Goal: Task Accomplishment & Management: Manage account settings

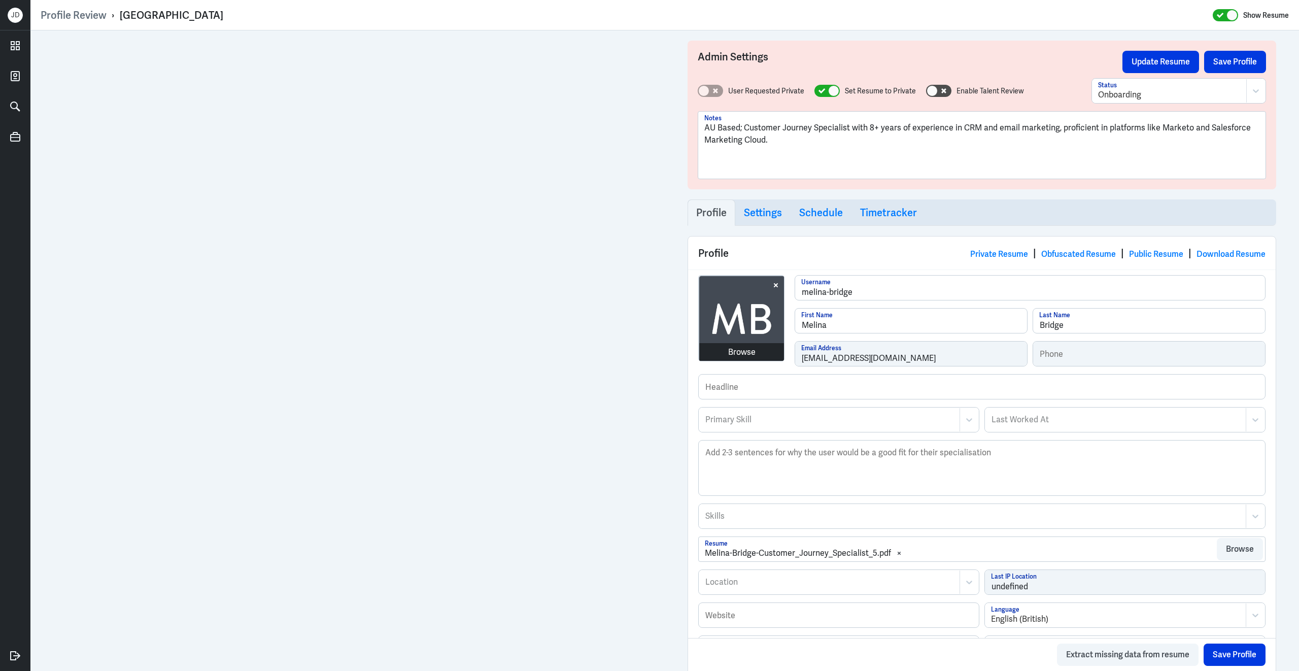
click at [783, 355] on div "Browse melina-bridge Username Melina First Name Bridge Last Name melinaannebrid…" at bounding box center [981, 324] width 567 height 99
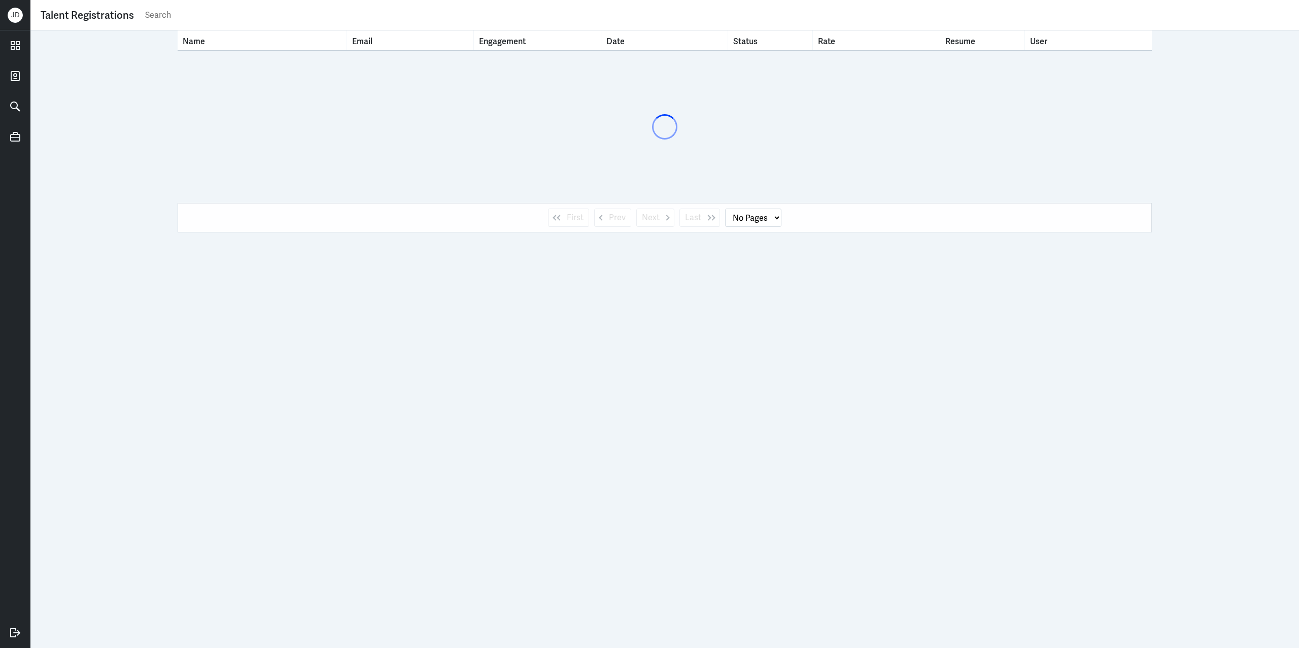
select select "1"
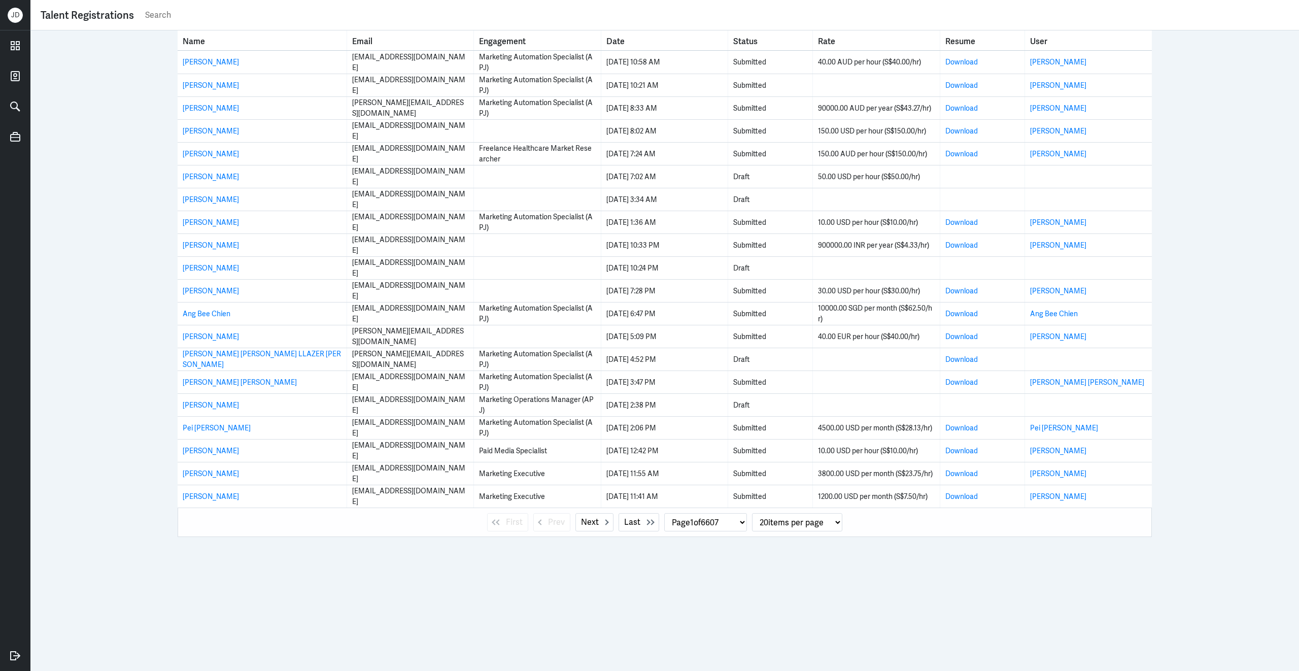
click at [296, 13] on input "text" at bounding box center [716, 15] width 1144 height 15
type input "melina bridge"
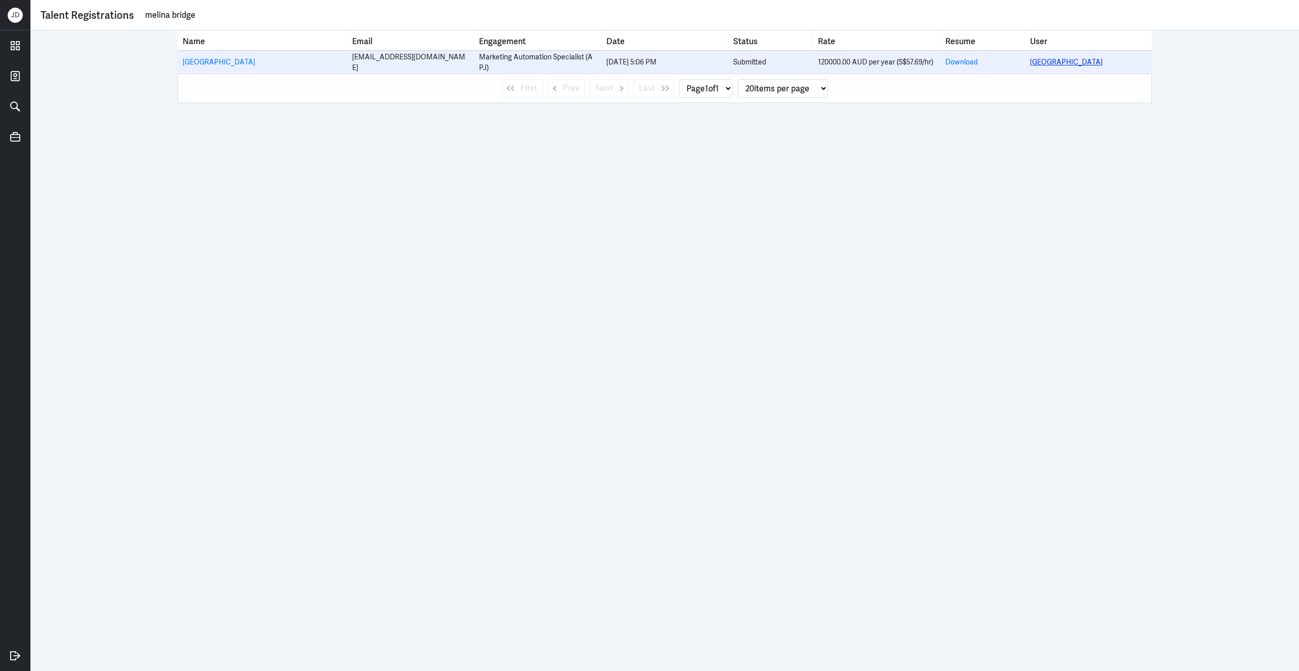
click at [1054, 63] on link "[GEOGRAPHIC_DATA]" at bounding box center [1066, 61] width 73 height 9
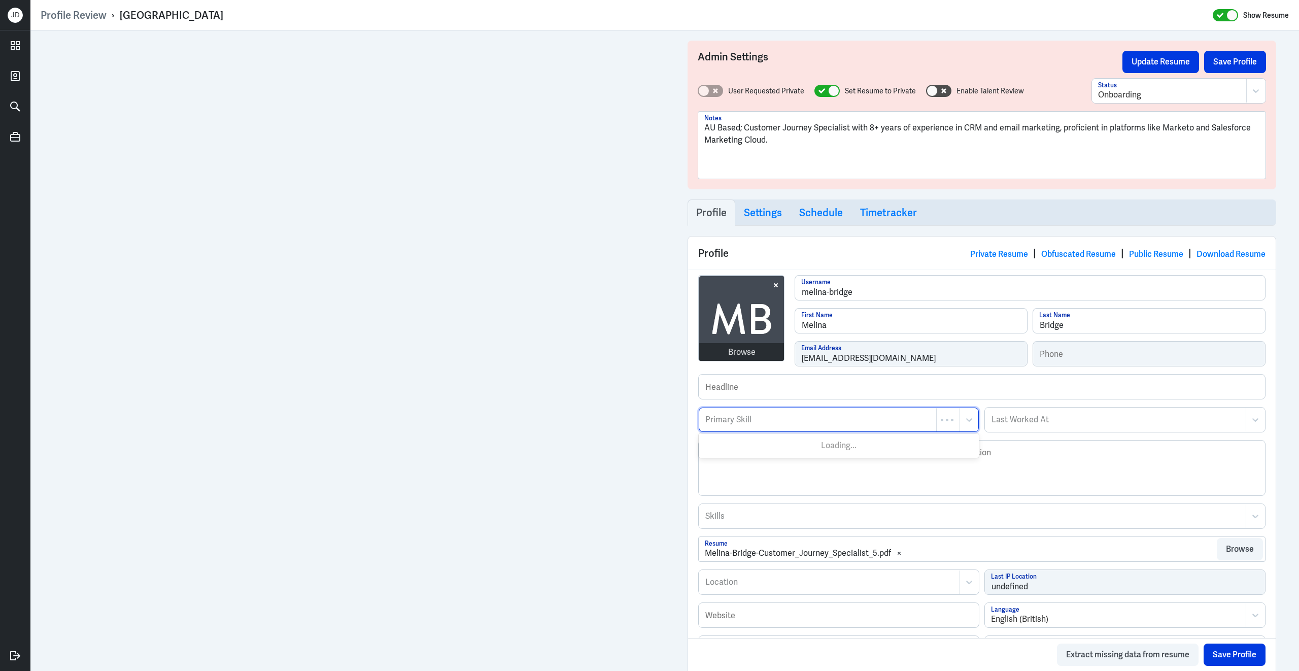
click at [821, 425] on div at bounding box center [817, 419] width 227 height 12
type input "C"
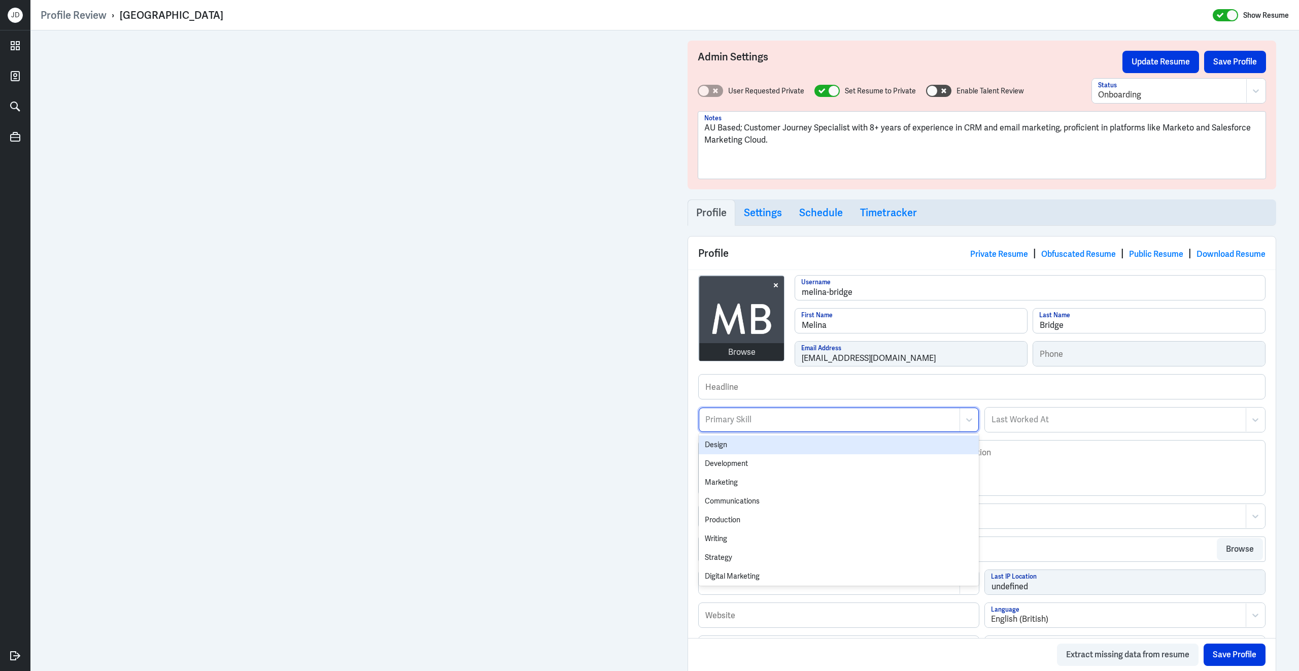
click at [823, 429] on div "Primary Skill" at bounding box center [829, 419] width 260 height 23
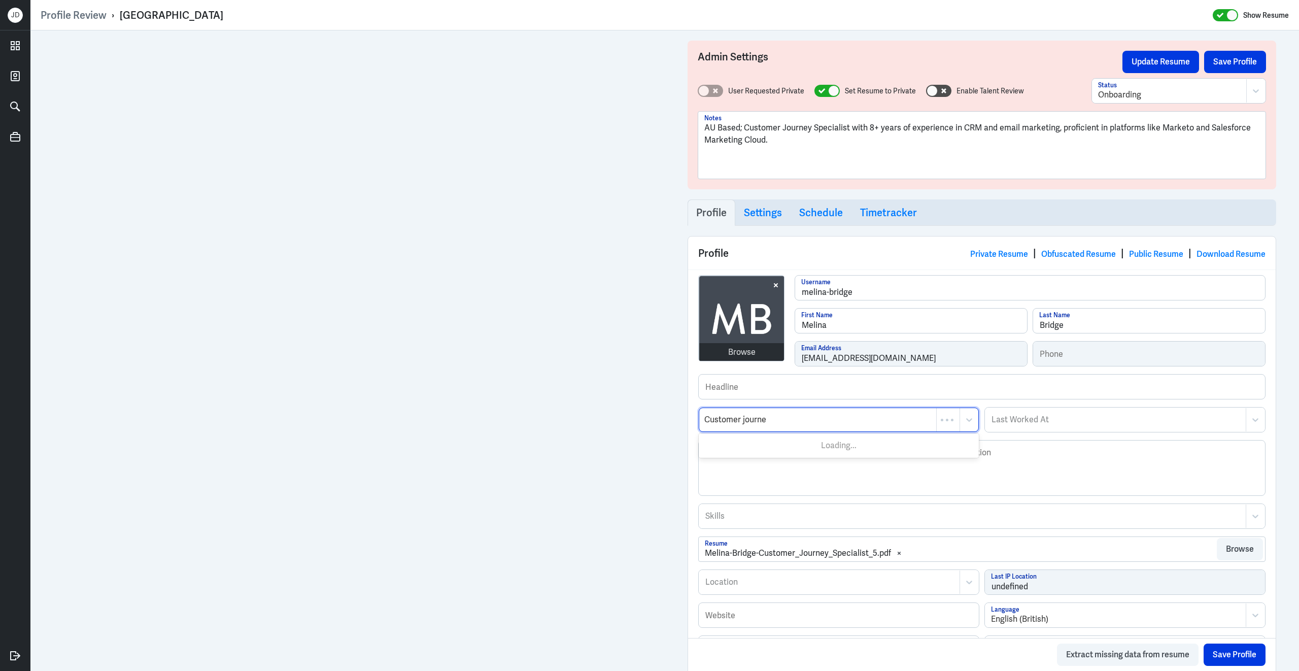
type input "Customer journey"
click at [809, 470] on div "Customer Journey" at bounding box center [838, 463] width 280 height 19
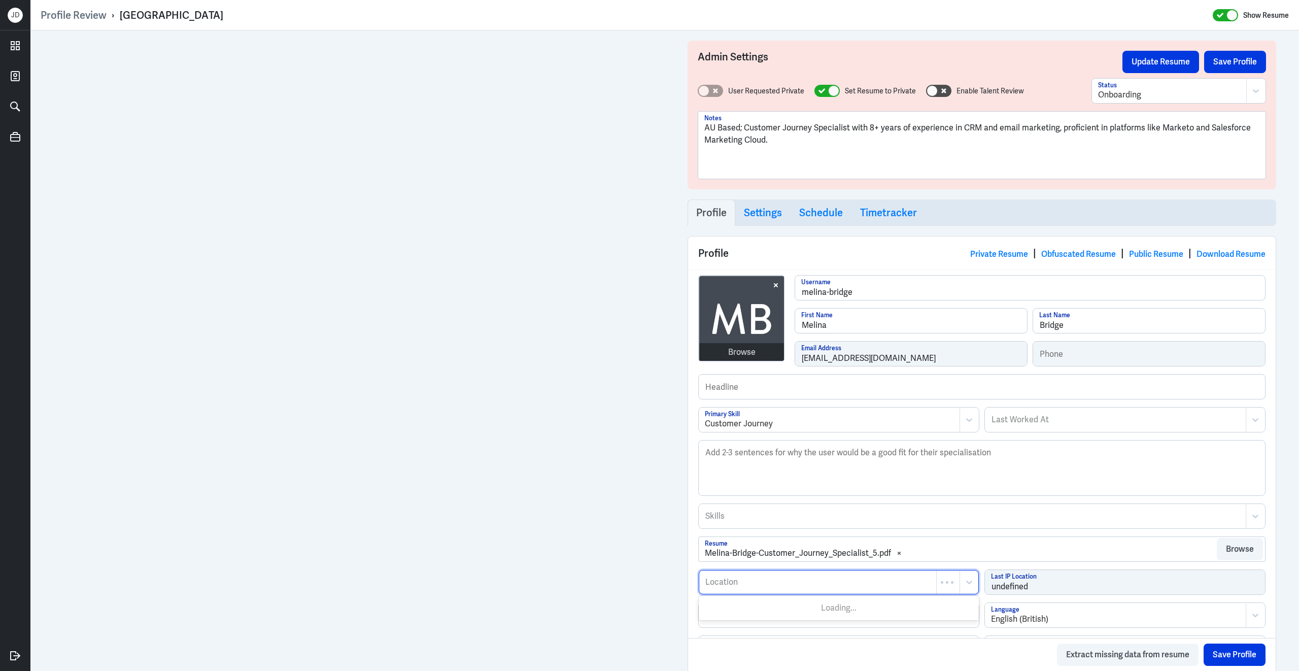
click at [802, 577] on div "Location" at bounding box center [817, 581] width 237 height 23
type input "Sunshine Coast"
click at [764, 616] on div "[GEOGRAPHIC_DATA], [GEOGRAPHIC_DATA]" at bounding box center [838, 607] width 280 height 19
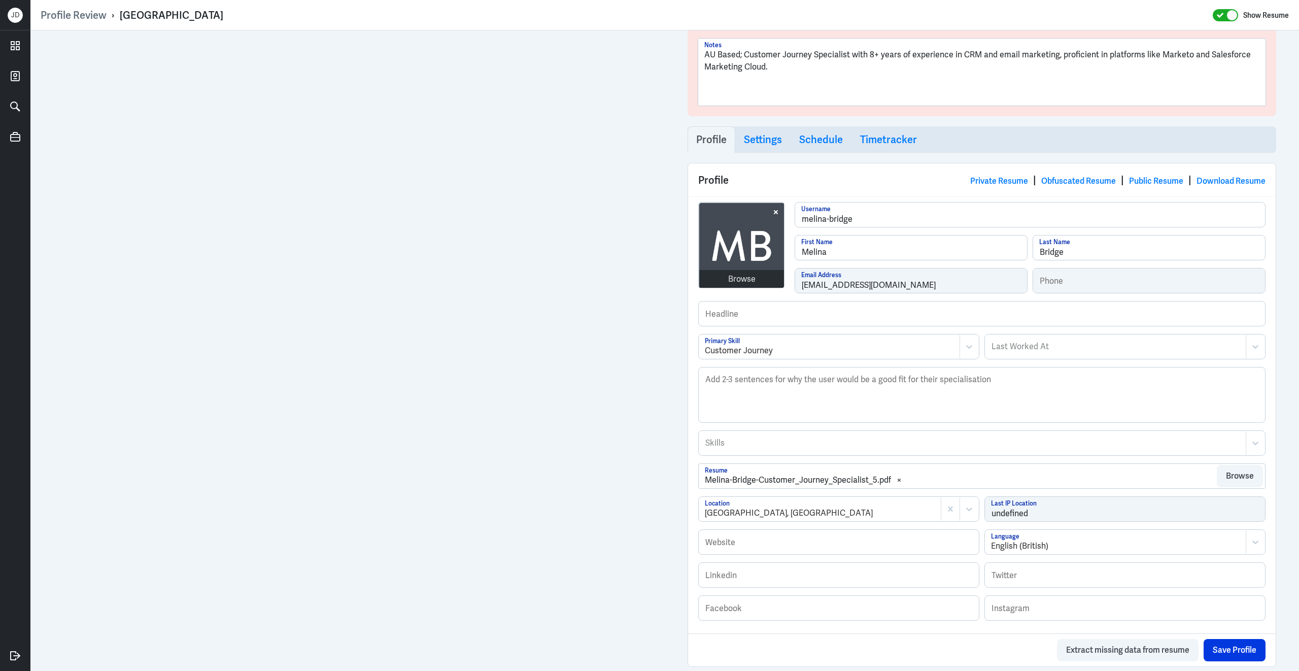
scroll to position [272, 0]
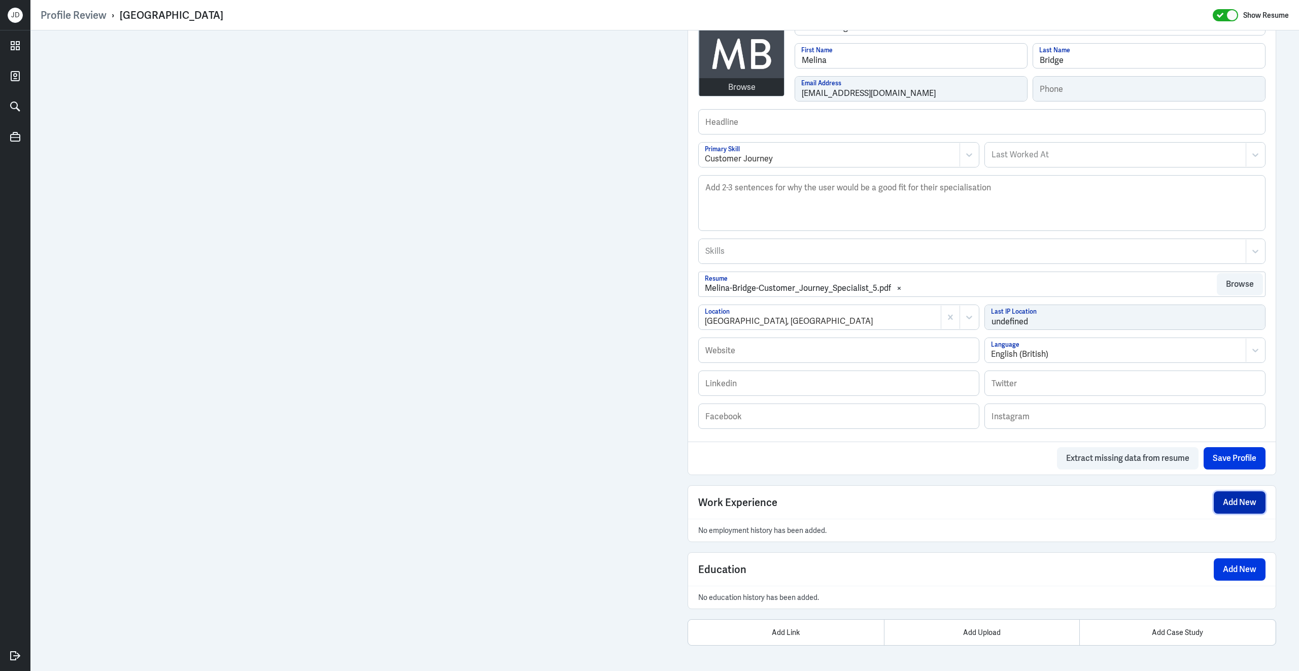
click at [1242, 501] on button "Add New" at bounding box center [1239, 502] width 52 height 22
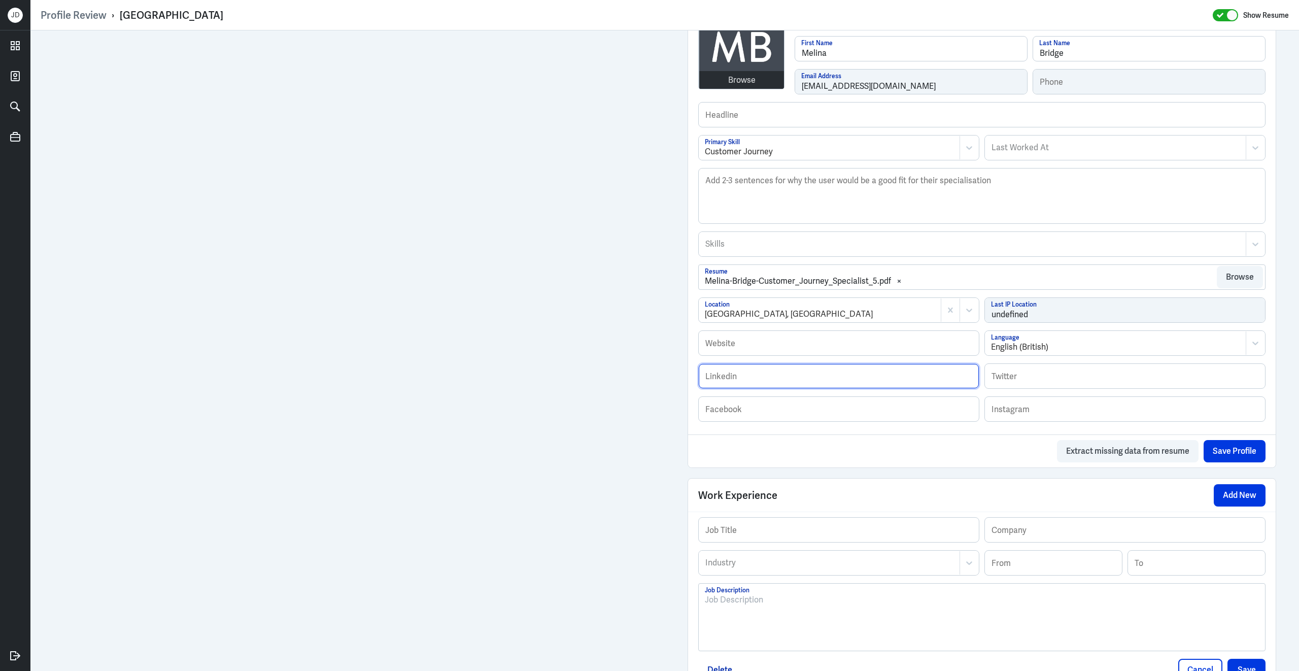
click at [769, 385] on input "text" at bounding box center [838, 376] width 280 height 24
paste input "[URL][DOMAIN_NAME]"
type input "[URL][DOMAIN_NAME]"
click at [1238, 458] on button "Save Profile" at bounding box center [1234, 451] width 62 height 22
click at [733, 615] on div at bounding box center [982, 620] width 554 height 55
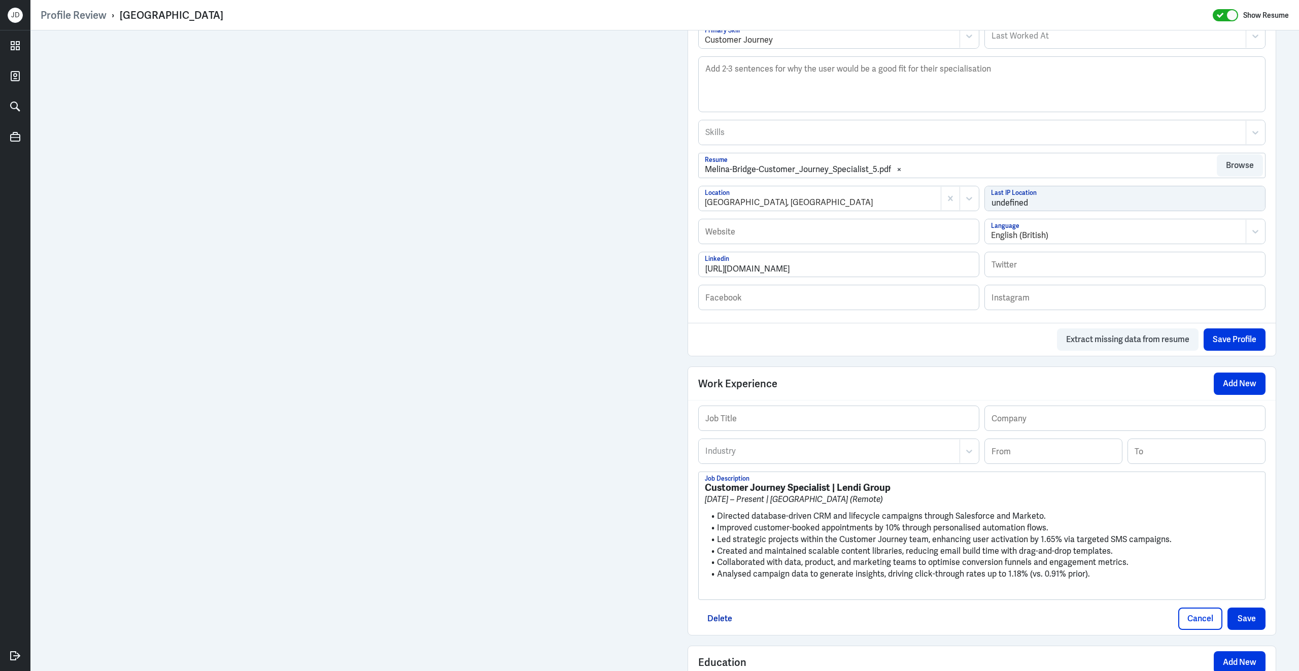
scroll to position [485, 0]
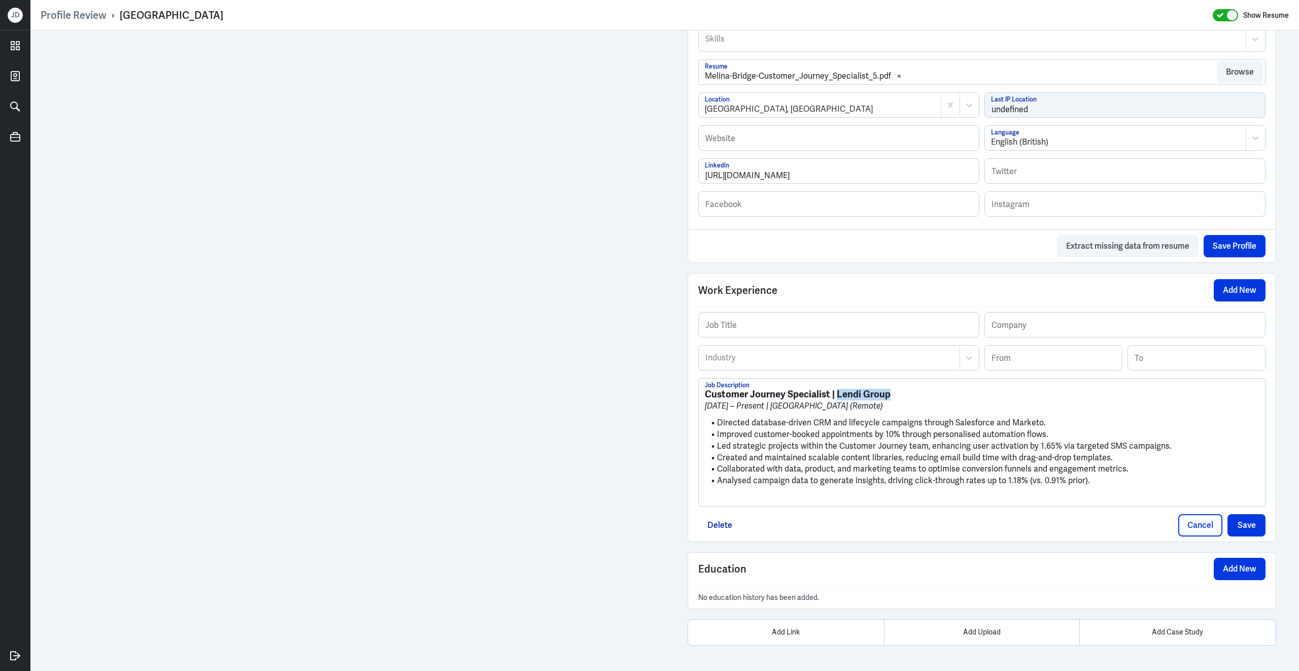
drag, startPoint x: 837, startPoint y: 396, endPoint x: 916, endPoint y: 393, distance: 78.2
click at [916, 393] on h3 "Customer Journey Specialist | Lendi Group" at bounding box center [982, 394] width 554 height 11
click at [1027, 326] on input "text" at bounding box center [1125, 324] width 280 height 24
paste input "Lendi Group"
type input "Lendi Group"
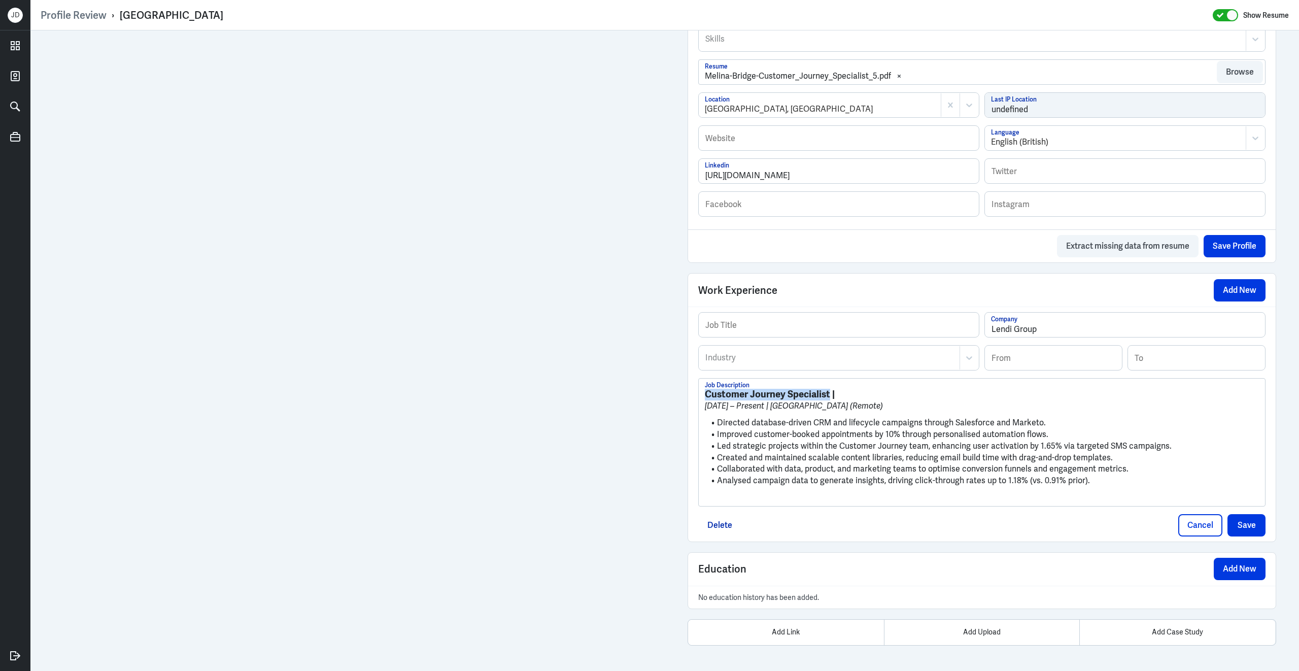
drag, startPoint x: 830, startPoint y: 394, endPoint x: 685, endPoint y: 392, distance: 145.1
click at [685, 392] on div "Admin Settings Update Resume Save Profile User Requested Private Set Resume to …" at bounding box center [981, 112] width 609 height 1117
click at [777, 323] on input "text" at bounding box center [838, 324] width 280 height 24
paste input "Customer Journey Specialist"
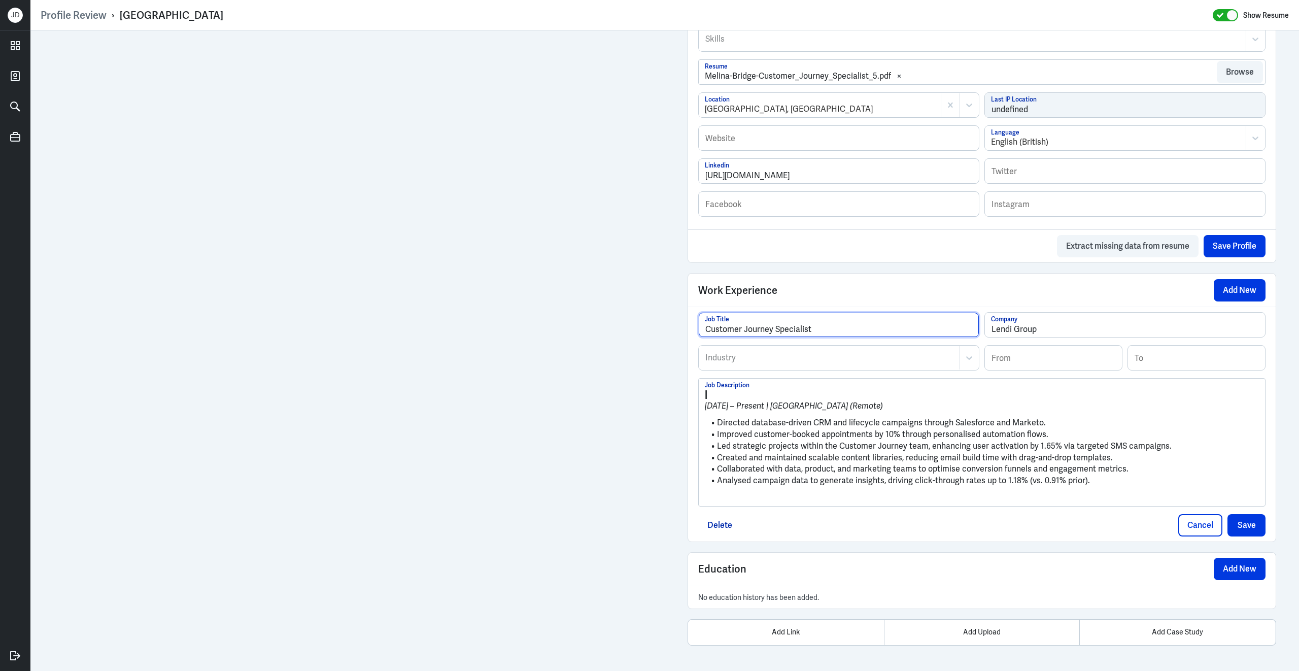
type input "Customer Journey Specialist"
click at [750, 363] on div "Industry" at bounding box center [829, 357] width 260 height 23
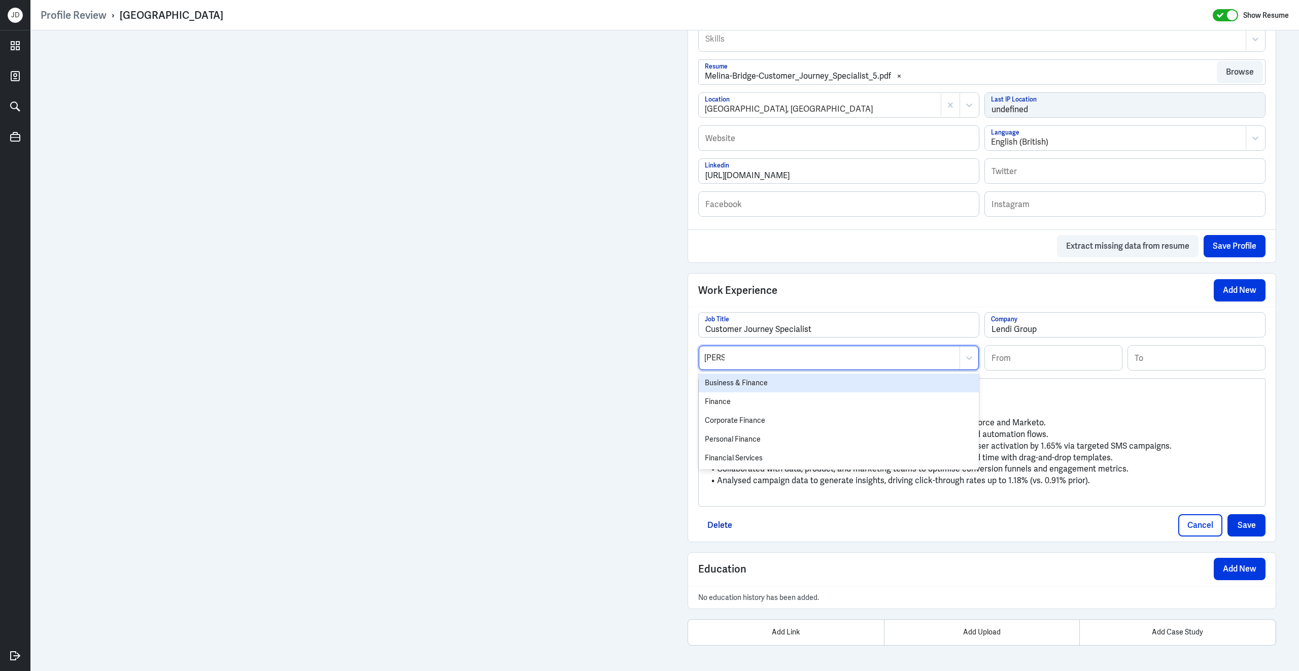
type input "financ"
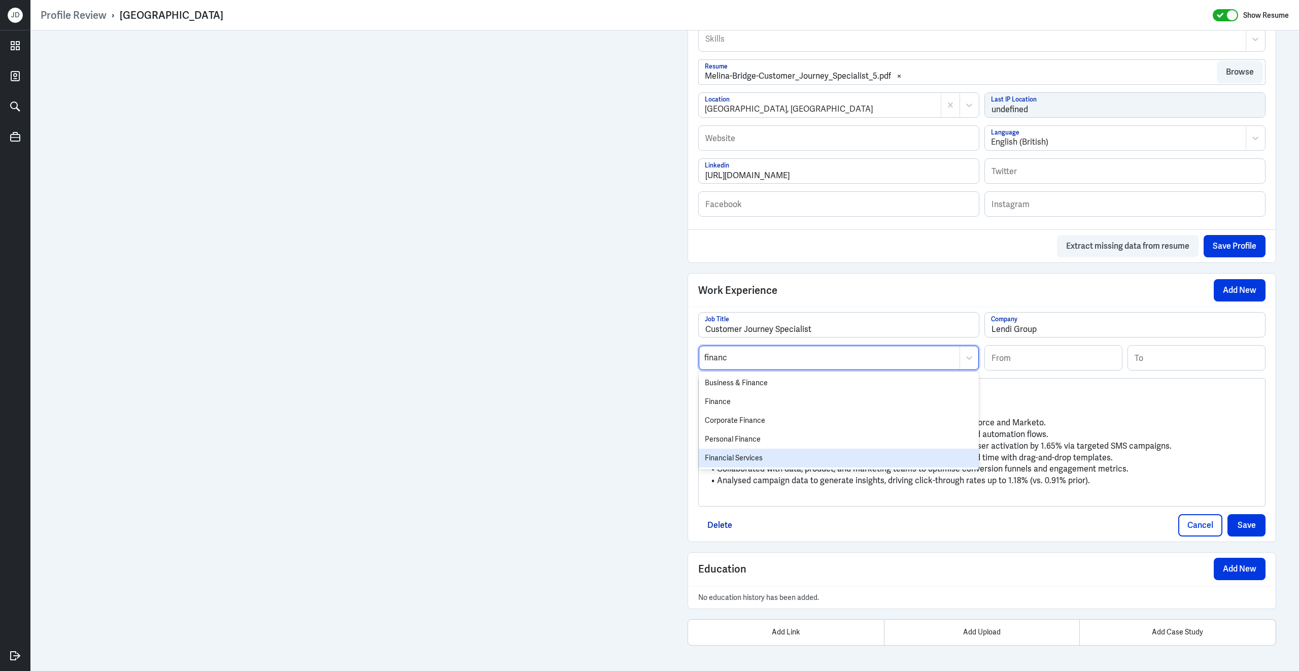
click at [744, 452] on div "Financial Services" at bounding box center [838, 457] width 280 height 19
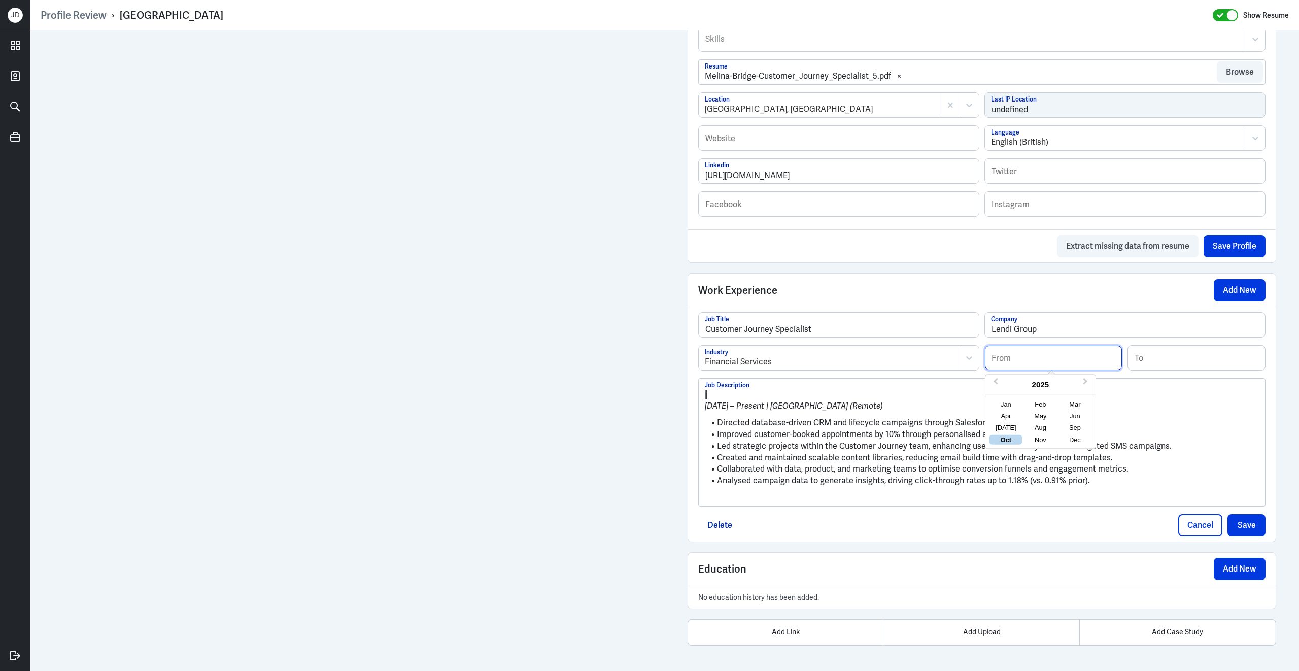
click at [1034, 361] on input at bounding box center [1053, 357] width 137 height 24
type input "12/2021"
click at [857, 414] on ul "Directed database-driven CRM and lifecycle campaigns through Salesforce and Mar…" at bounding box center [982, 451] width 554 height 79
drag, startPoint x: 716, startPoint y: 422, endPoint x: 696, endPoint y: 379, distance: 47.0
click at [696, 379] on div "Customer Journey Specialist Job Title Lendi Group Company Financial Services In…" at bounding box center [981, 423] width 587 height 235
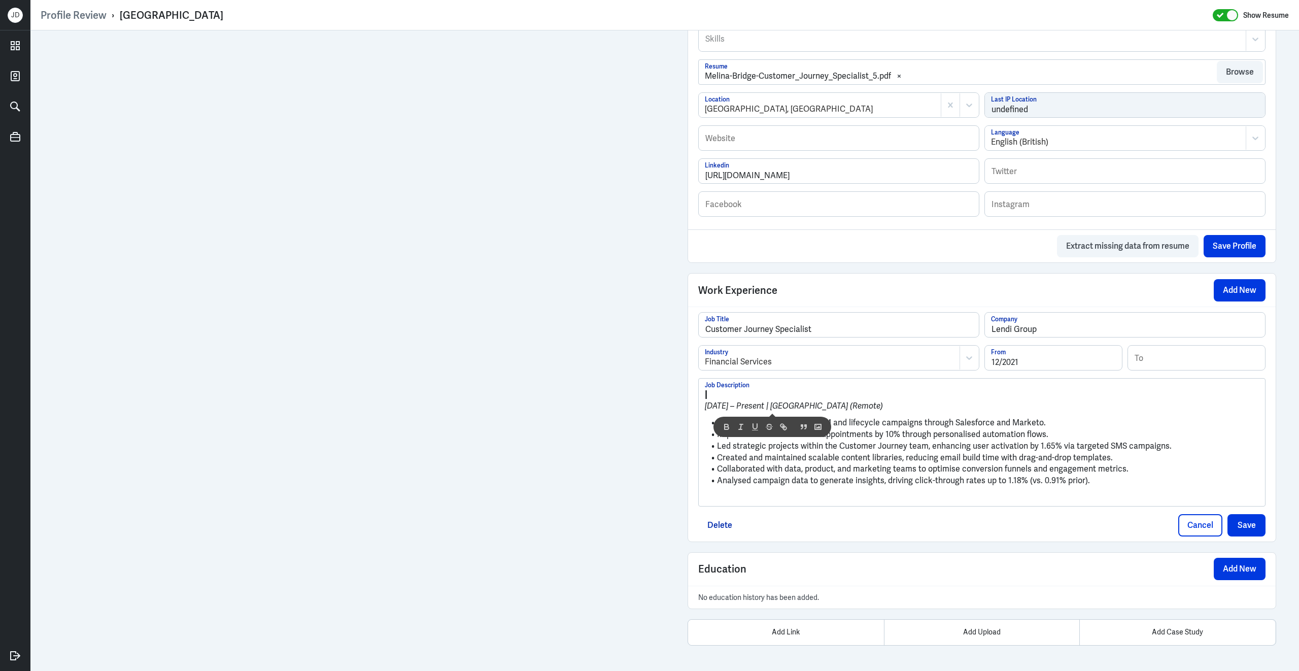
scroll to position [461, 0]
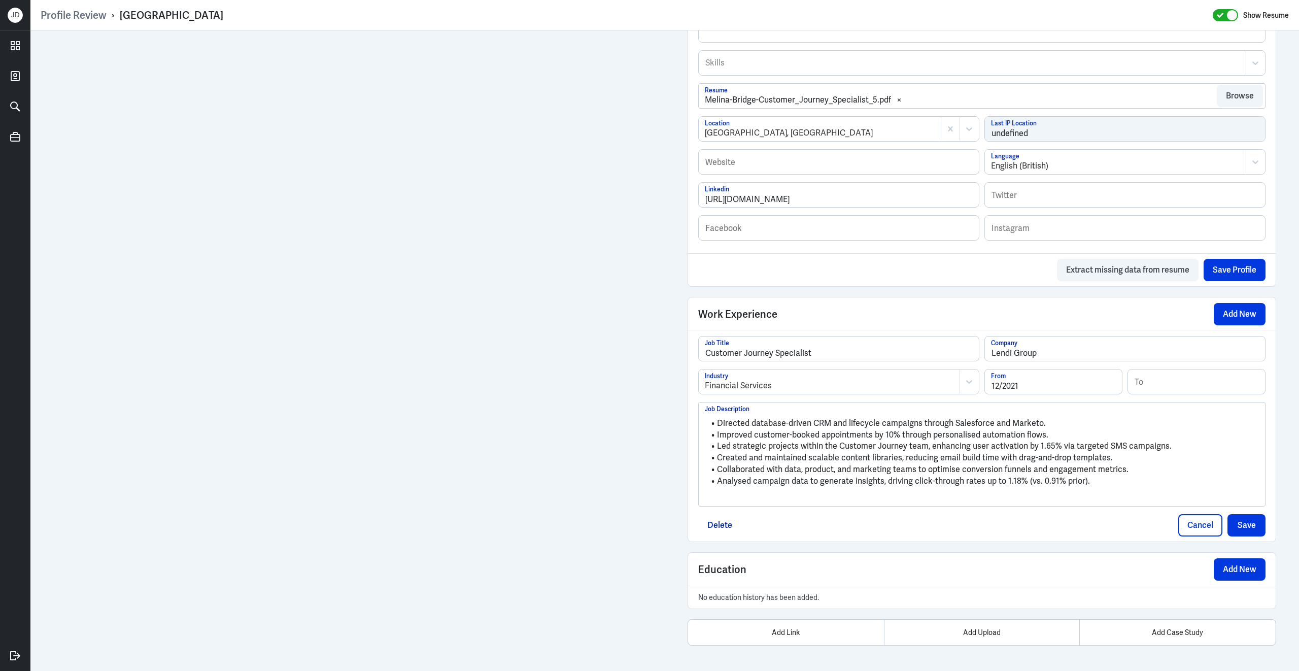
click at [735, 498] on p at bounding box center [982, 498] width 554 height 12
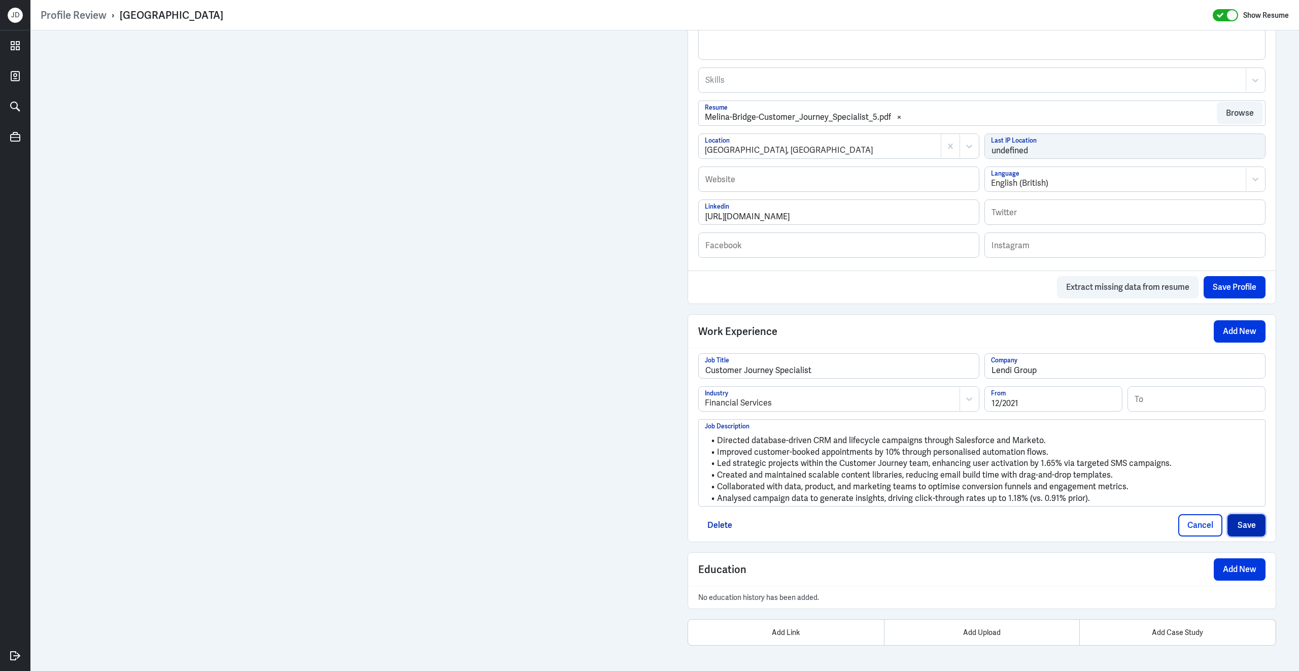
click at [1248, 523] on button "Save" at bounding box center [1246, 525] width 38 height 22
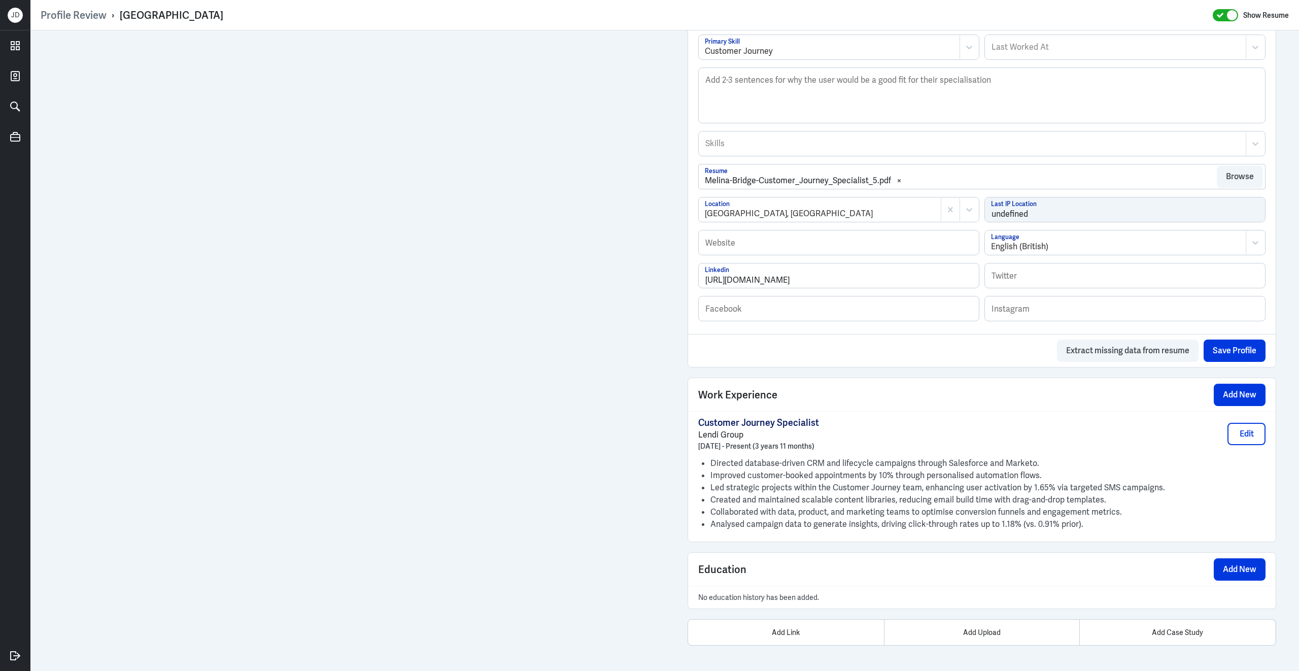
scroll to position [379, 0]
click at [1237, 393] on button "Add New" at bounding box center [1239, 394] width 52 height 22
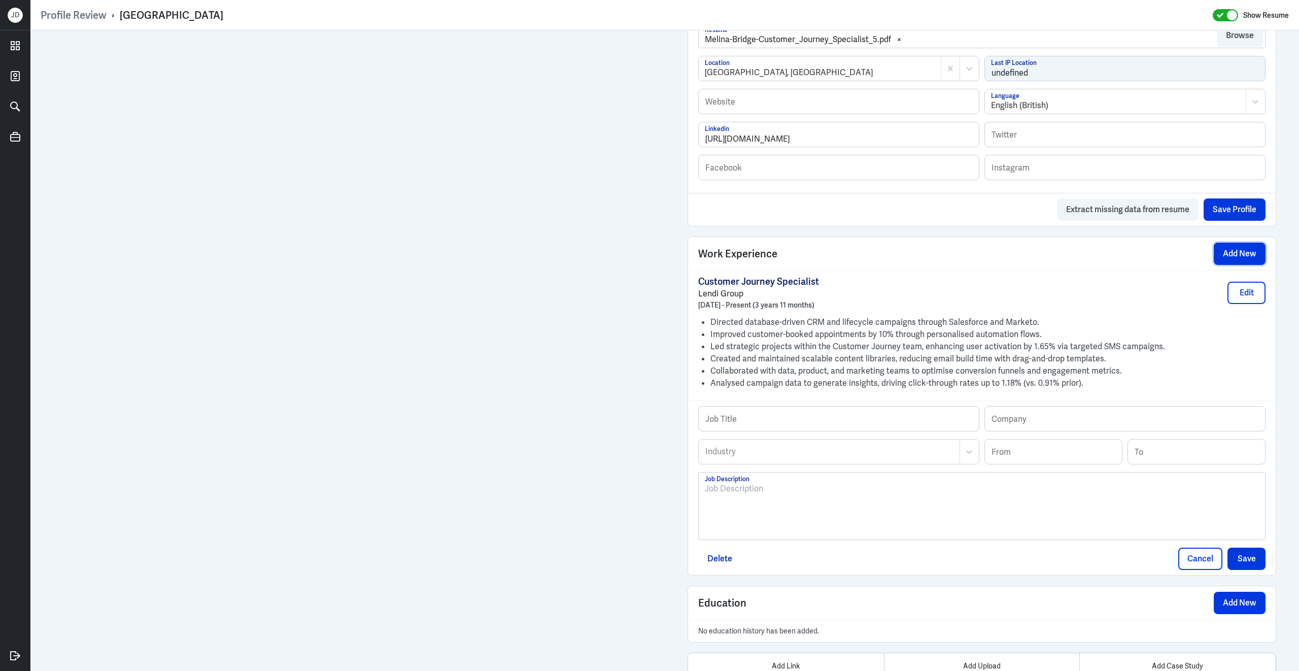
scroll to position [555, 0]
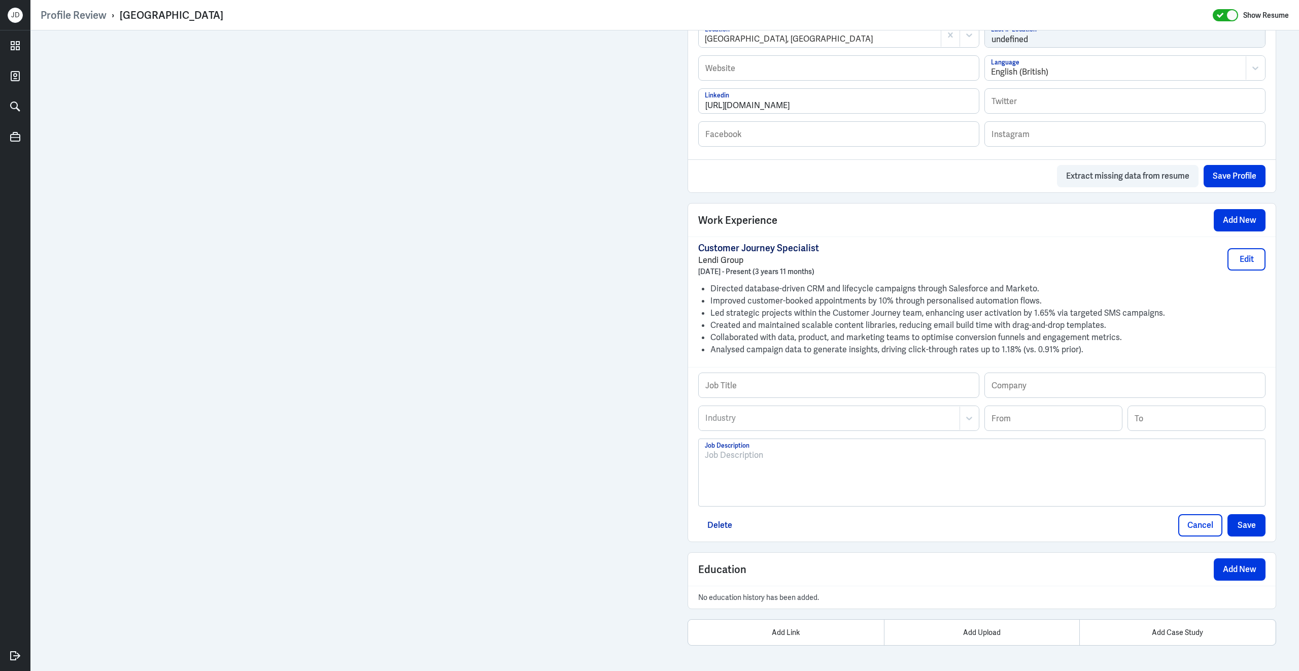
click at [756, 480] on div at bounding box center [982, 476] width 554 height 55
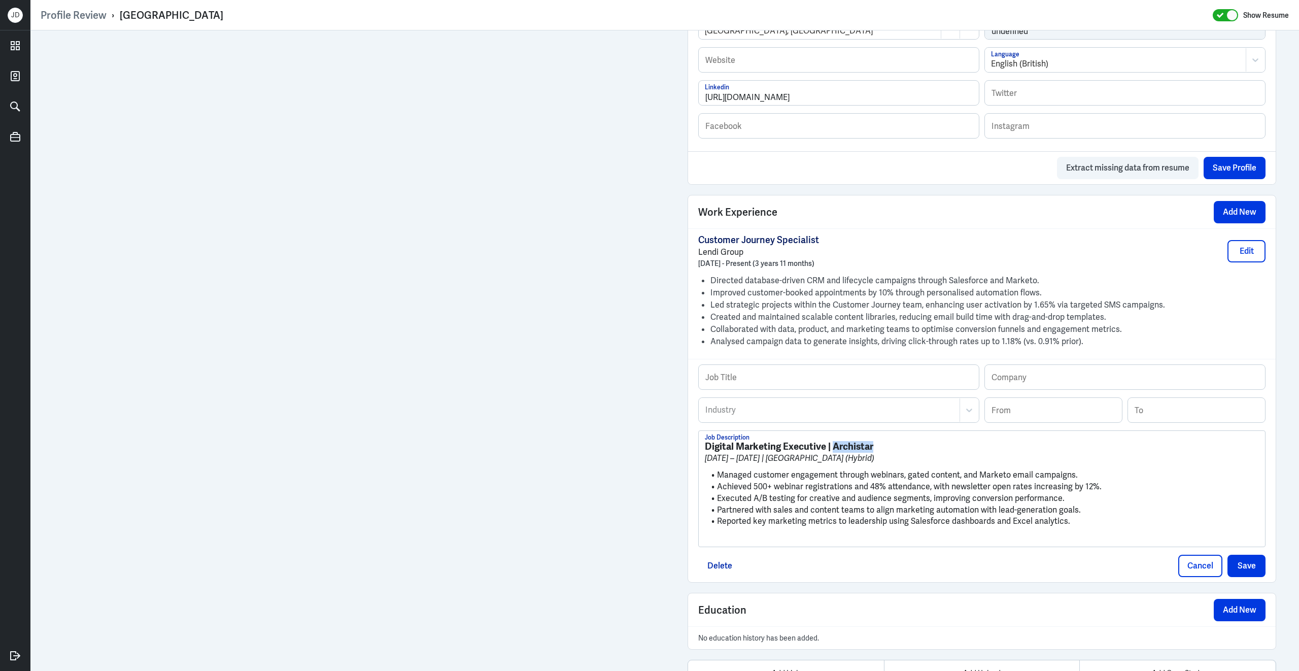
drag, startPoint x: 834, startPoint y: 454, endPoint x: 913, endPoint y: 454, distance: 78.6
click at [913, 452] on h3 "Digital Marketing Executive | Archistar" at bounding box center [982, 446] width 554 height 11
click at [1081, 385] on input "text" at bounding box center [1125, 377] width 280 height 24
paste input "Archistar"
type input "Archistar"
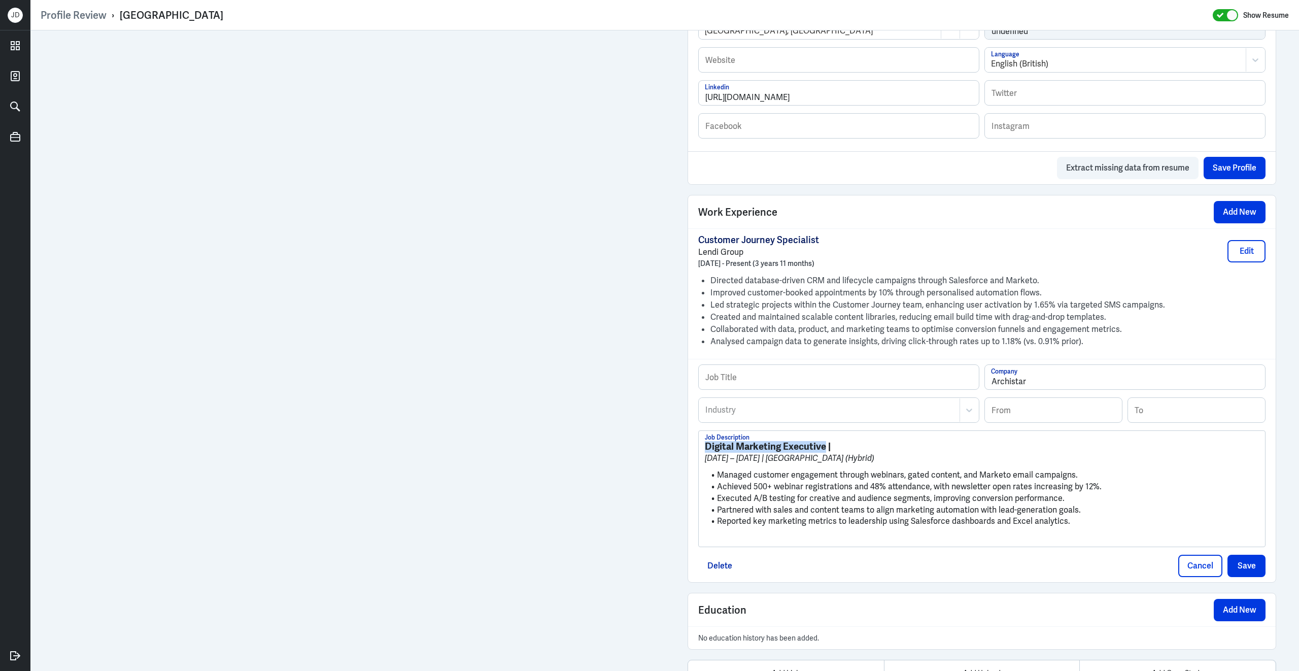
drag, startPoint x: 825, startPoint y: 451, endPoint x: 720, endPoint y: 440, distance: 106.1
click at [719, 441] on div "Digital Marketing Executive | Dec 2020 – Dec 2021 | Sydney (Hybrid) Managed cus…" at bounding box center [981, 489] width 566 height 116
click at [759, 389] on input "text" at bounding box center [838, 377] width 280 height 24
paste input "Digital Marketing Executive"
type input "Digital Marketing Executive"
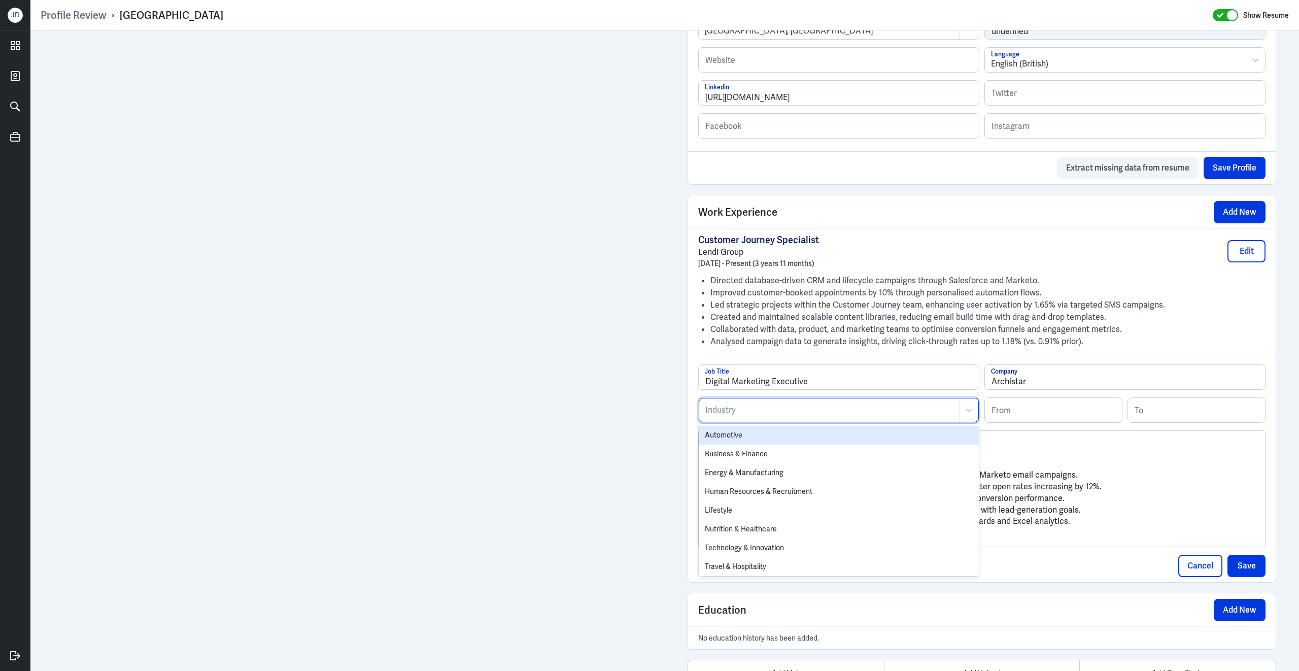
click at [735, 410] on div at bounding box center [829, 410] width 250 height 12
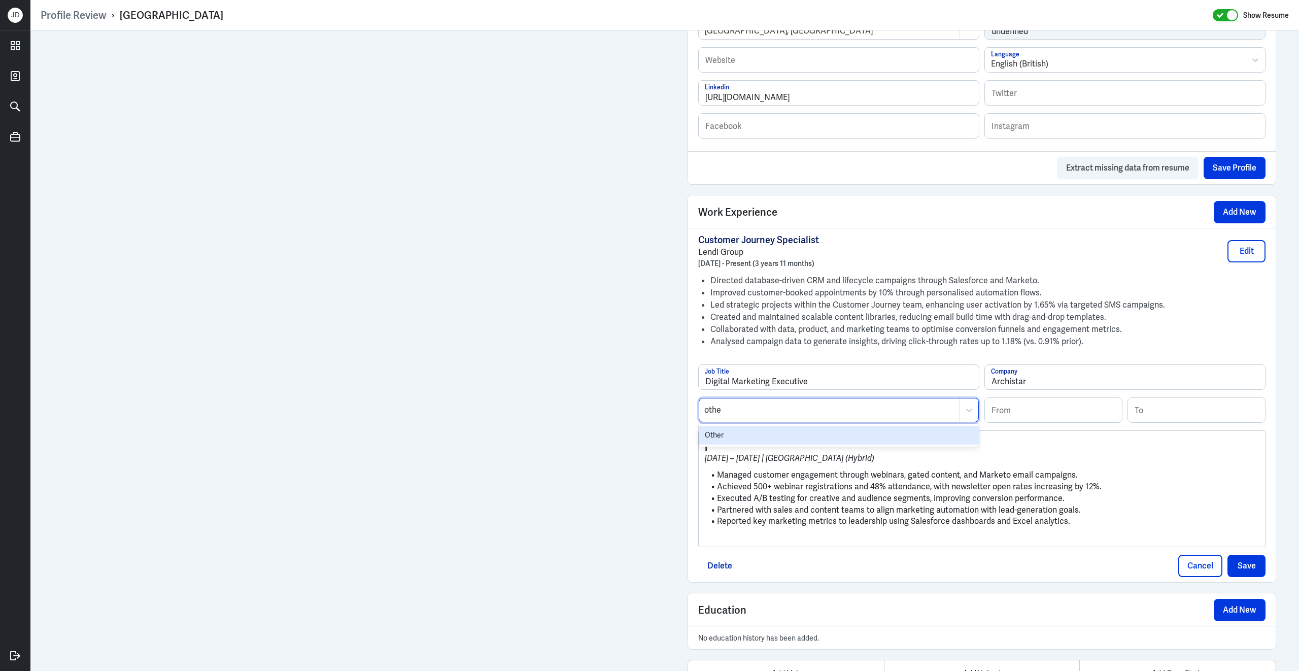
type input "other"
click at [723, 440] on div "Other" at bounding box center [838, 435] width 280 height 19
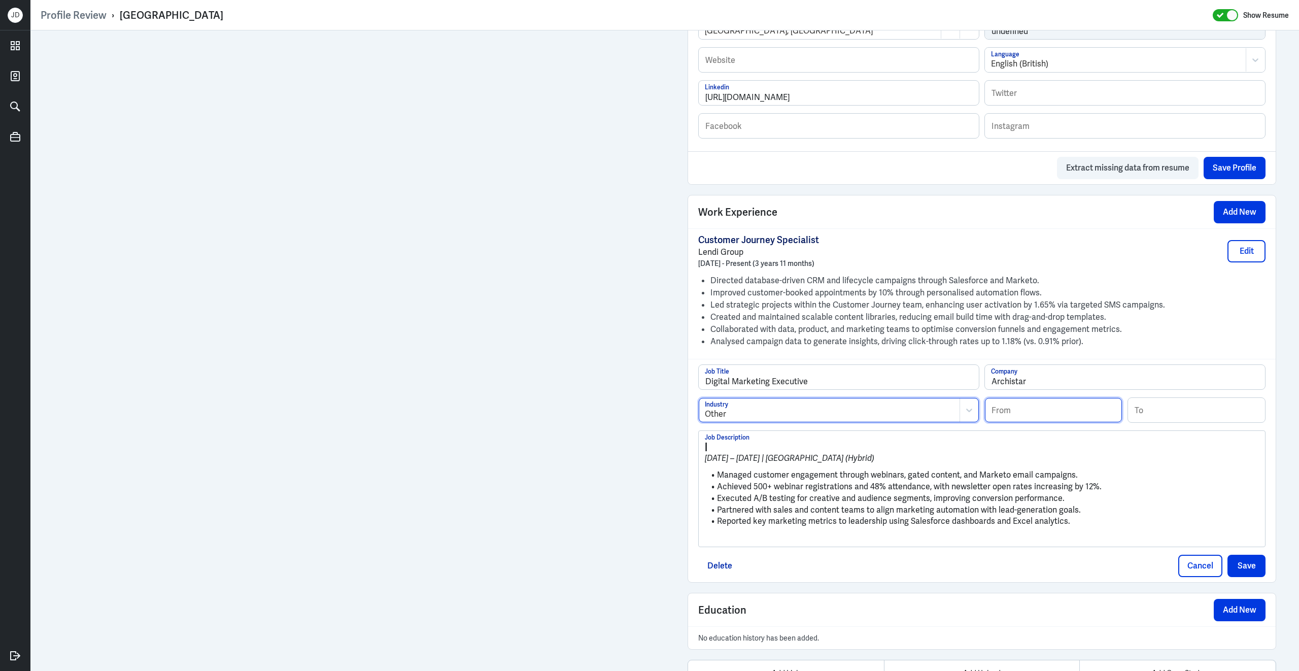
click at [1064, 419] on input at bounding box center [1053, 410] width 137 height 24
type input "12/2020"
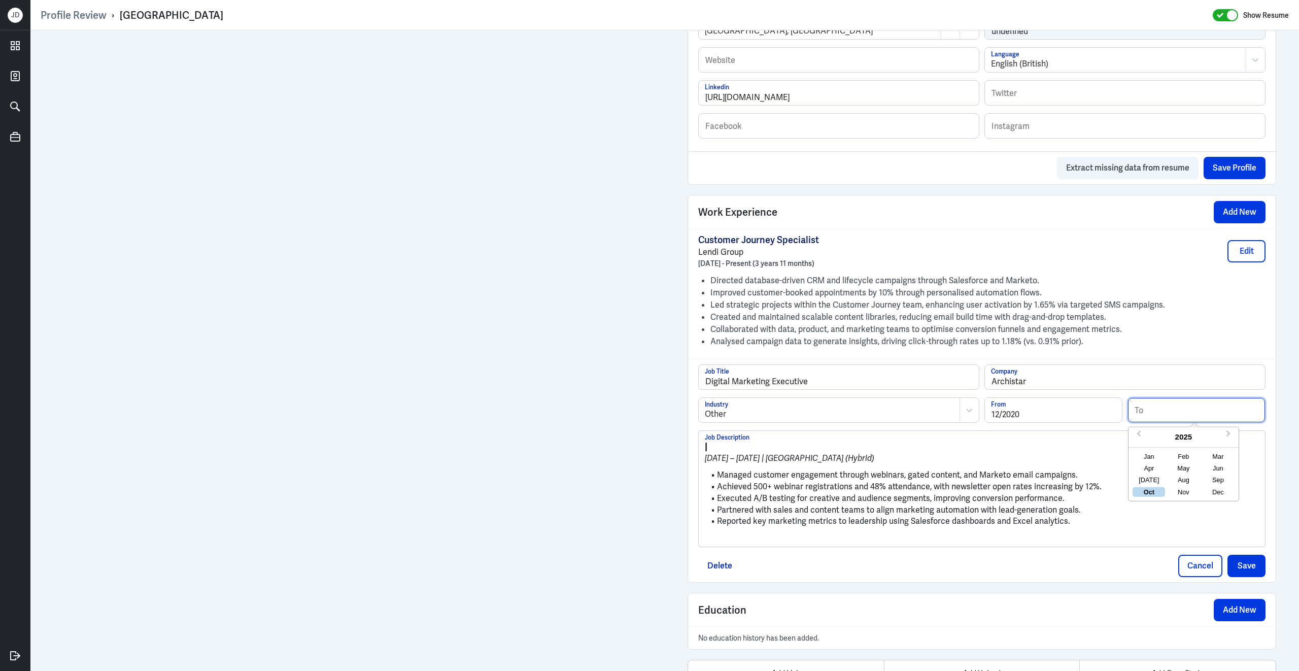
click at [1190, 416] on input at bounding box center [1196, 410] width 137 height 24
type input "12/2021"
click at [962, 452] on h3 "|" at bounding box center [982, 446] width 554 height 11
drag, startPoint x: 717, startPoint y: 482, endPoint x: 687, endPoint y: 440, distance: 52.4
click at [687, 440] on div "Work Experience Add New Customer Journey Specialist Lendi Group December 2021 -…" at bounding box center [981, 389] width 588 height 388
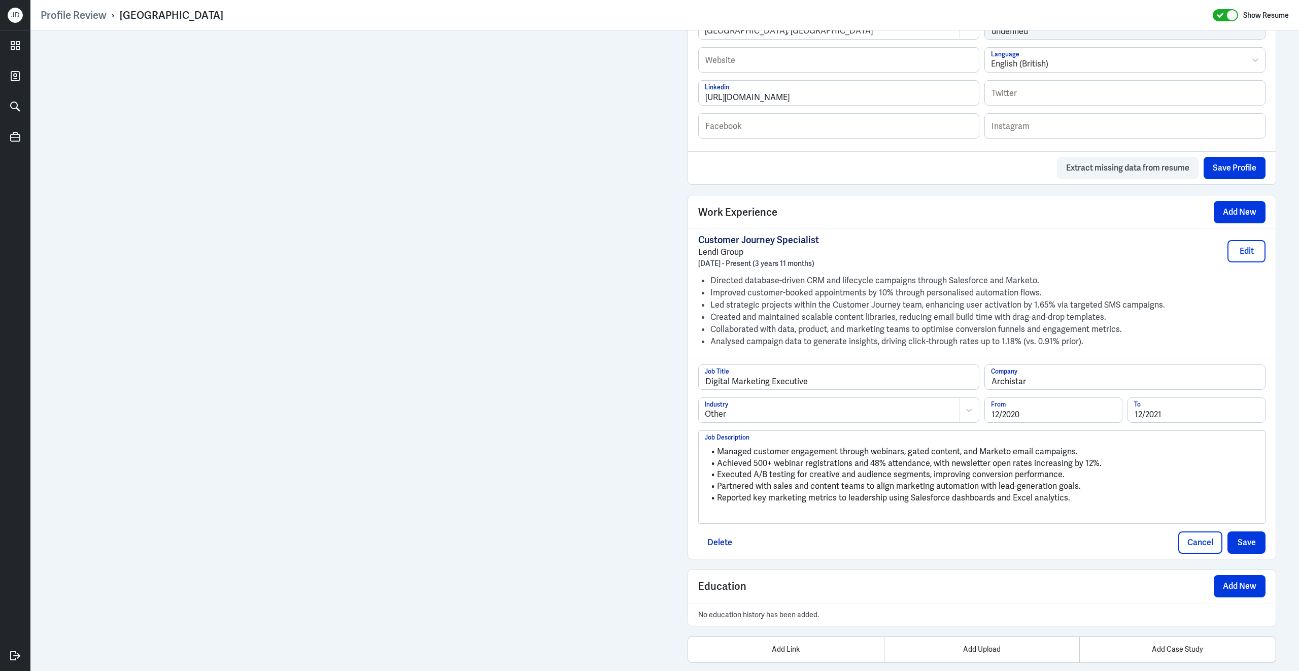
click at [741, 521] on p at bounding box center [982, 515] width 554 height 12
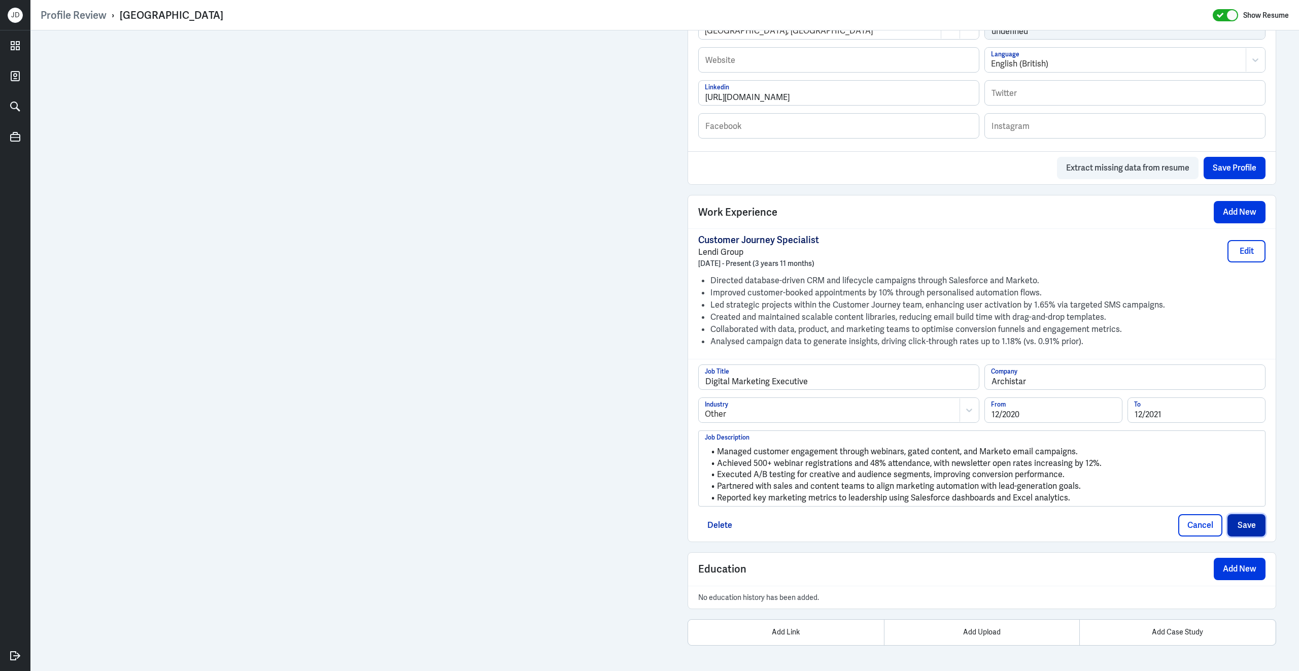
click at [1249, 534] on button "Save" at bounding box center [1246, 525] width 38 height 22
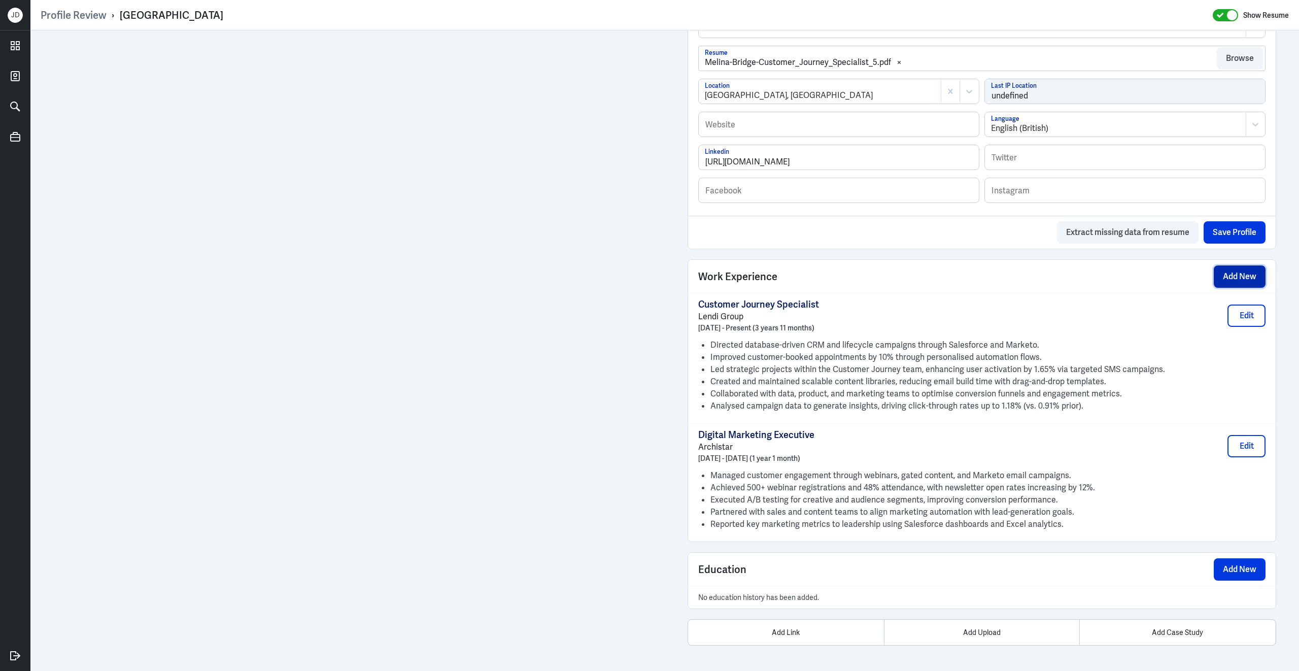
click at [1242, 277] on button "Add New" at bounding box center [1239, 276] width 52 height 22
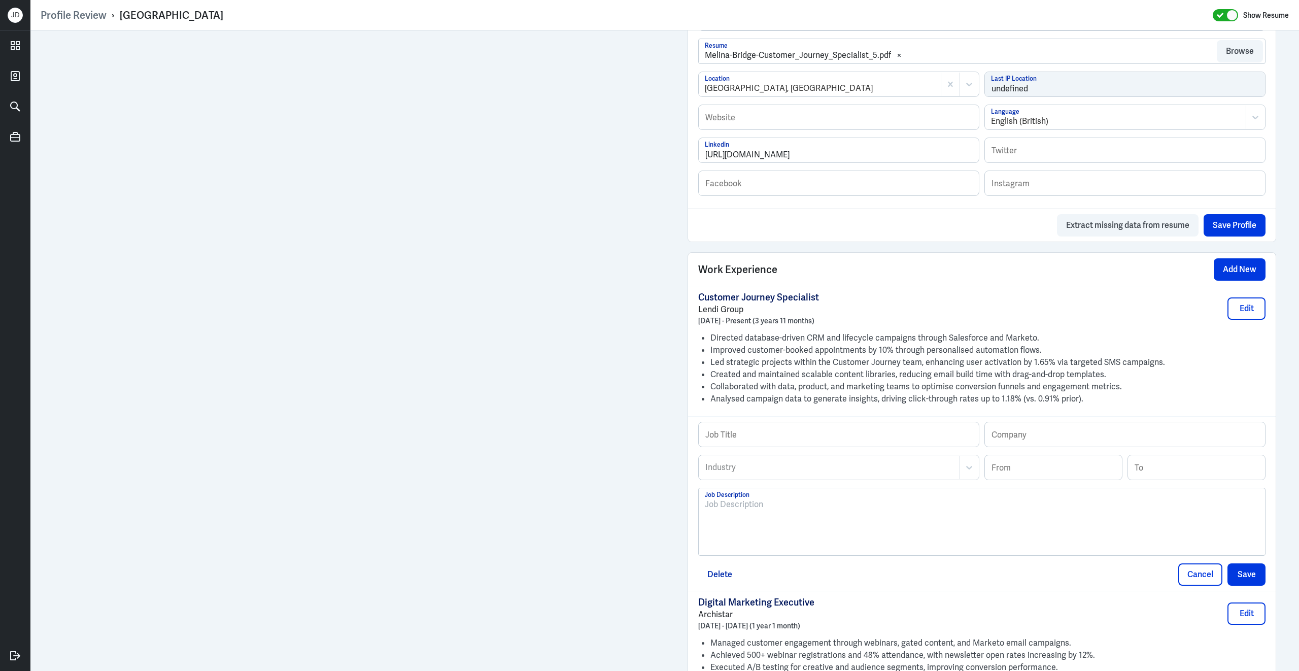
click at [816, 530] on div at bounding box center [982, 525] width 554 height 55
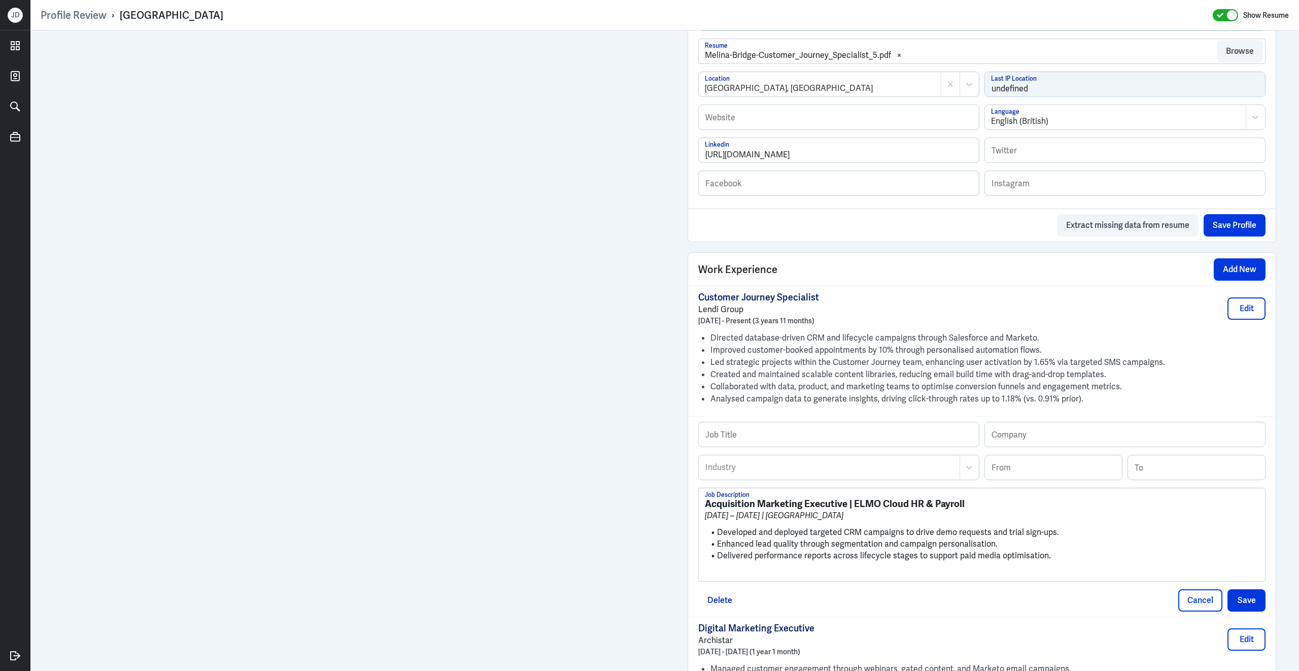
scroll to position [0, 0]
drag, startPoint x: 847, startPoint y: 510, endPoint x: 690, endPoint y: 503, distance: 156.4
click at [689, 504] on div "Job Title Company Industry Industry From To Acquisition Marketing Executive | E…" at bounding box center [981, 516] width 587 height 200
click at [769, 440] on input "text" at bounding box center [838, 434] width 280 height 24
paste input "Acquisition Marketing Executive"
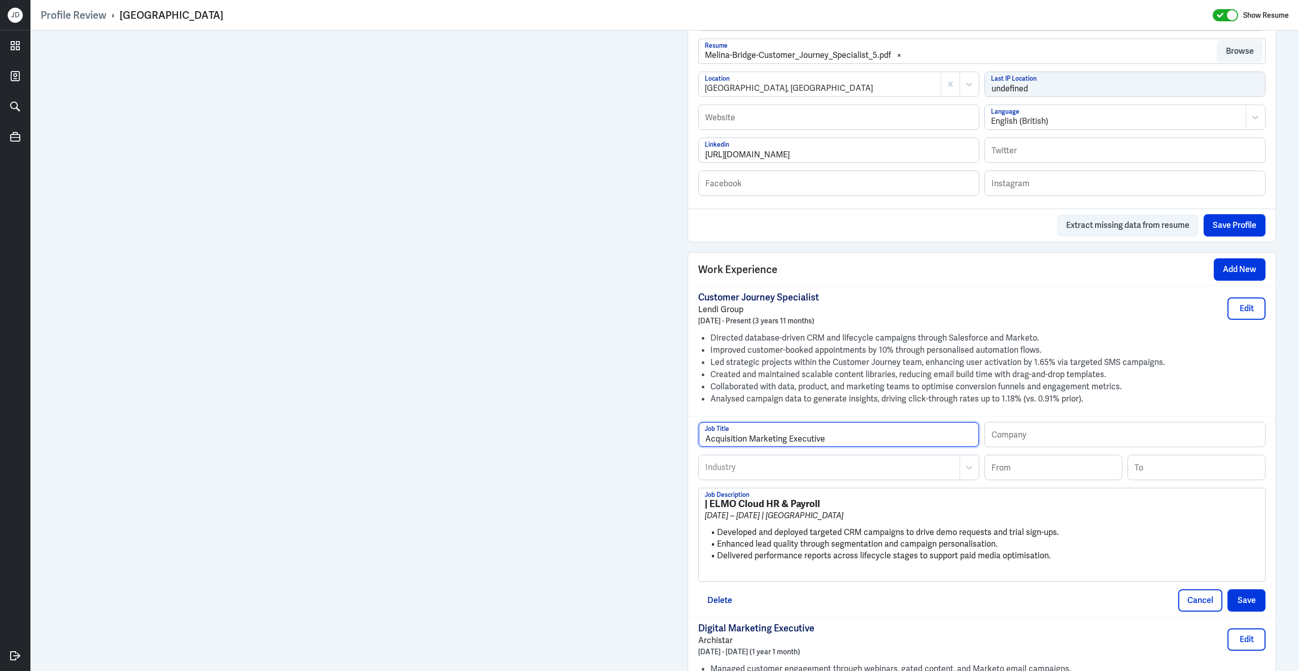
type input "Acquisition Marketing Executive"
drag, startPoint x: 714, startPoint y: 510, endPoint x: 834, endPoint y: 510, distance: 120.7
click at [834, 509] on h3 "| ELMO Cloud HR & Payroll" at bounding box center [982, 503] width 554 height 11
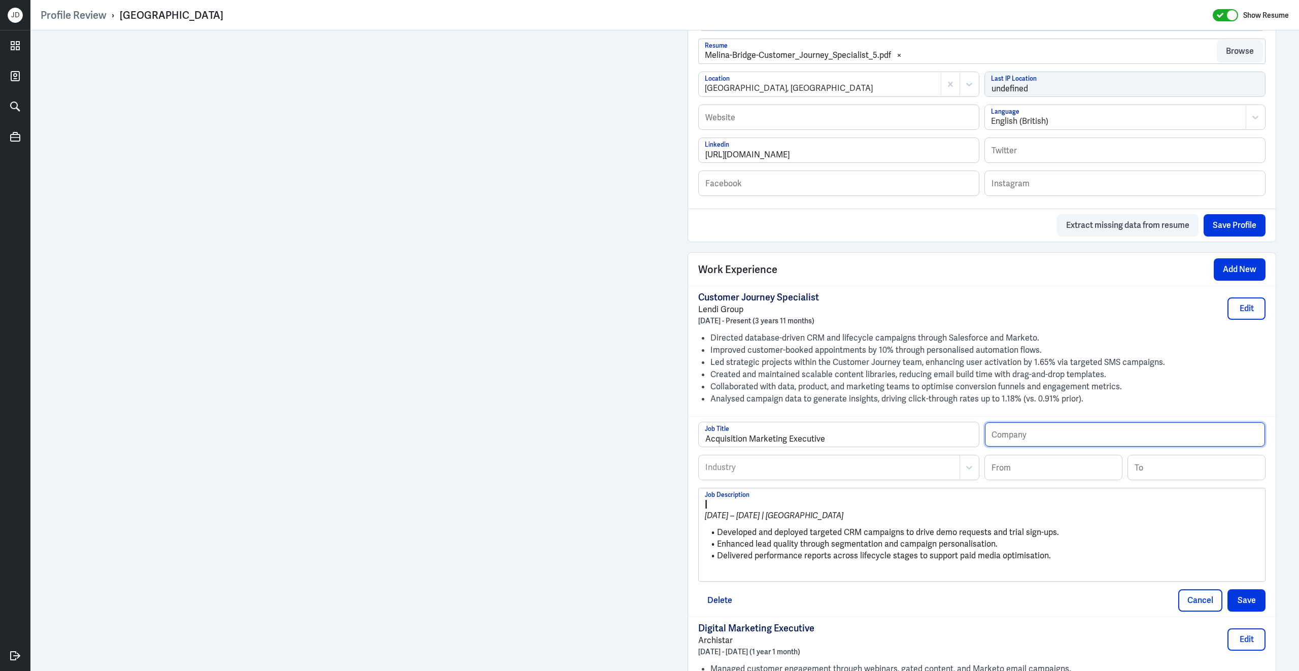
click at [1064, 443] on input "text" at bounding box center [1125, 434] width 280 height 24
paste input "ELMO Cloud HR & Payroll"
type input "ELMO Cloud HR & Payroll"
click at [1046, 469] on input at bounding box center [1053, 467] width 137 height 24
type input "1"
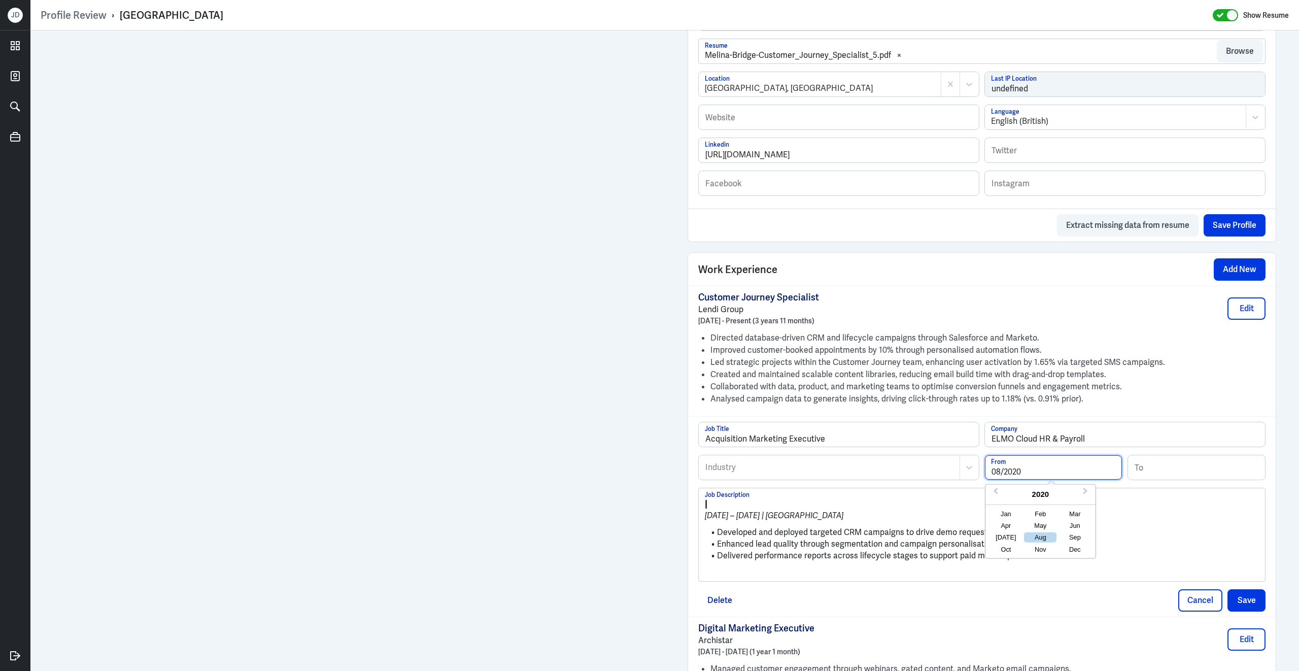
type input "08/2020"
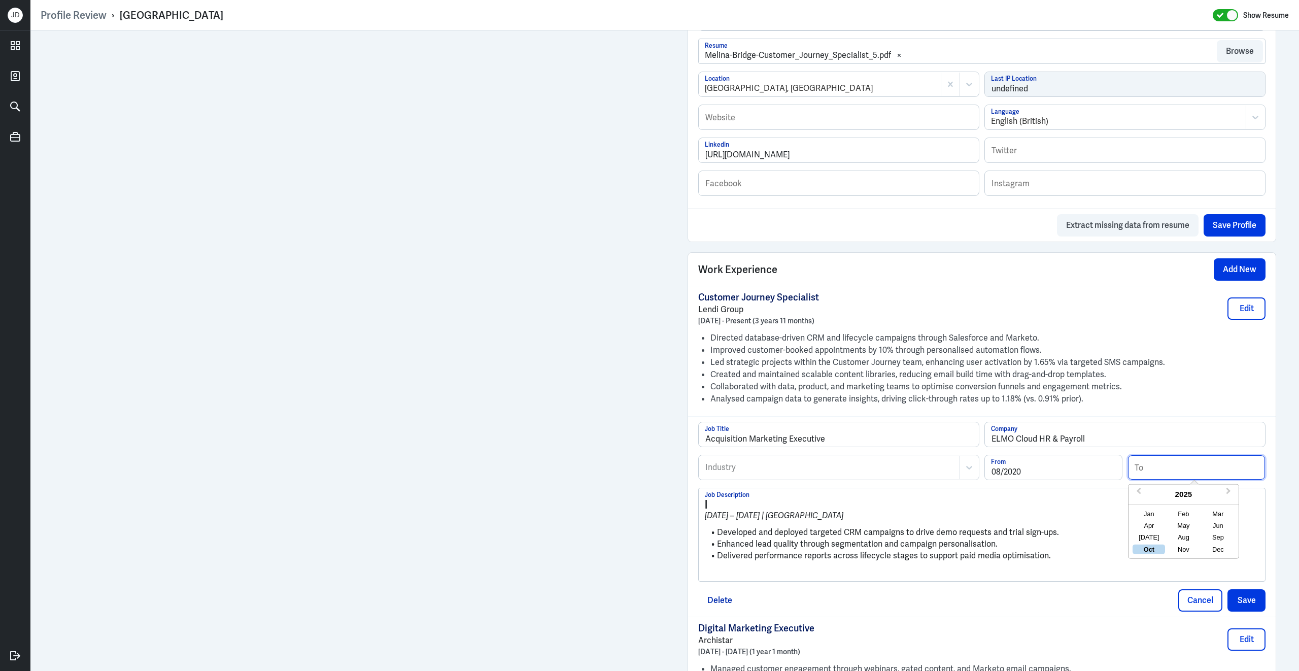
click at [1151, 479] on input at bounding box center [1196, 467] width 137 height 24
type input "11/2020"
drag, startPoint x: 718, startPoint y: 539, endPoint x: 674, endPoint y: 505, distance: 55.0
click at [674, 505] on div "Admin Settings Update Resume Save Profile User Requested Private Set Resume to …" at bounding box center [664, 198] width 1268 height 1331
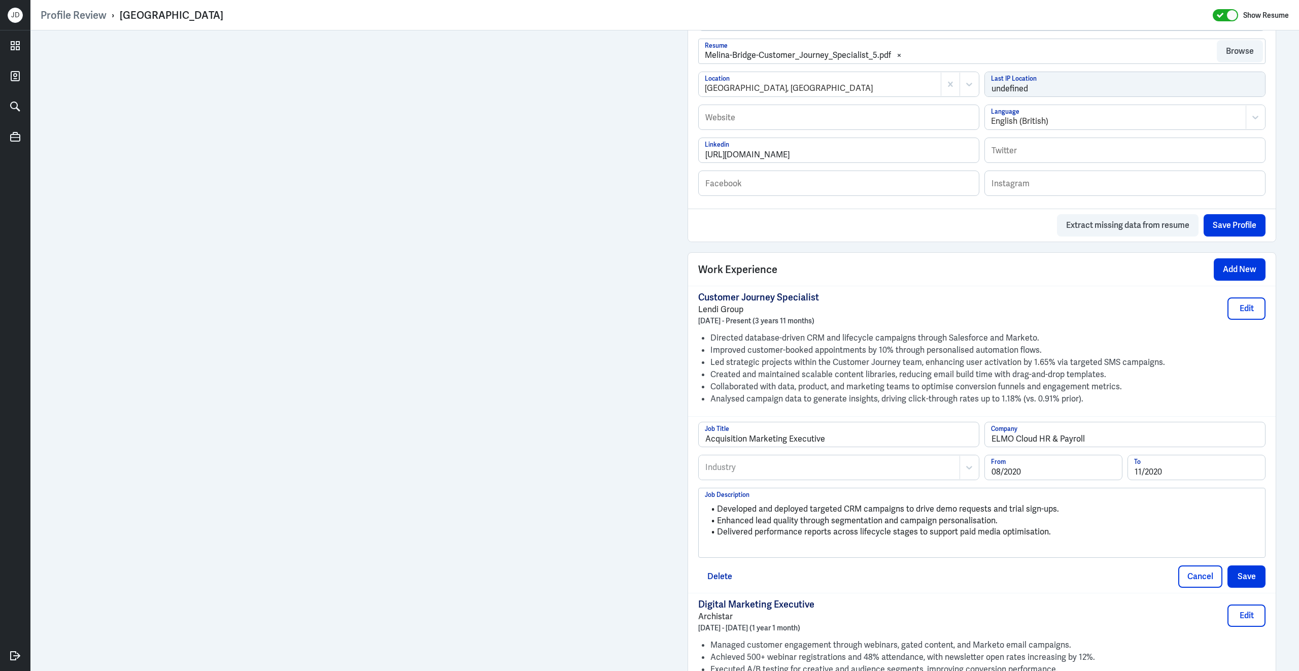
click at [724, 555] on p at bounding box center [982, 549] width 554 height 12
click at [764, 472] on div at bounding box center [829, 467] width 250 height 12
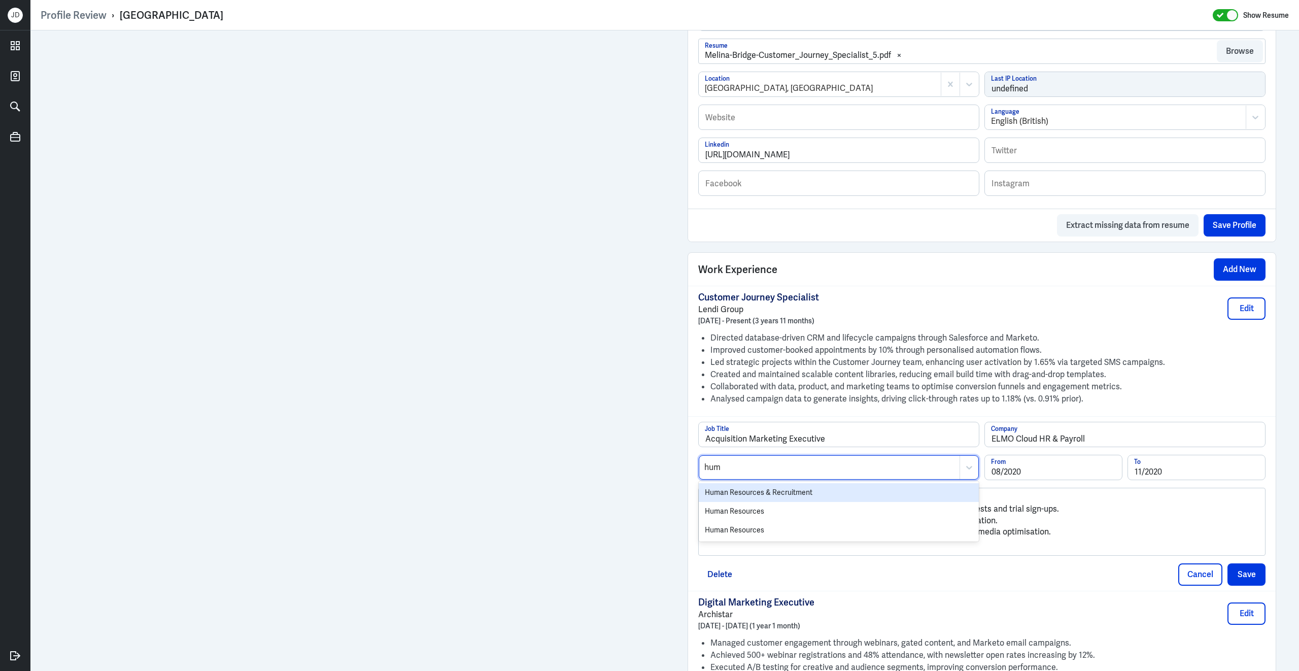
type input "huma"
click at [761, 538] on div "Human Resources" at bounding box center [838, 529] width 280 height 19
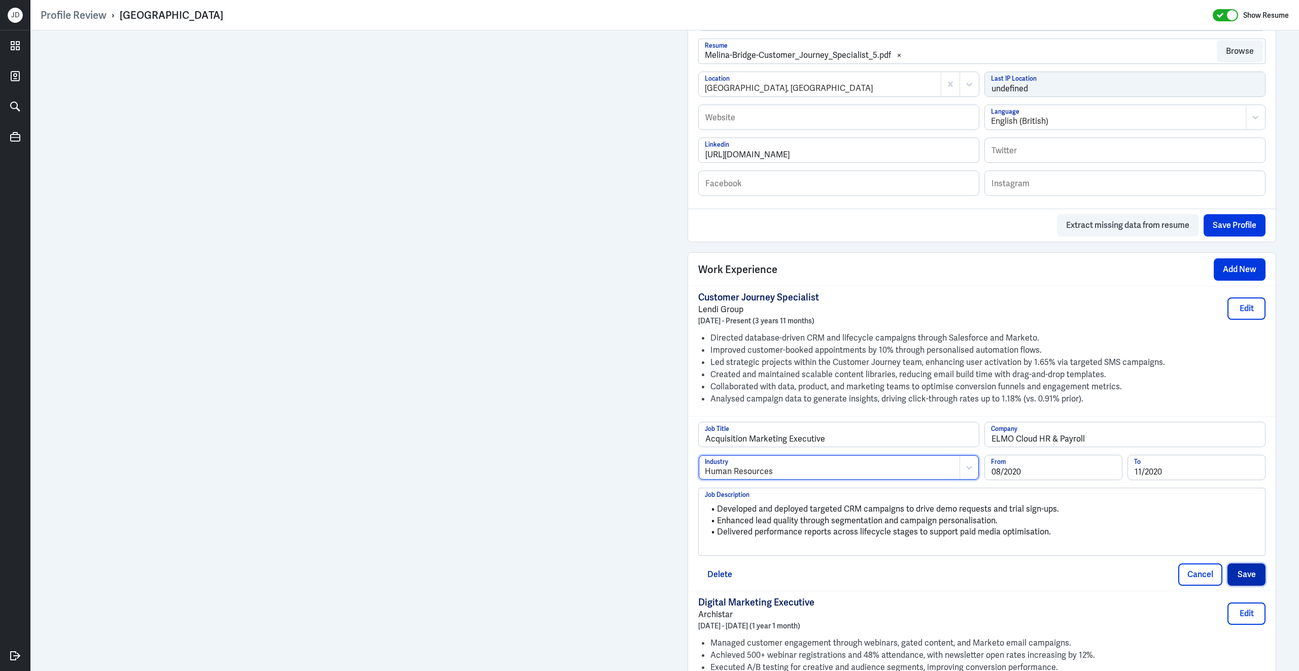
click at [1249, 585] on button "Save" at bounding box center [1246, 574] width 38 height 22
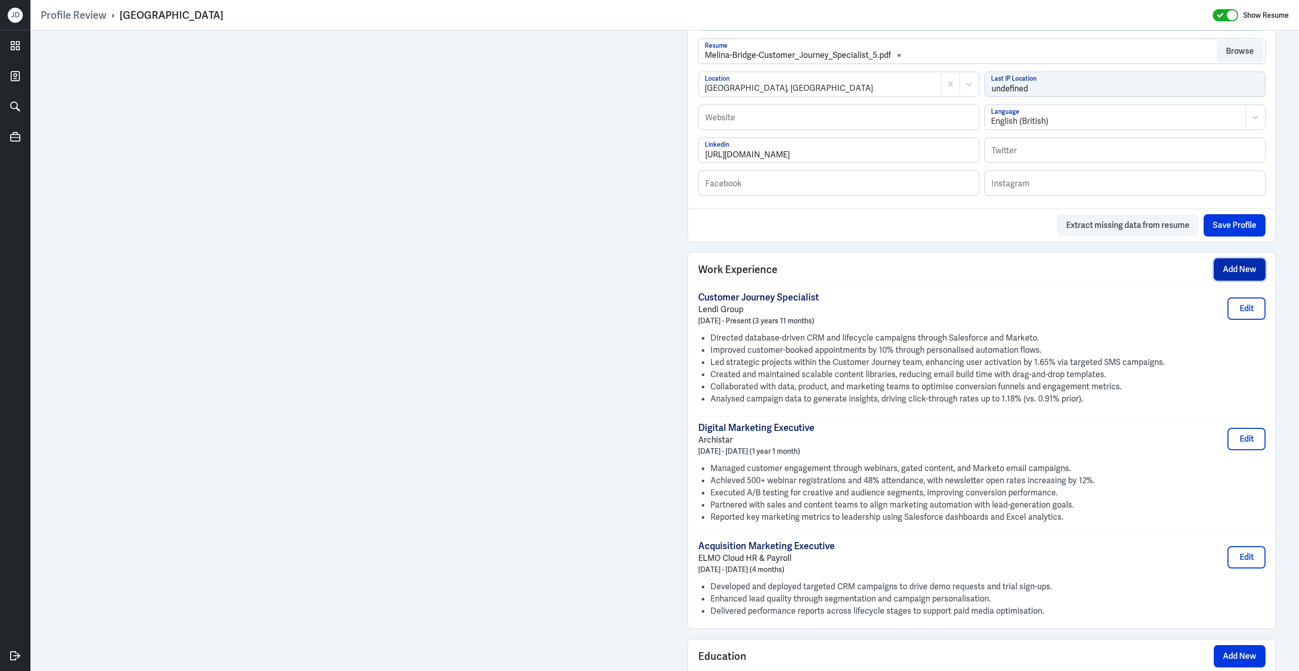
click at [1234, 280] on button "Add New" at bounding box center [1239, 269] width 52 height 22
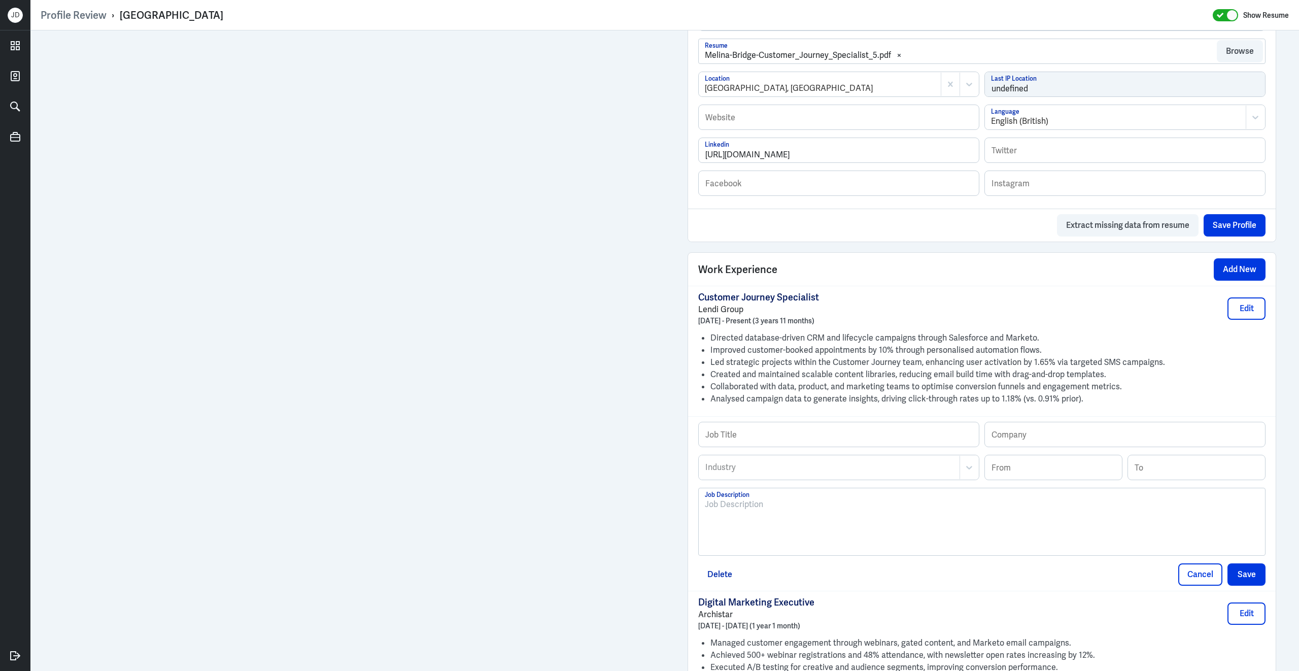
click at [850, 542] on div at bounding box center [982, 525] width 554 height 55
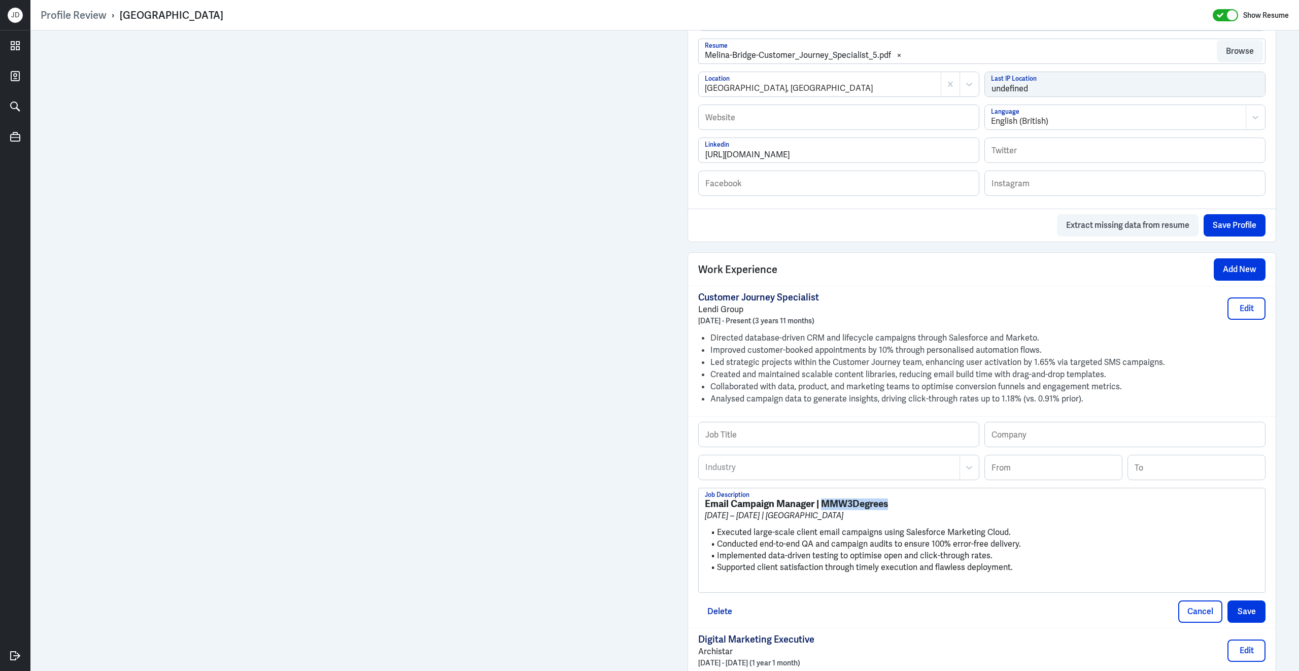
drag, startPoint x: 825, startPoint y: 510, endPoint x: 893, endPoint y: 510, distance: 68.5
click at [893, 509] on h3 "Email Campaign Manager | MMW3Degrees" at bounding box center [982, 503] width 554 height 11
click at [1060, 430] on input "text" at bounding box center [1125, 434] width 280 height 24
paste input "MMW3Degrees"
type input "MMW3Degrees"
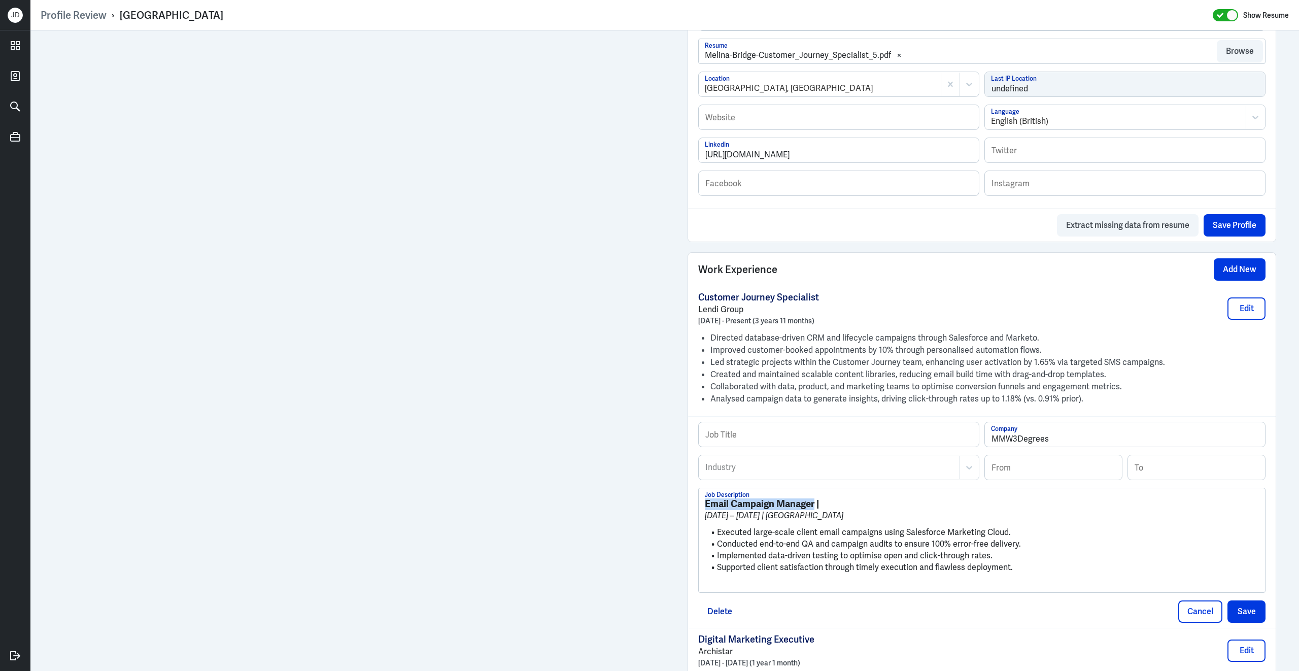
drag, startPoint x: 815, startPoint y: 510, endPoint x: 689, endPoint y: 501, distance: 126.2
click at [689, 502] on div "Job Title MMW3Degrees Company Industry Industry From To Email Campaign Manager …" at bounding box center [981, 522] width 587 height 212
click at [791, 445] on input "text" at bounding box center [838, 434] width 280 height 24
paste input "Email Campaign Manager"
type input "Email Campaign Manager"
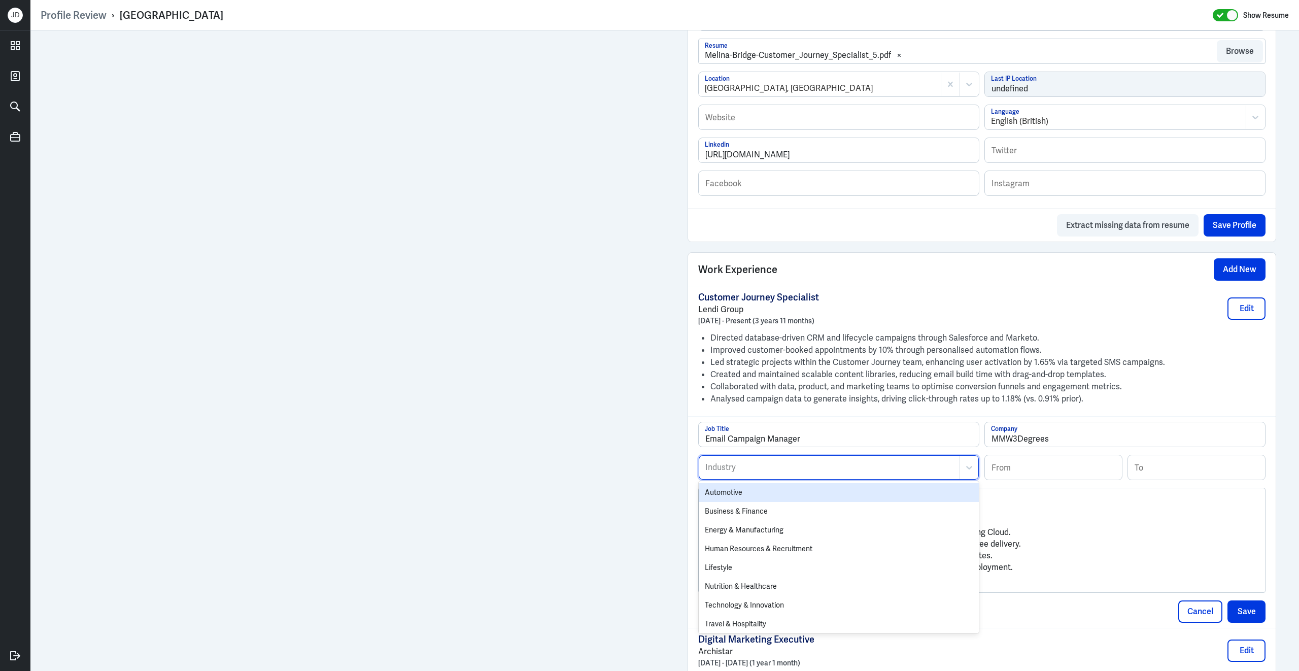
click at [769, 471] on div at bounding box center [829, 467] width 250 height 12
type input "oth"
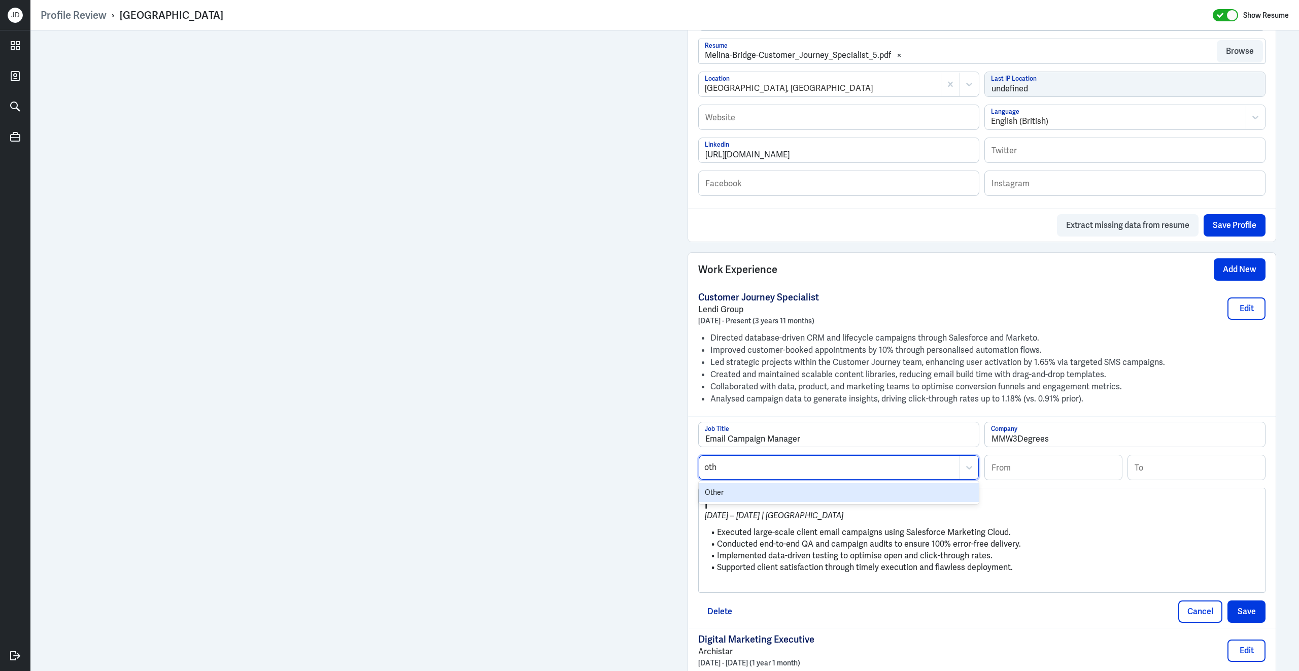
click at [747, 502] on div "Other" at bounding box center [838, 492] width 280 height 19
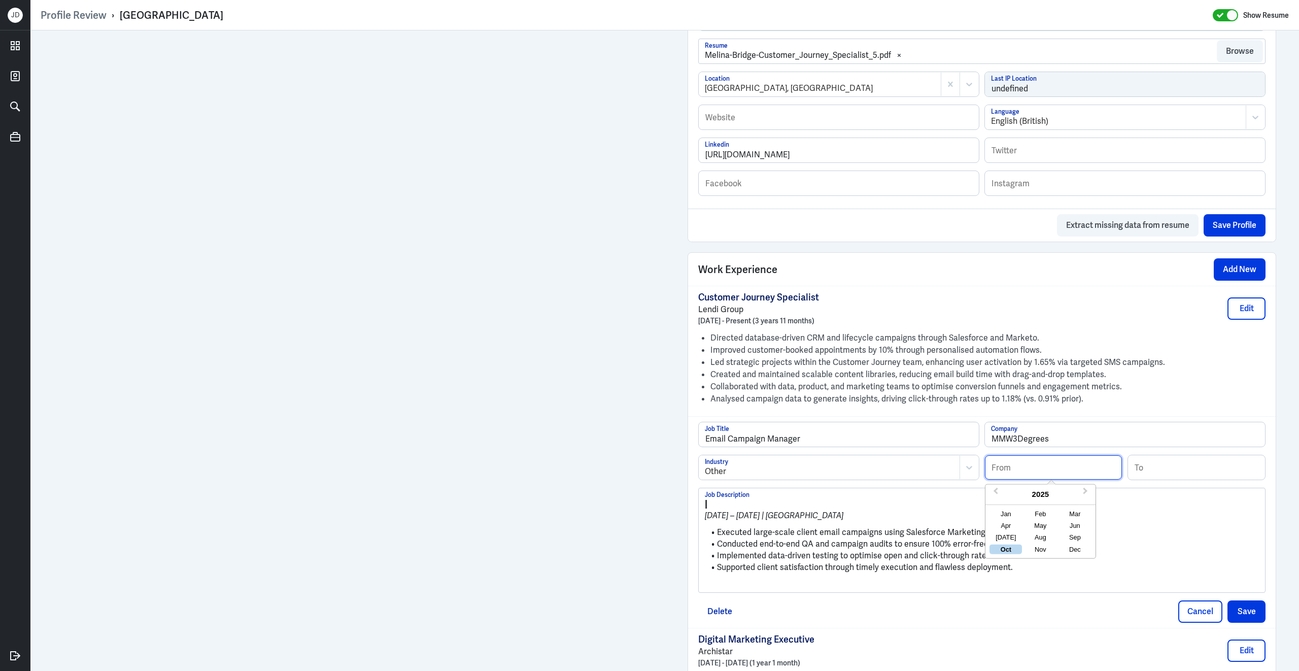
click at [1056, 477] on input at bounding box center [1053, 467] width 137 height 24
type input "10/2019"
click at [1157, 476] on input at bounding box center [1196, 467] width 137 height 24
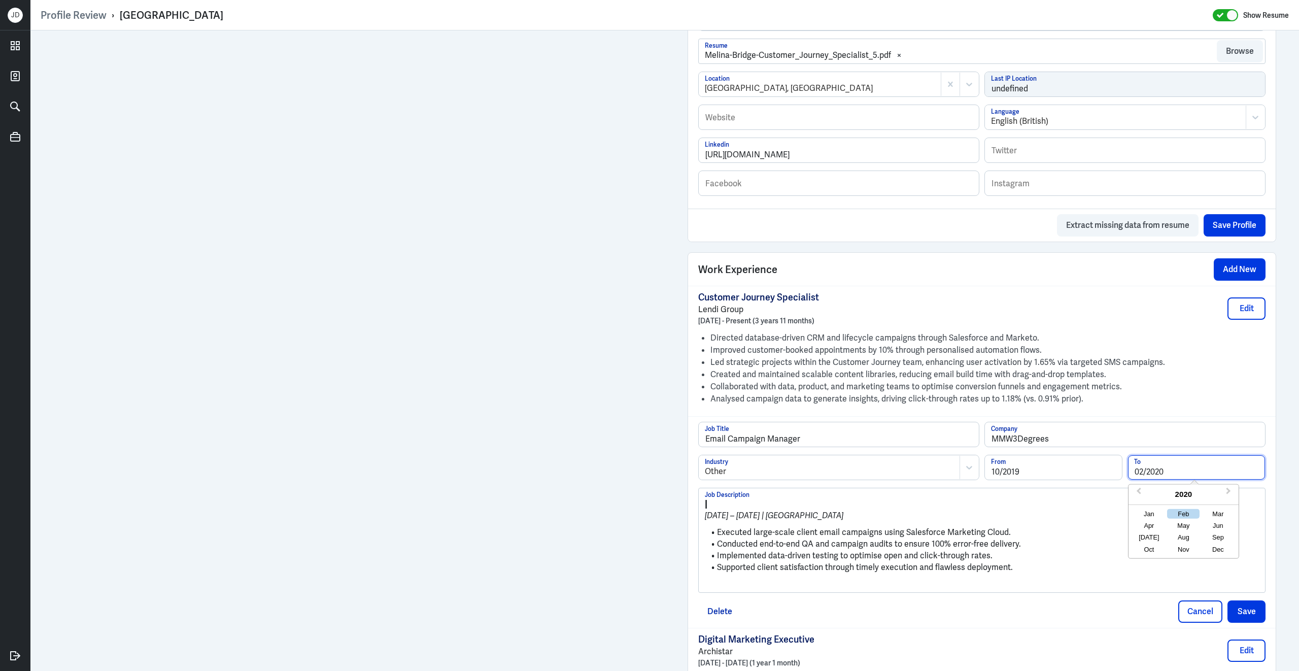
type input "02/2020"
click at [945, 506] on h3 "|" at bounding box center [982, 503] width 554 height 11
drag, startPoint x: 719, startPoint y: 540, endPoint x: 690, endPoint y: 504, distance: 46.2
click at [690, 504] on div "Email Campaign Manager Job Title MMW3Degrees Company Other Industry 10/2019 Fro…" at bounding box center [981, 522] width 587 height 212
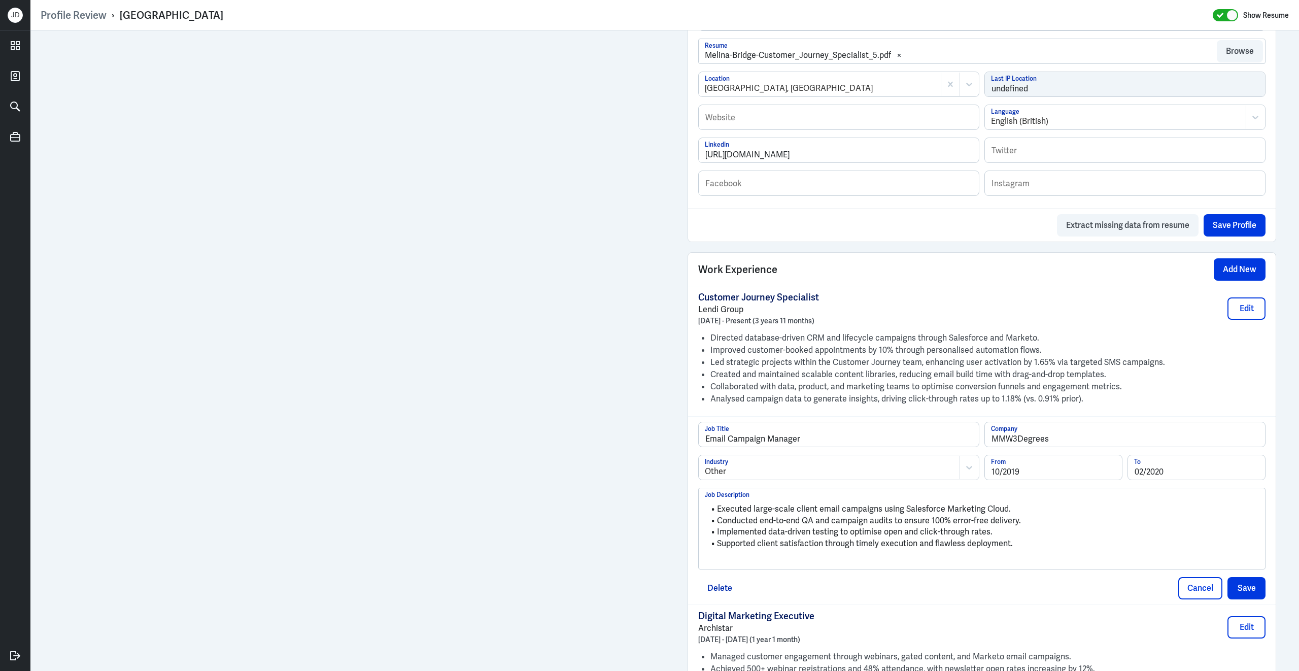
click at [724, 567] on p at bounding box center [982, 560] width 554 height 12
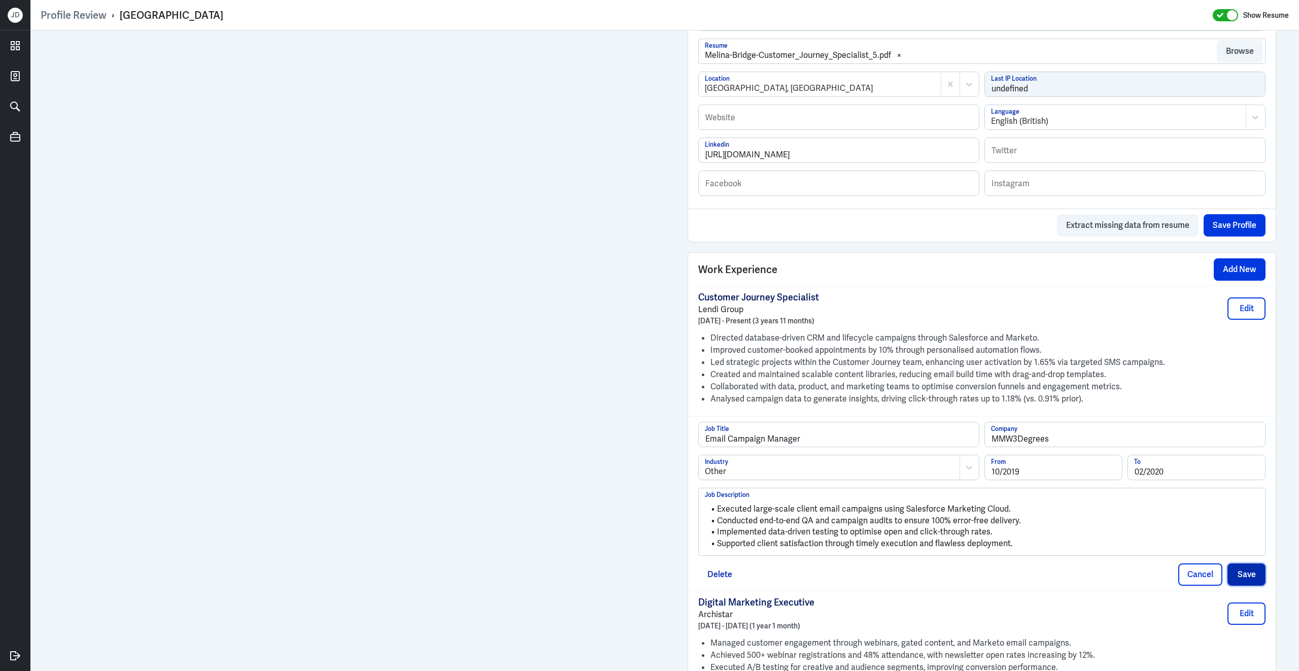
click at [1261, 585] on button "Save" at bounding box center [1246, 574] width 38 height 22
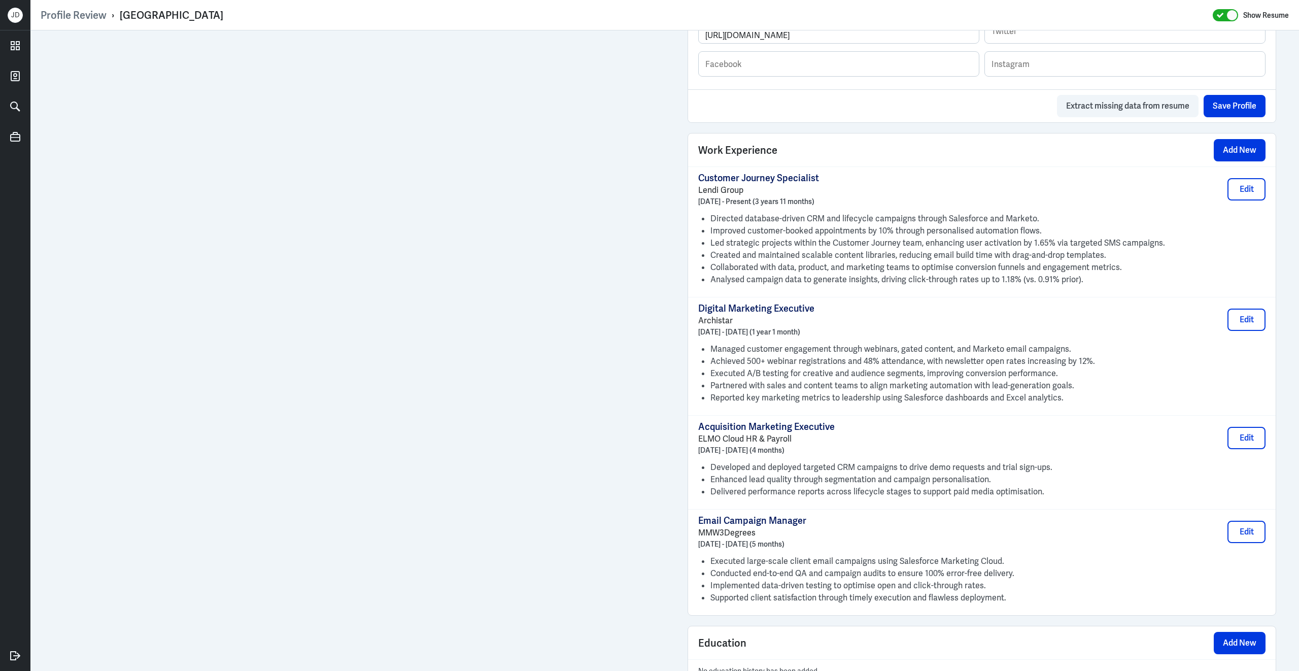
scroll to position [698, 0]
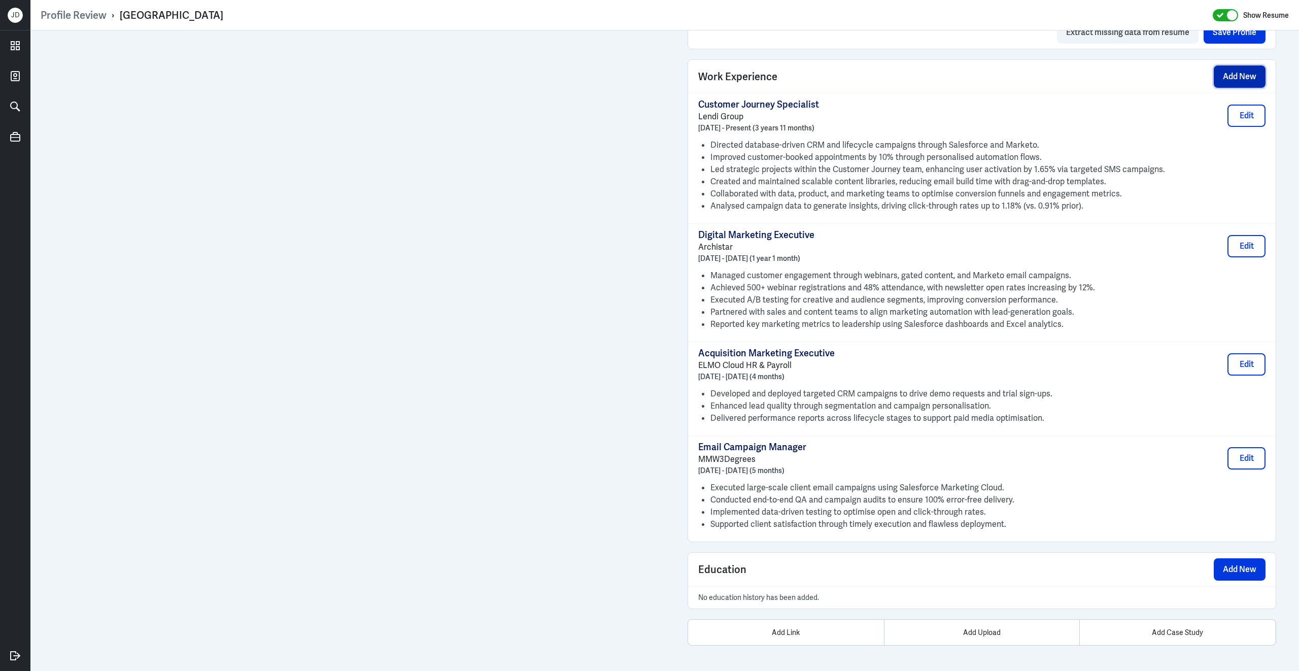
click at [1232, 71] on button "Add New" at bounding box center [1239, 76] width 52 height 22
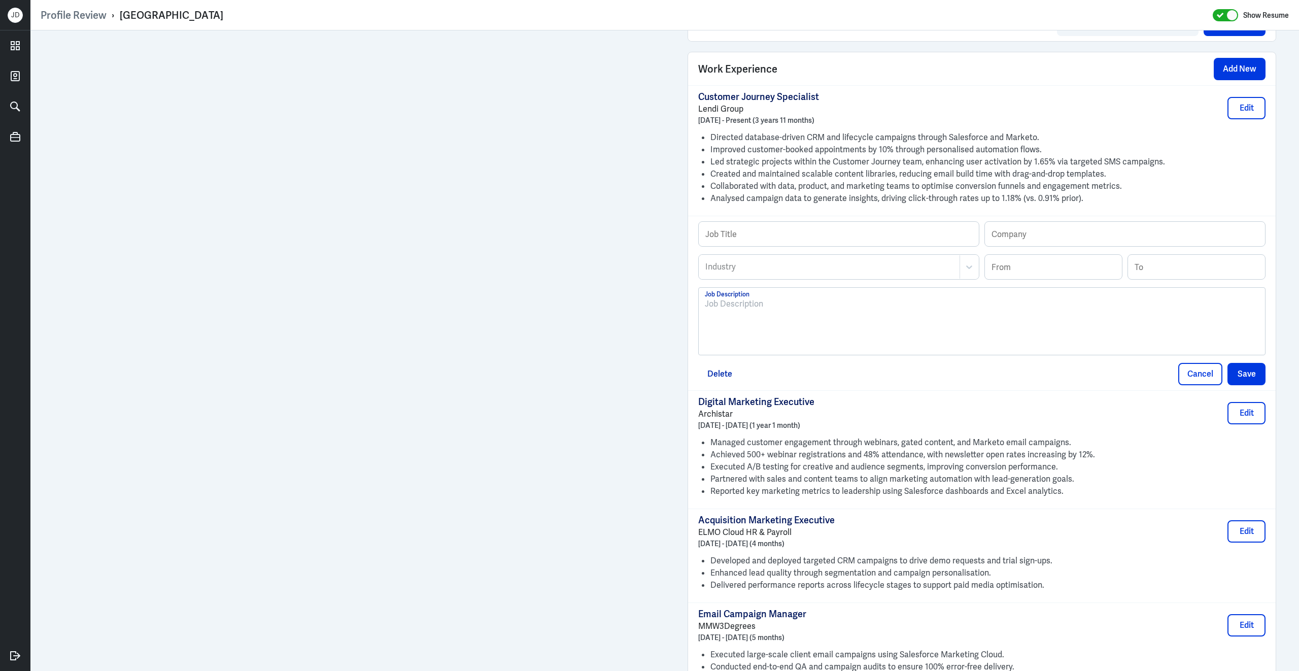
click at [829, 329] on div at bounding box center [982, 325] width 554 height 55
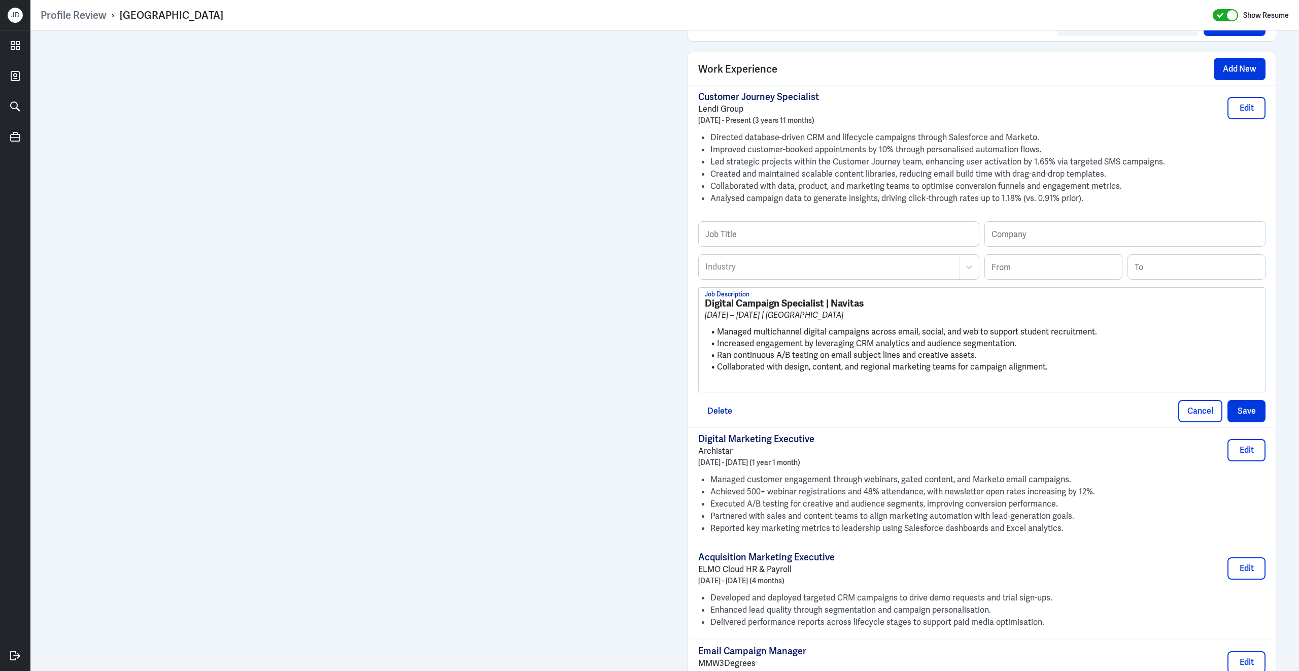
scroll to position [0, 0]
drag, startPoint x: 832, startPoint y: 310, endPoint x: 888, endPoint y: 309, distance: 55.8
click at [888, 309] on h3 "Digital Campaign Specialist | Navitas" at bounding box center [982, 303] width 554 height 11
click at [1049, 237] on input "text" at bounding box center [1125, 234] width 280 height 24
paste input "Navitas"
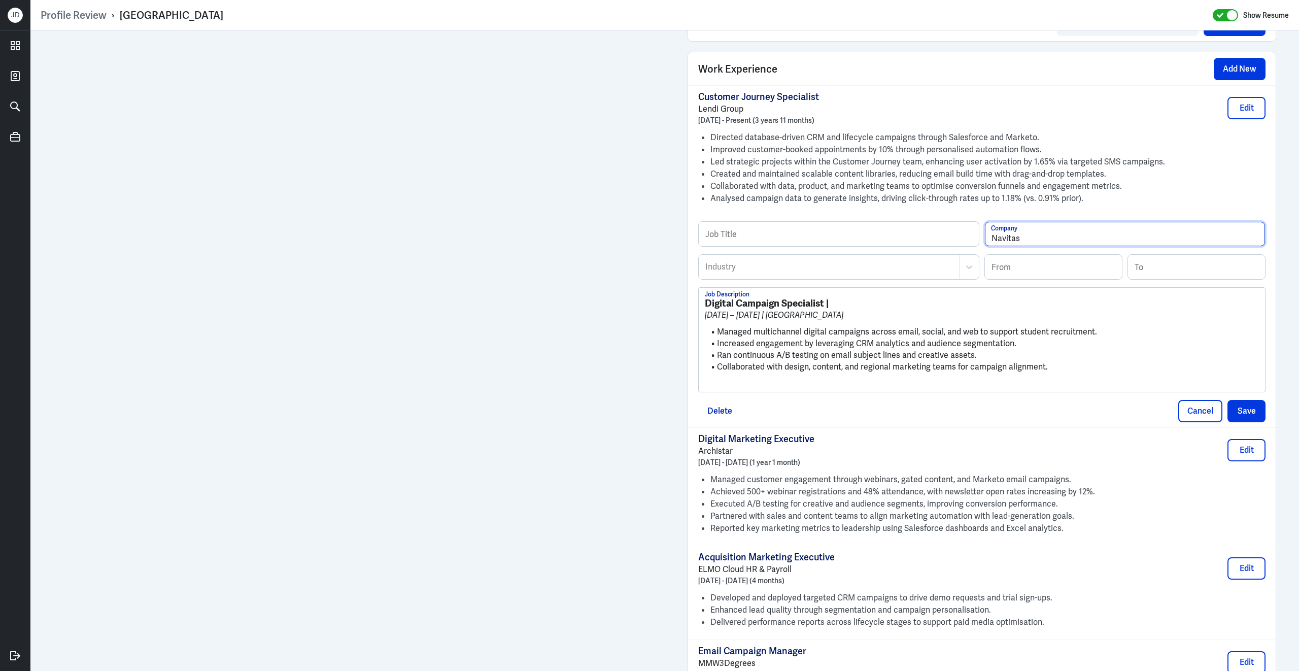
type input "Navitas"
drag, startPoint x: 826, startPoint y: 314, endPoint x: 702, endPoint y: 306, distance: 124.5
click at [702, 306] on div "Digital Campaign Specialist | Apr 2018 – Aug 2019 | Sydney Managed multichannel…" at bounding box center [981, 340] width 566 height 104
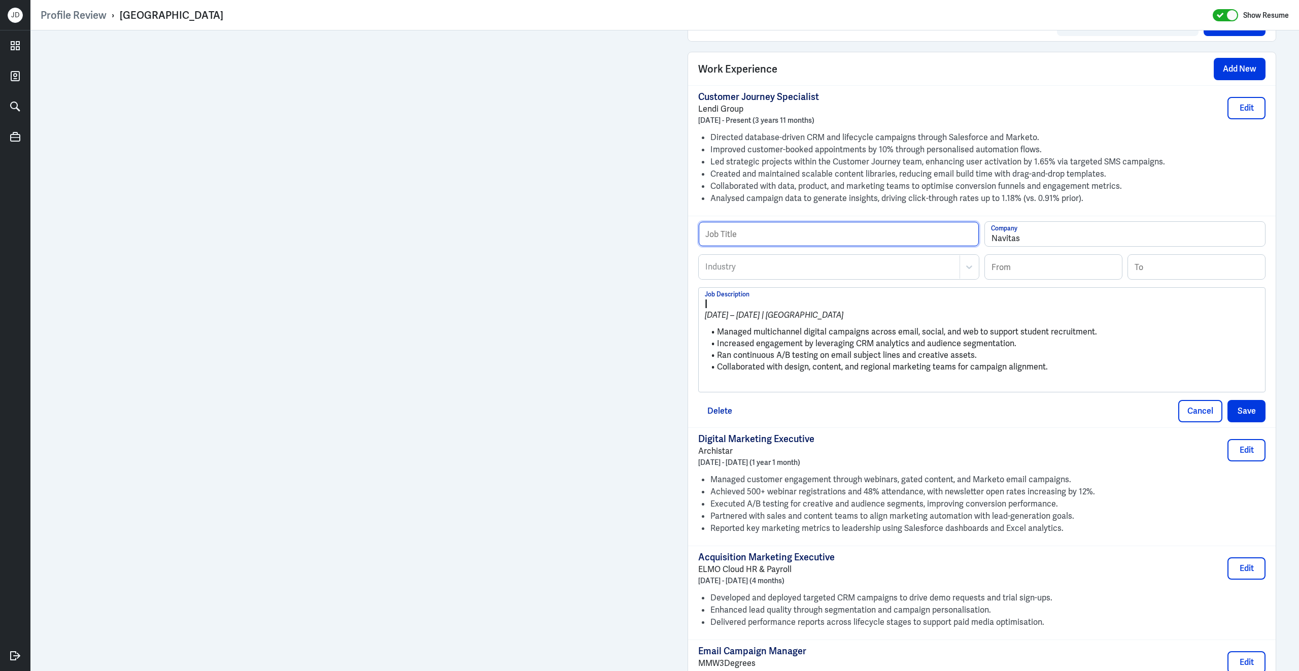
click at [764, 234] on input "text" at bounding box center [838, 234] width 280 height 24
paste input "Digital Campaign Specialist"
type input "Digital Campaign Specialist"
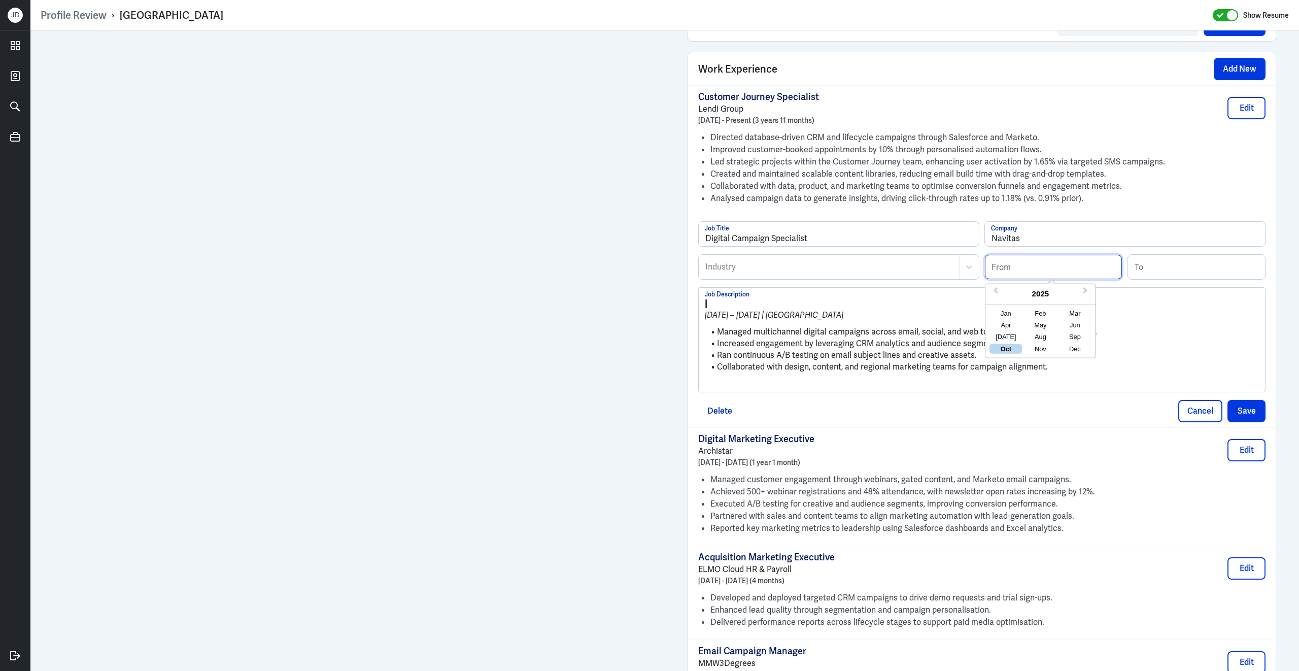
click at [1006, 269] on input at bounding box center [1053, 267] width 137 height 24
type input "04/2018"
click at [1200, 279] on input at bounding box center [1196, 267] width 137 height 24
type input "08/2019"
drag, startPoint x: 719, startPoint y: 338, endPoint x: 693, endPoint y: 309, distance: 38.8
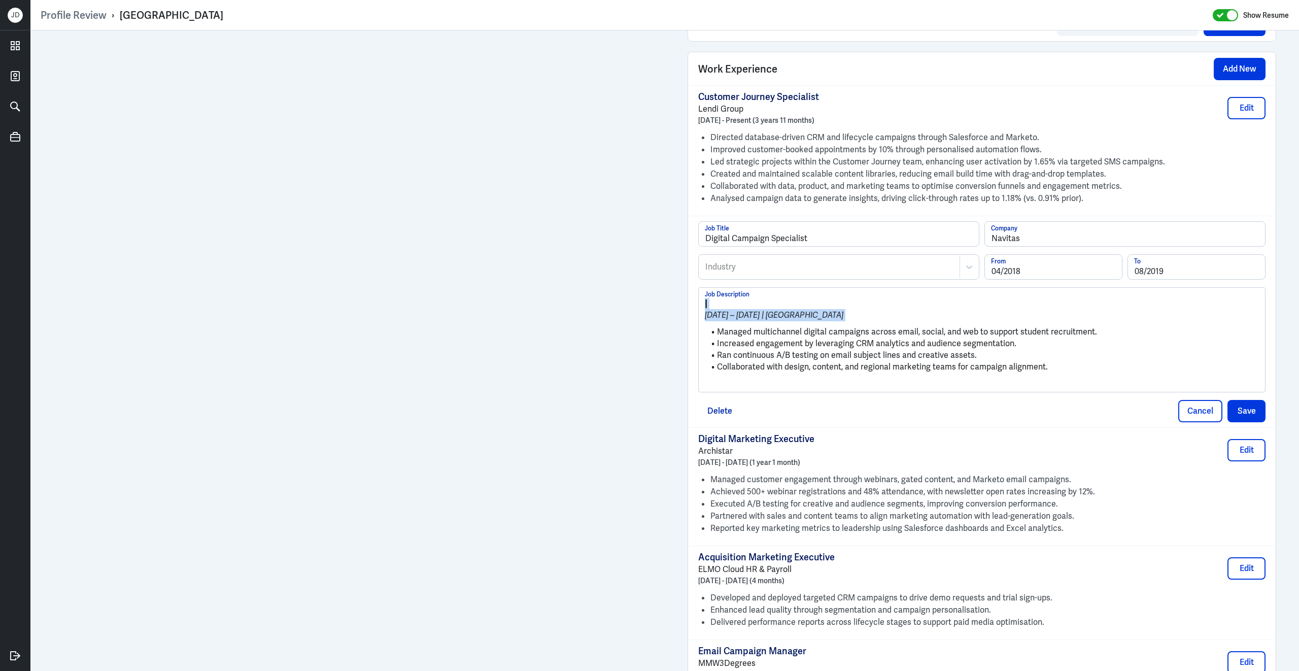
click at [693, 309] on div "Digital Campaign Specialist Job Title Navitas Company Industry Industry 04/2018…" at bounding box center [981, 322] width 587 height 212
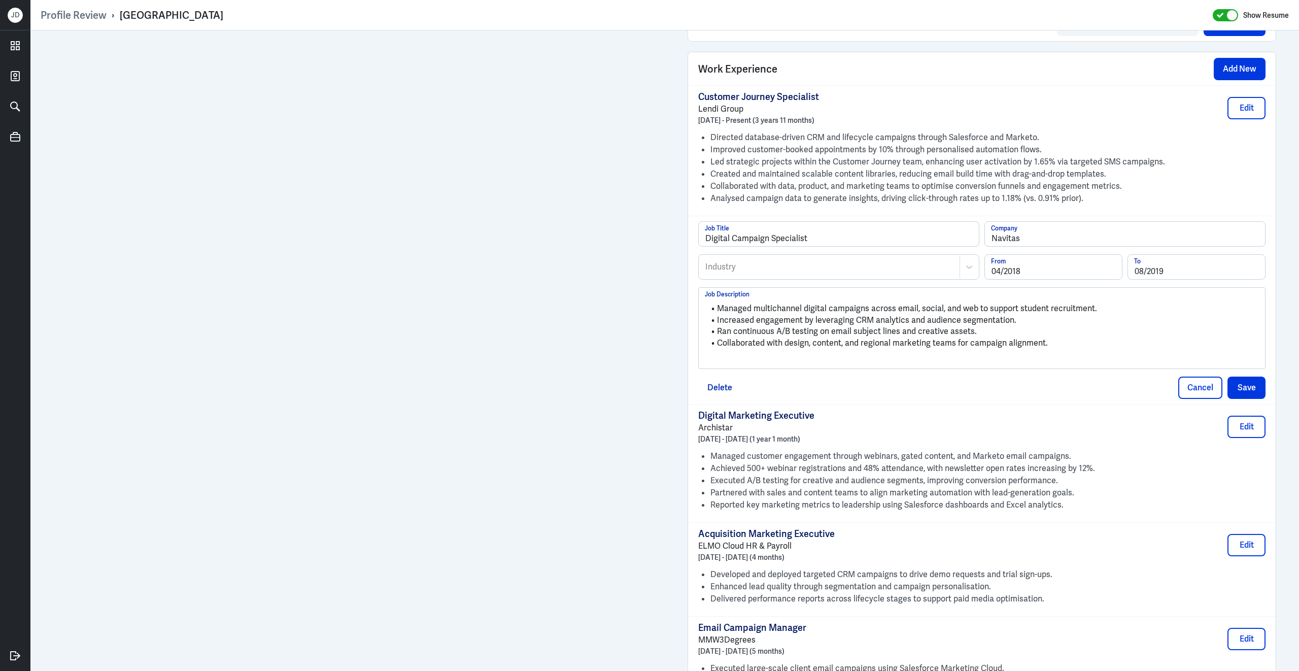
click at [739, 364] on p at bounding box center [982, 360] width 554 height 12
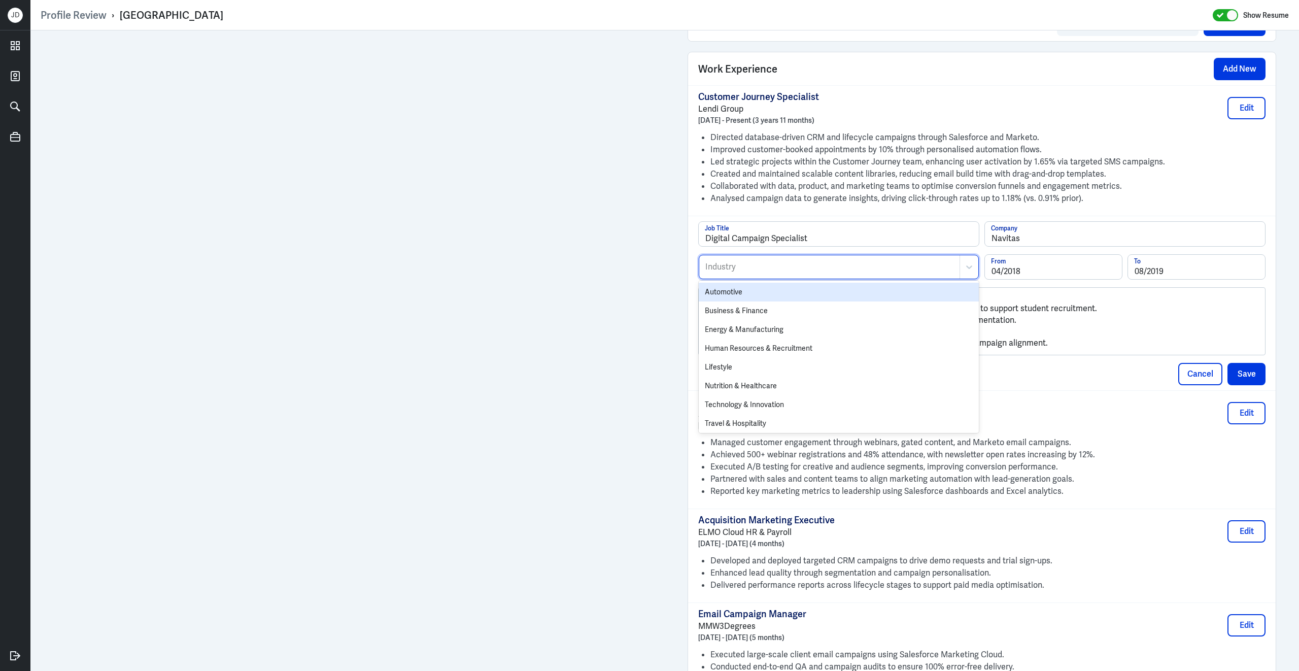
click at [886, 273] on div at bounding box center [829, 267] width 250 height 12
type input "oth"
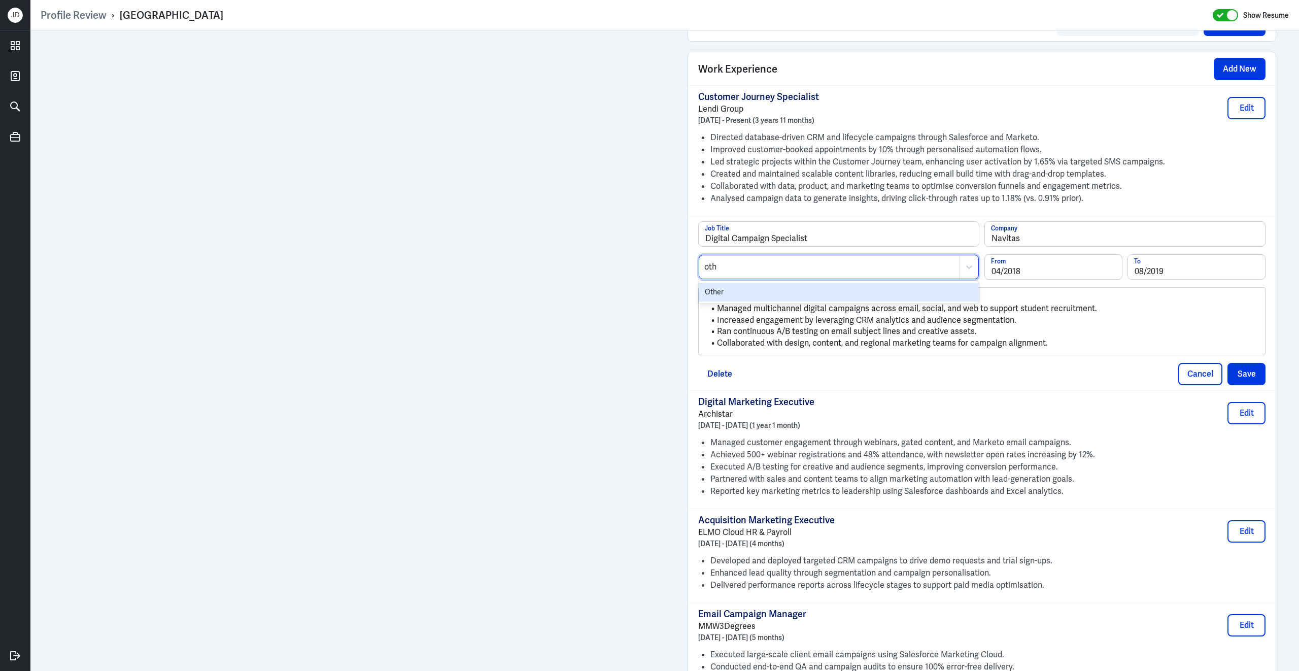
click at [852, 293] on div "Other" at bounding box center [838, 292] width 280 height 19
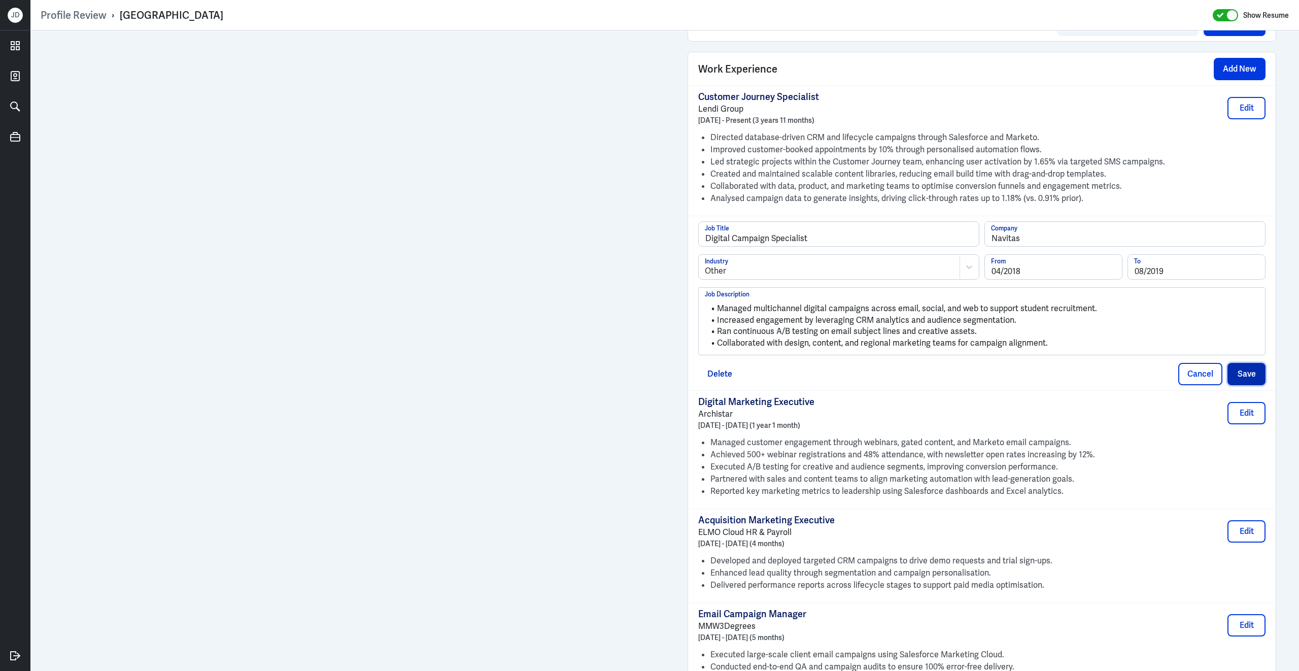
click at [1248, 381] on button "Save" at bounding box center [1246, 374] width 38 height 22
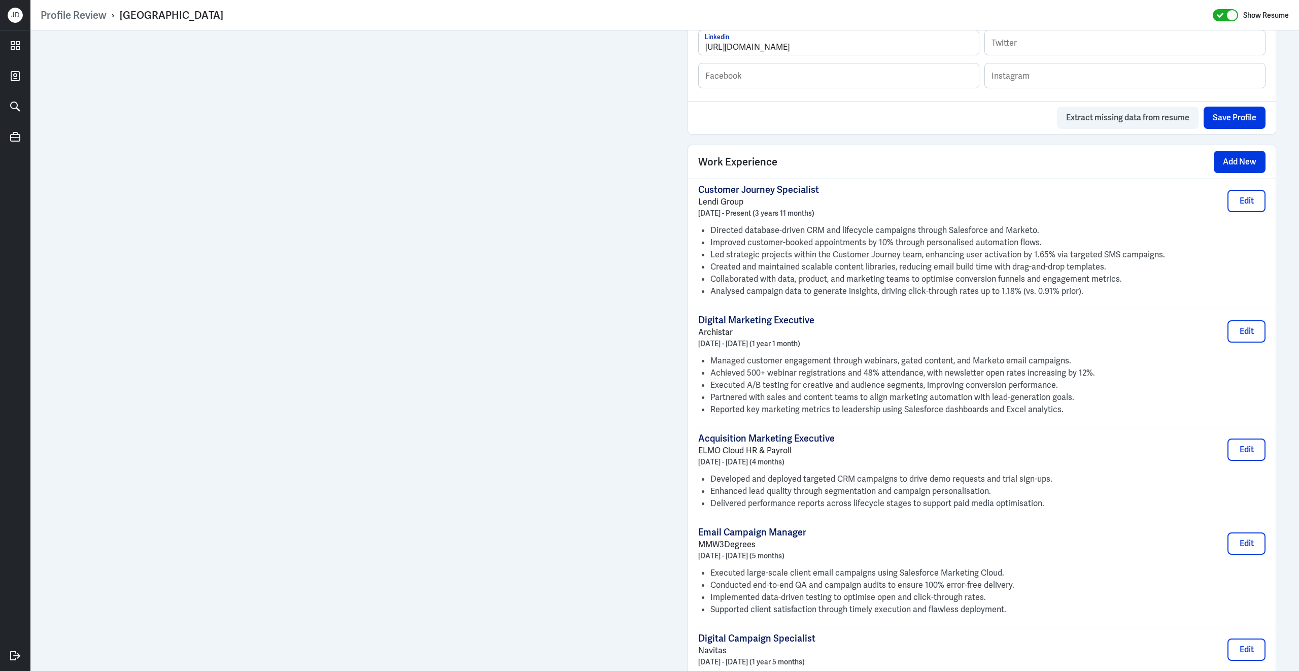
scroll to position [591, 0]
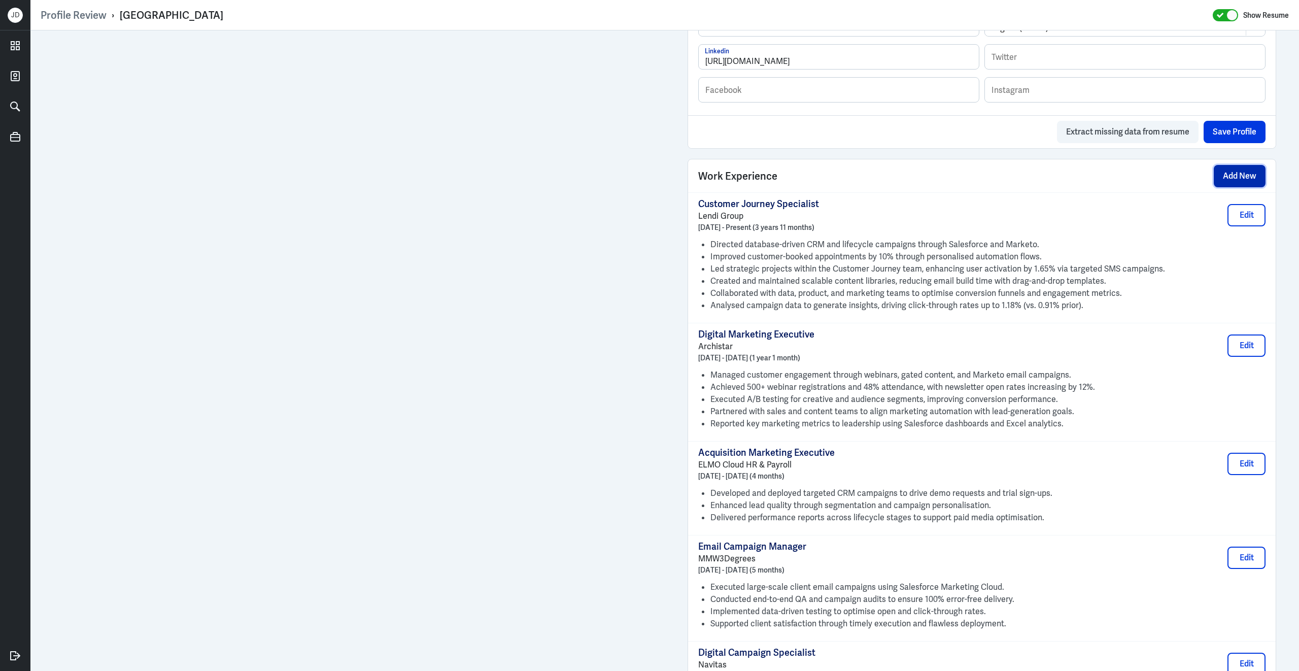
click at [1239, 177] on button "Add New" at bounding box center [1239, 176] width 52 height 22
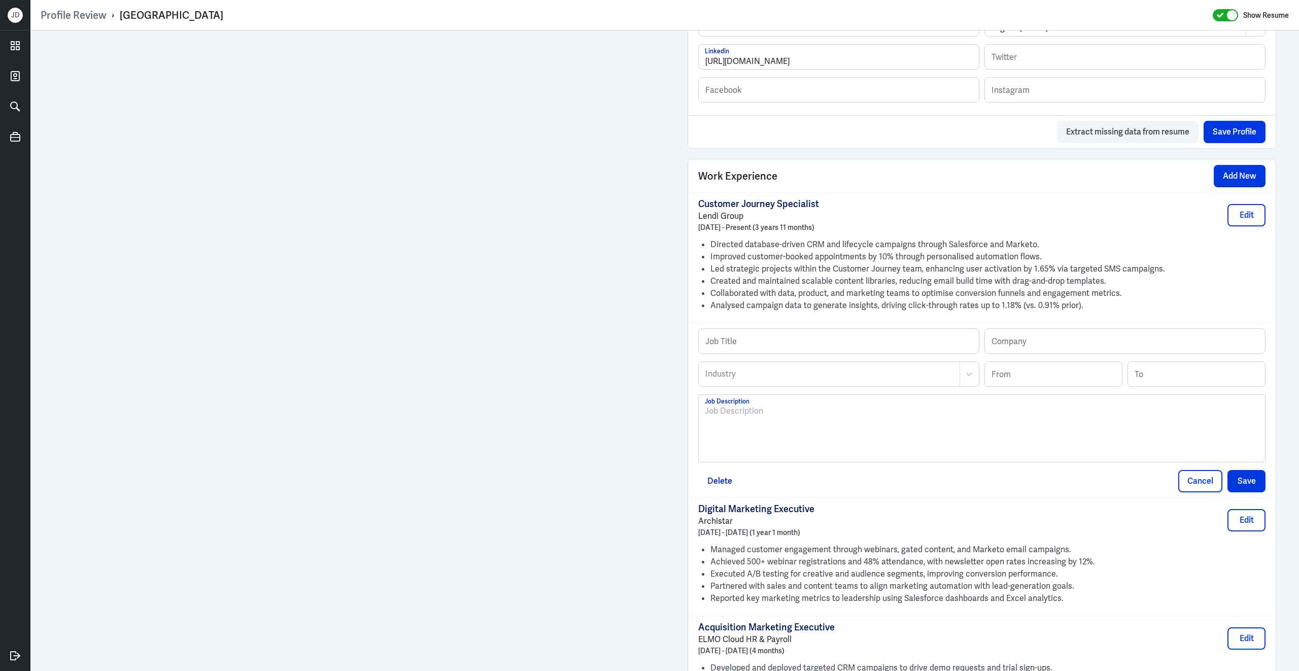
click at [905, 435] on div at bounding box center [982, 432] width 554 height 55
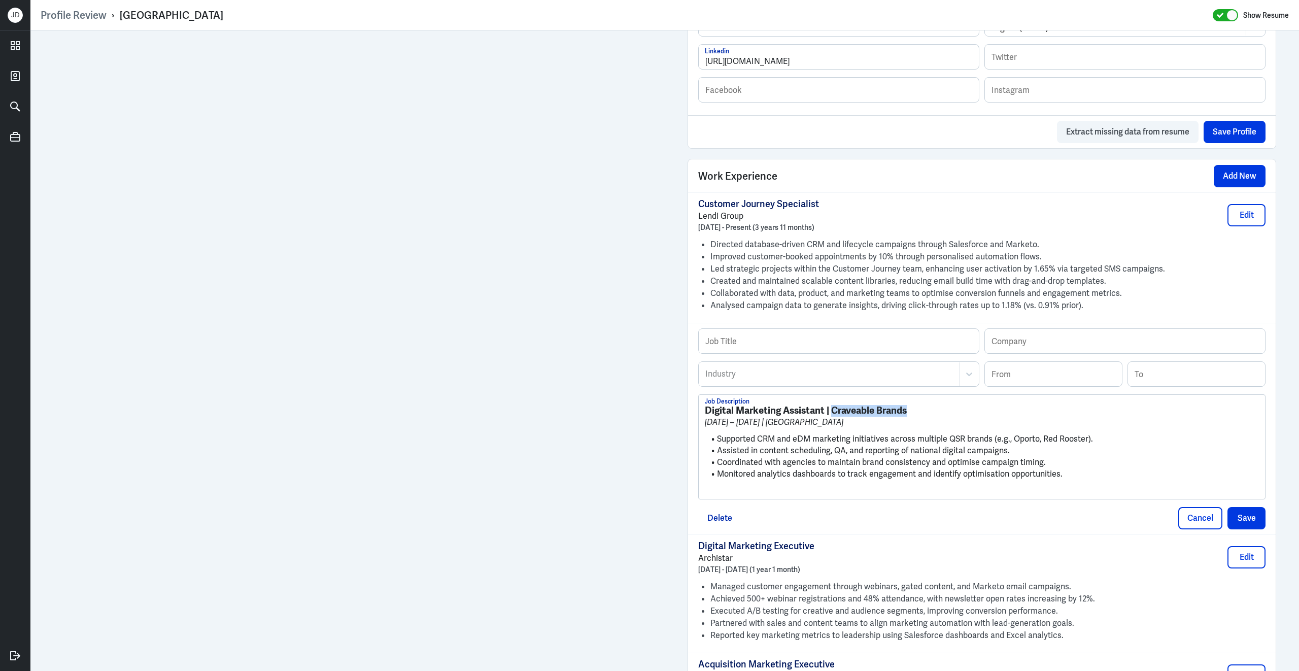
drag, startPoint x: 834, startPoint y: 416, endPoint x: 927, endPoint y: 420, distance: 92.9
click at [927, 416] on h3 "Digital Marketing Assistant | Craveable Brands" at bounding box center [982, 410] width 554 height 11
click at [1021, 353] on input "text" at bounding box center [1125, 341] width 280 height 24
paste input "Craveable Brands"
type input "Craveable Brands"
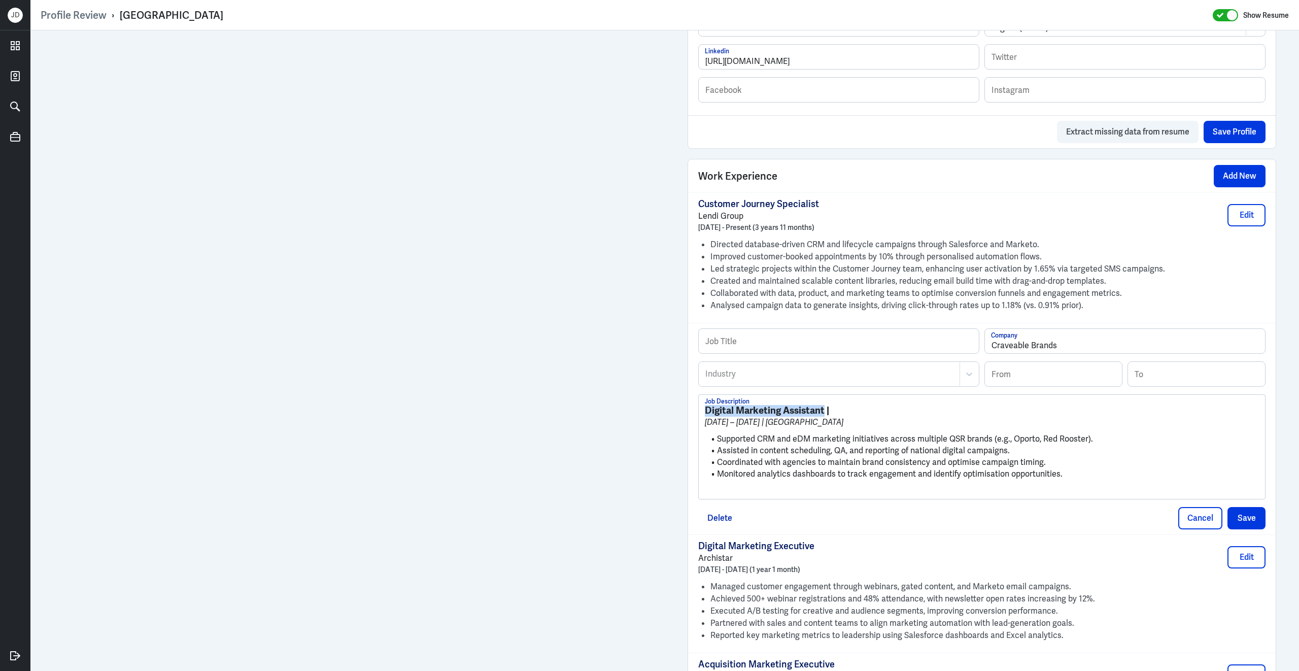
drag, startPoint x: 826, startPoint y: 418, endPoint x: 637, endPoint y: 402, distance: 189.4
click at [574, 324] on div "Admin Settings Update Resume Save Profile User Requested Private Set Resume to …" at bounding box center [664, 263] width 1268 height 1648
click at [794, 350] on input "text" at bounding box center [838, 341] width 280 height 24
paste input "Digital Marketing Assistant"
type input "Digital Marketing Assistant"
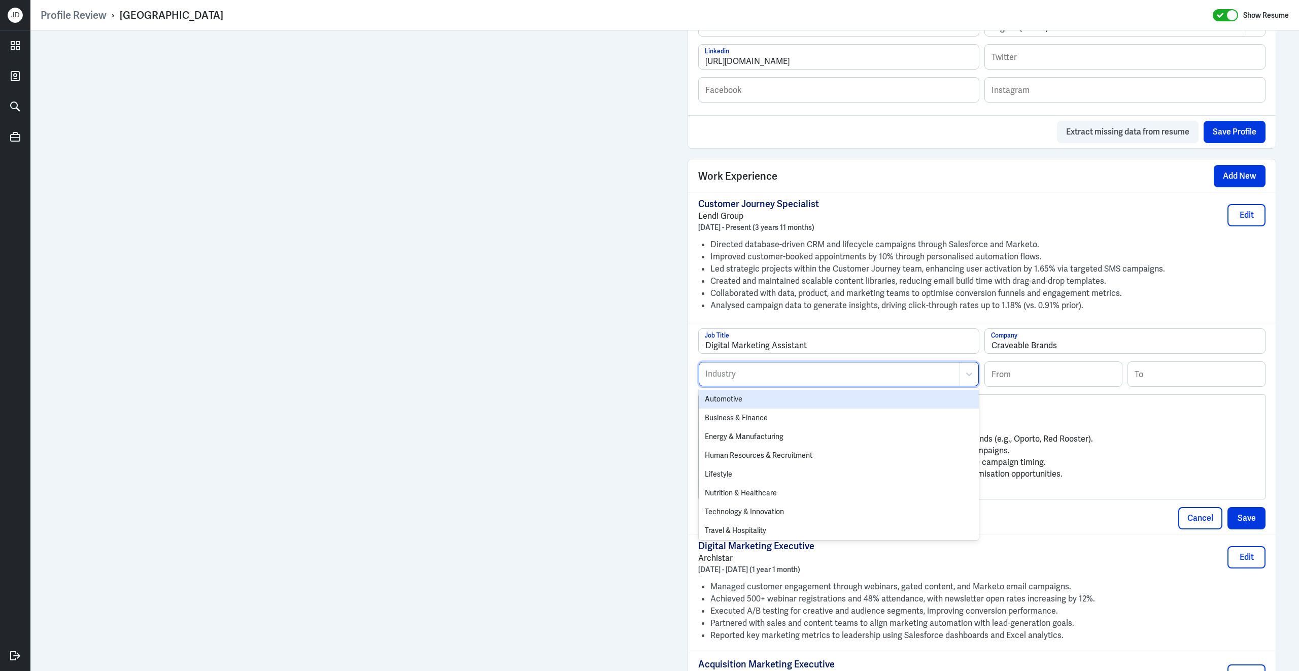
click at [763, 380] on div at bounding box center [829, 374] width 250 height 12
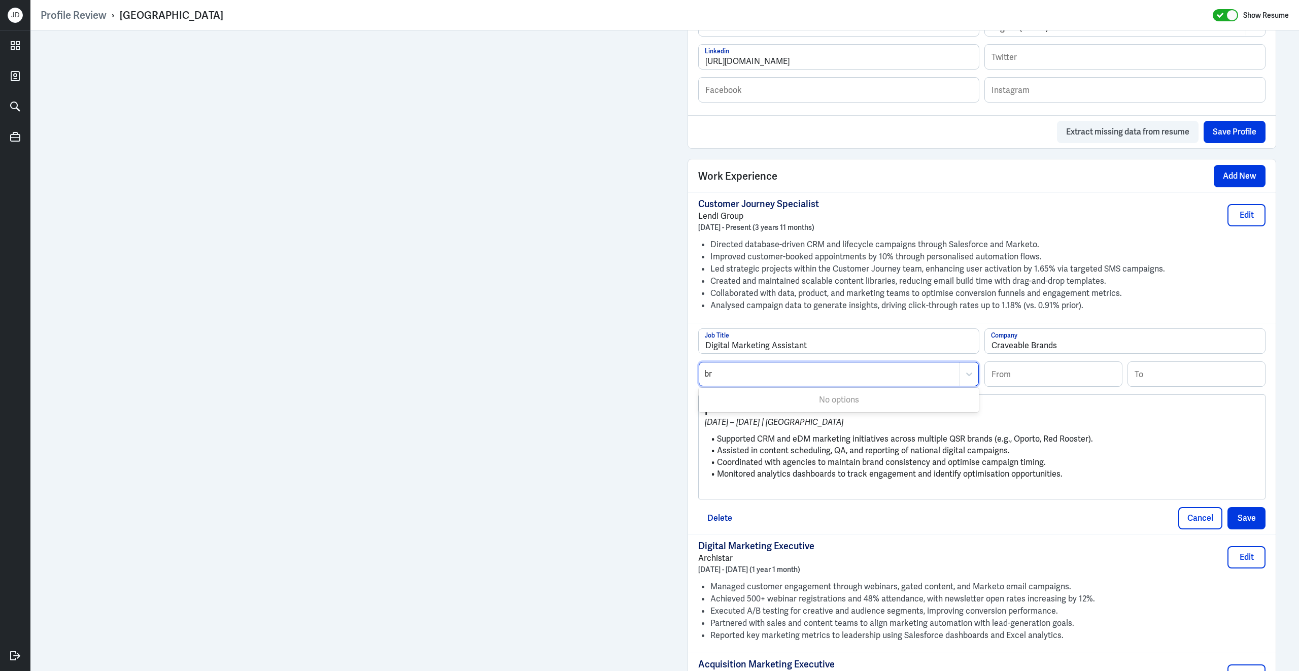
type input "b"
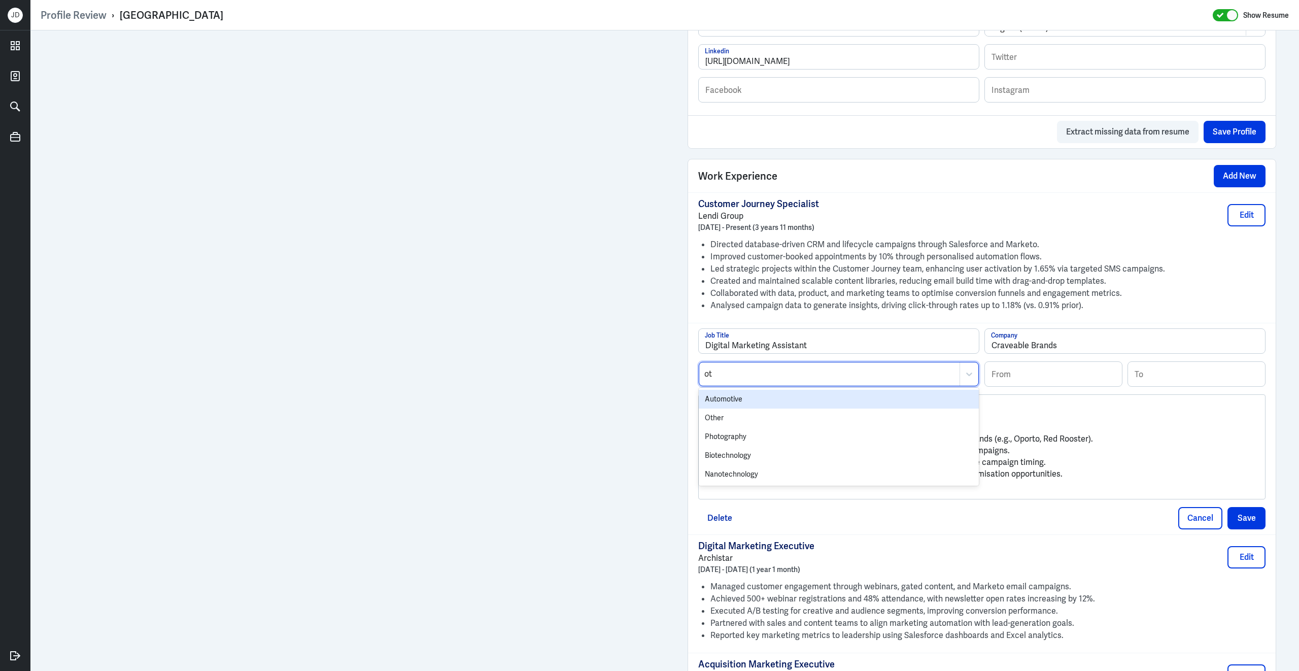
type input "oth"
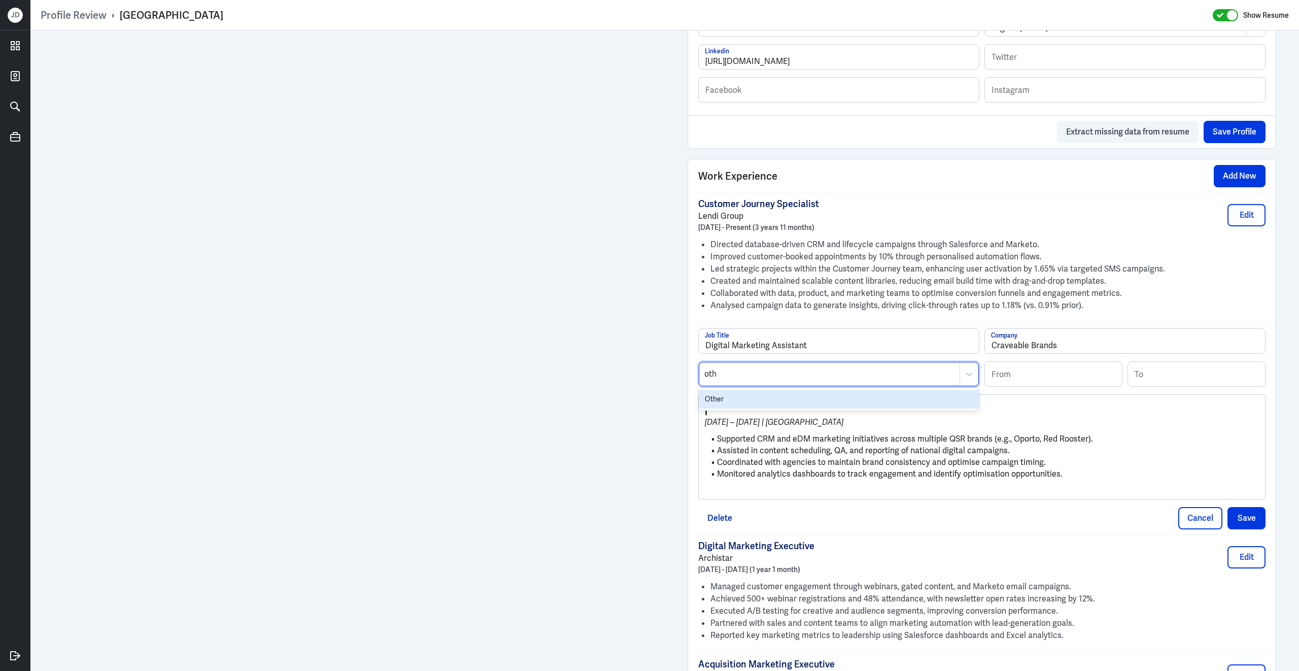
click at [767, 408] on div "Other" at bounding box center [838, 399] width 280 height 19
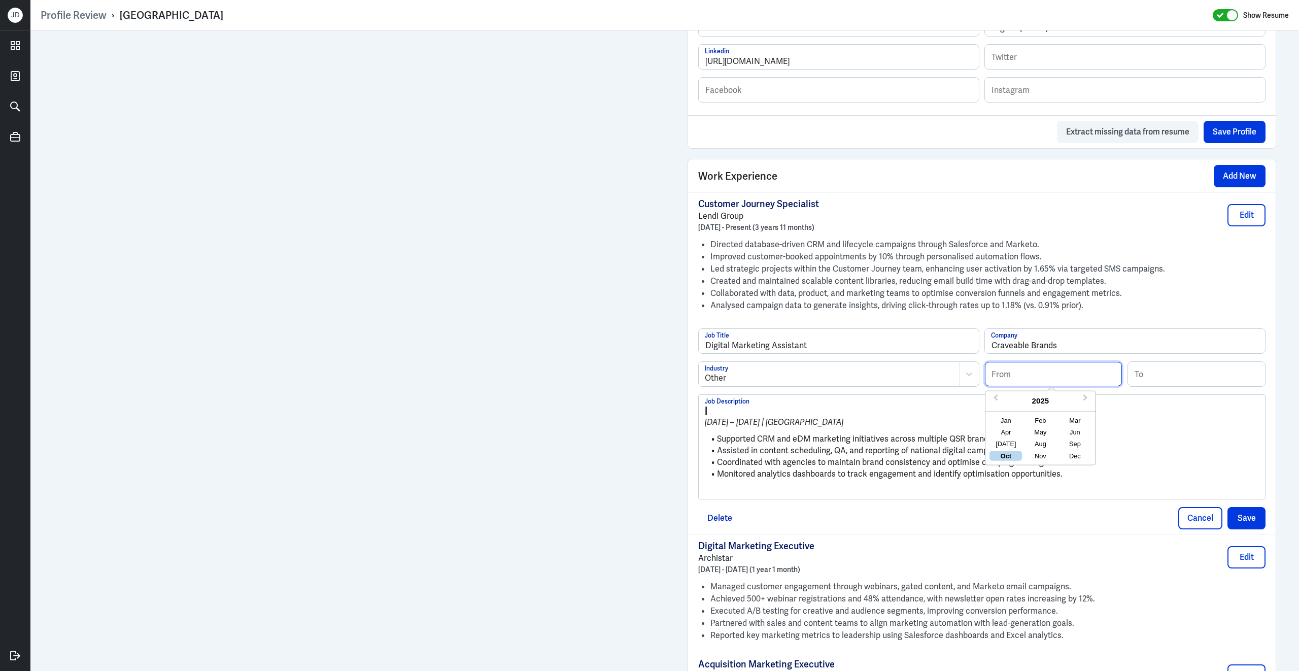
click at [1044, 379] on input at bounding box center [1053, 374] width 137 height 24
type input "12/2016"
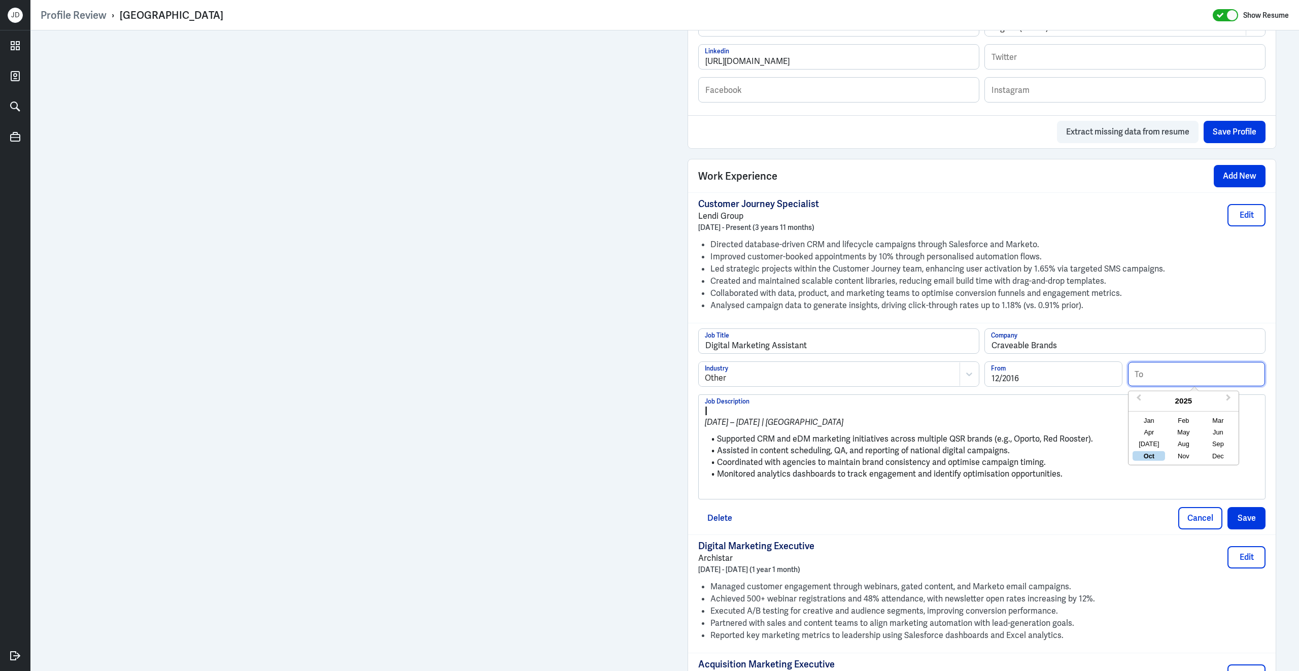
click at [1182, 381] on input at bounding box center [1196, 374] width 137 height 24
type input "04/2018"
drag, startPoint x: 718, startPoint y: 446, endPoint x: 687, endPoint y: 406, distance: 50.5
click at [690, 406] on div "Digital Marketing Assistant Job Title Craveable Brands Company Other Industry 1…" at bounding box center [981, 429] width 587 height 212
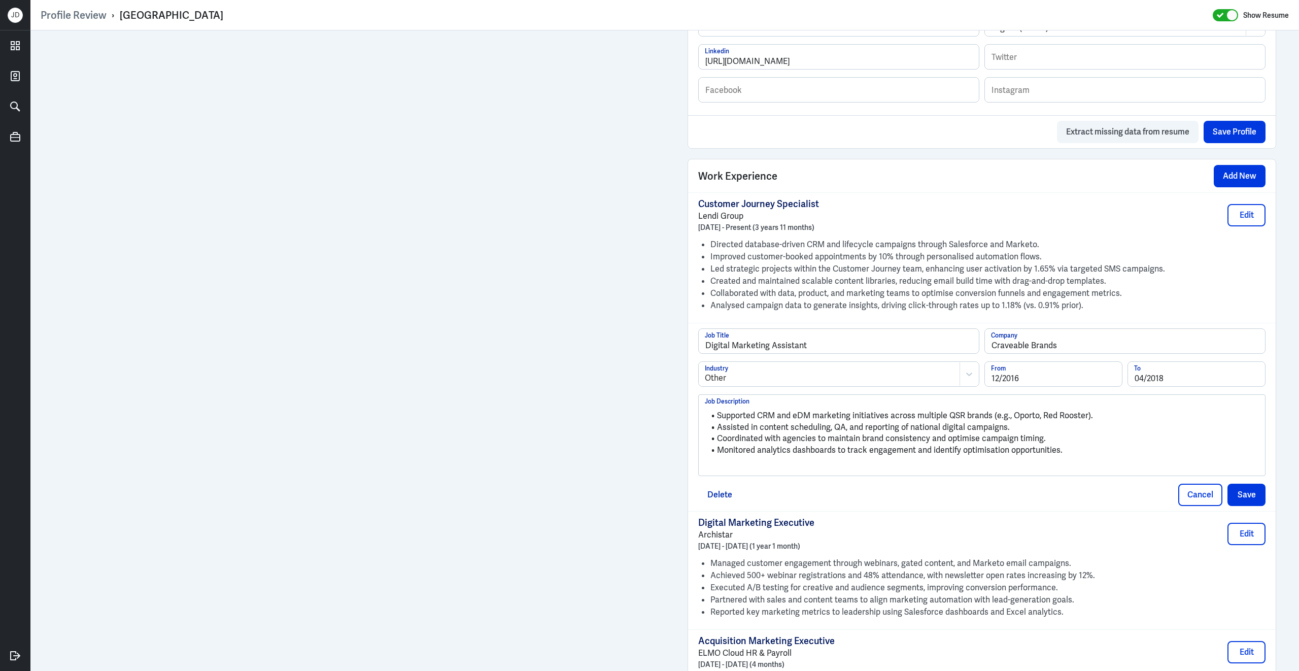
click at [729, 472] on p at bounding box center [982, 467] width 554 height 12
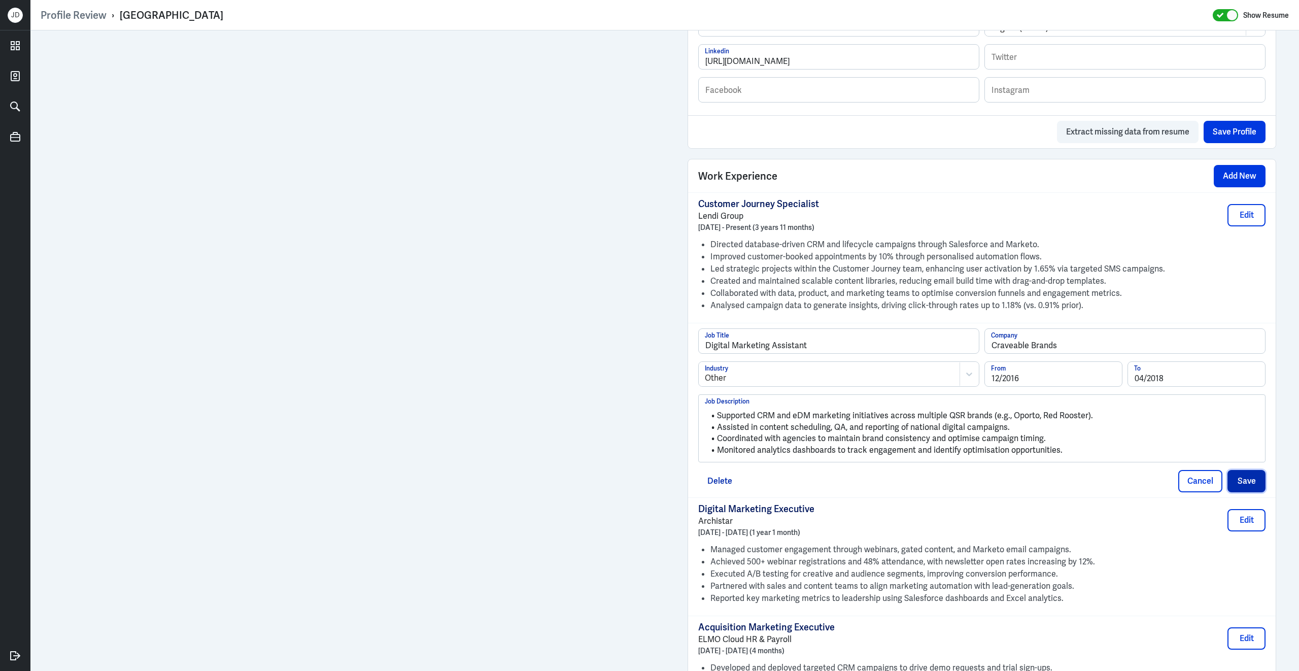
click at [1251, 489] on button "Save" at bounding box center [1246, 481] width 38 height 22
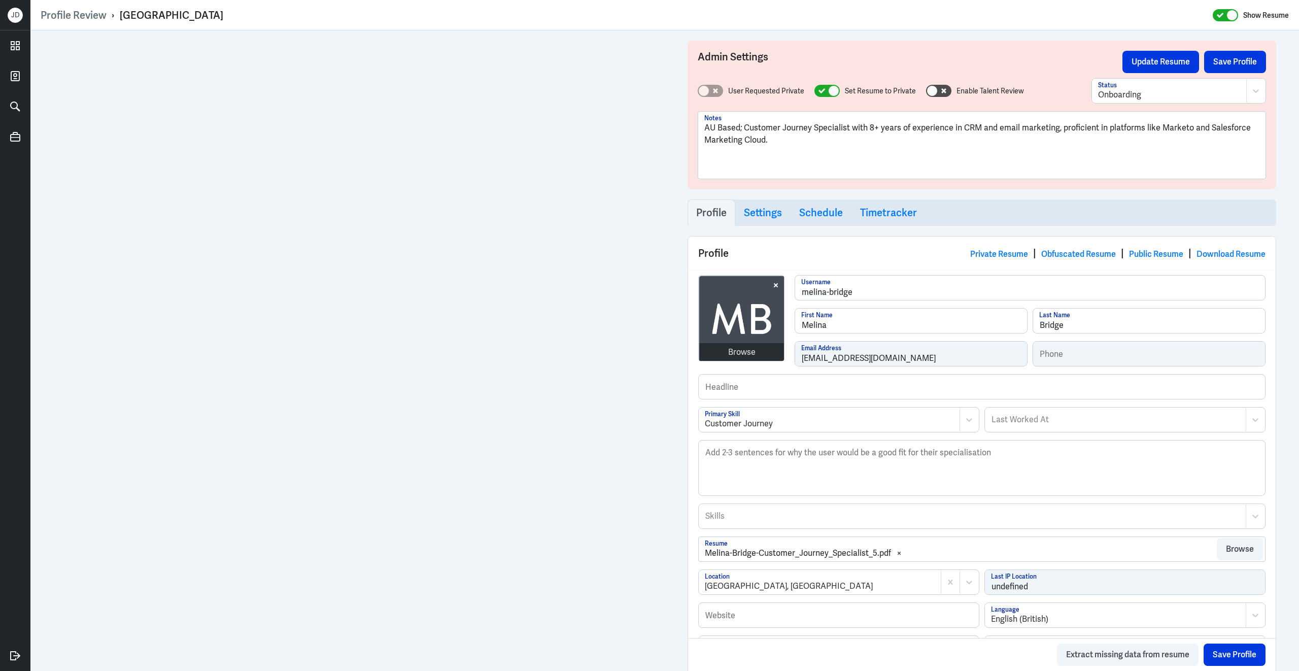
scroll to position [75, 0]
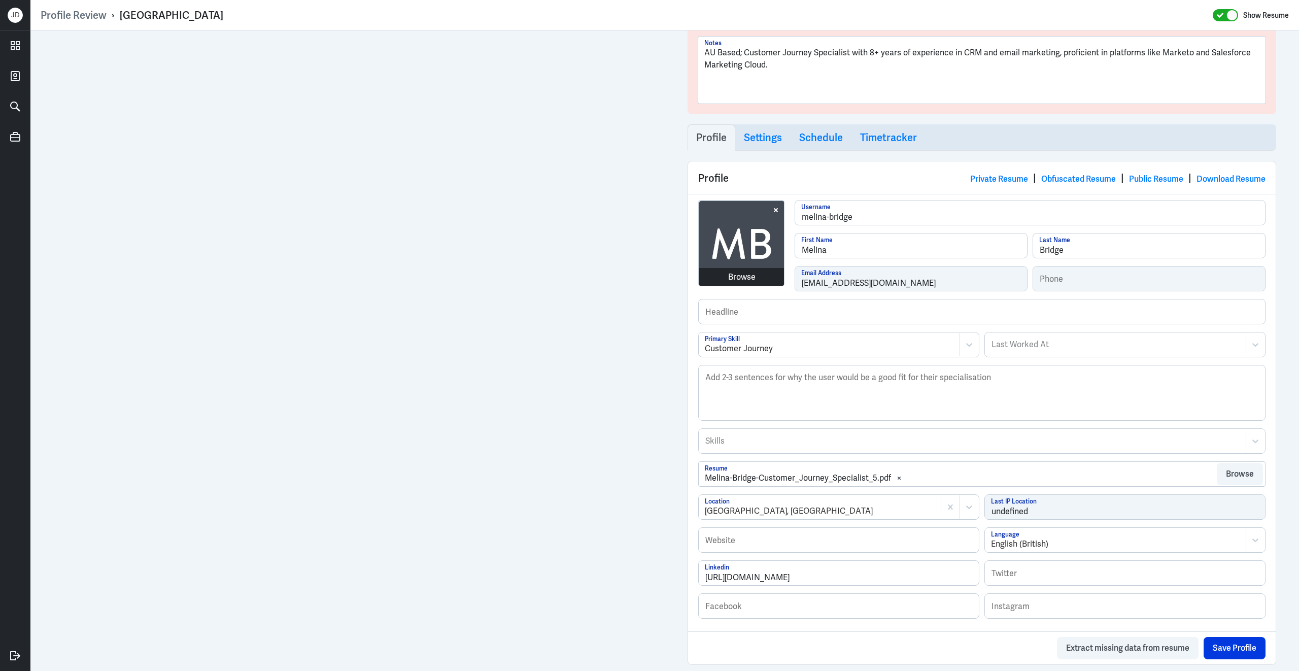
click at [748, 275] on div "Browse" at bounding box center [741, 277] width 27 height 12
click at [744, 276] on div "Browse" at bounding box center [741, 277] width 27 height 12
click at [726, 278] on div "Browse" at bounding box center [741, 277] width 85 height 18
click at [751, 281] on div "Browse" at bounding box center [741, 277] width 27 height 12
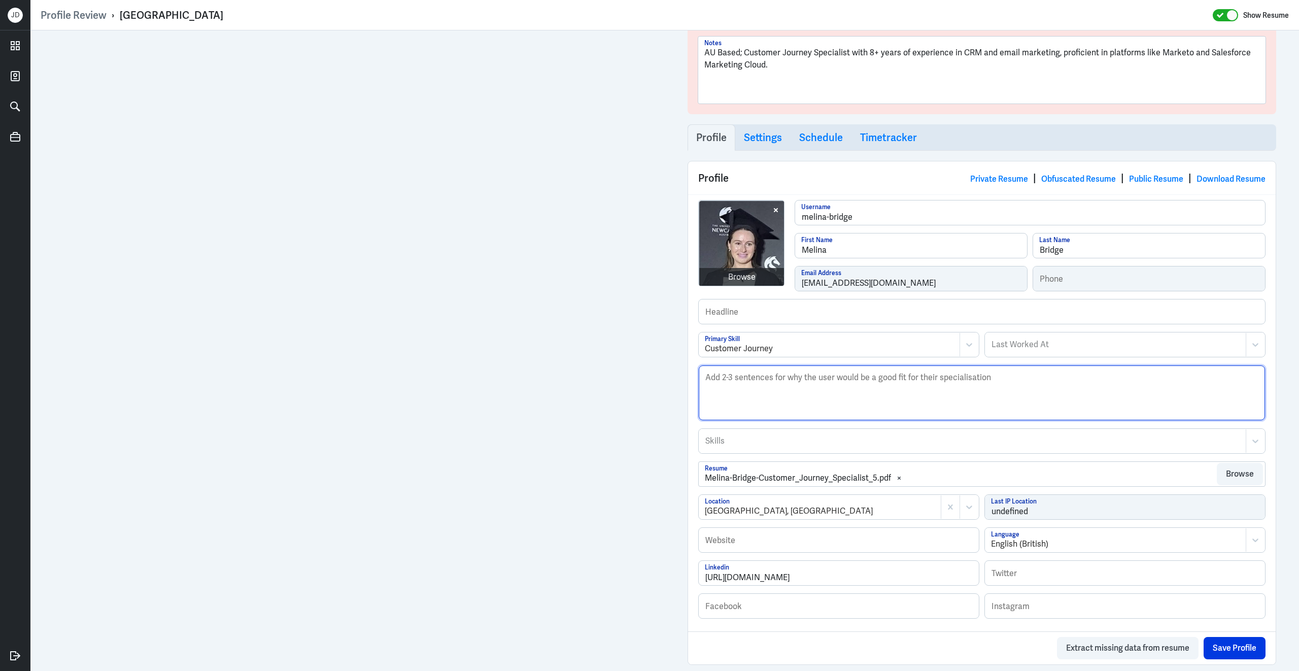
click at [856, 407] on textarea "Description" at bounding box center [981, 392] width 566 height 55
paste textarea "Melina Bridge is a results-driven Customer Journey and Lifecycle Marketing Spec…"
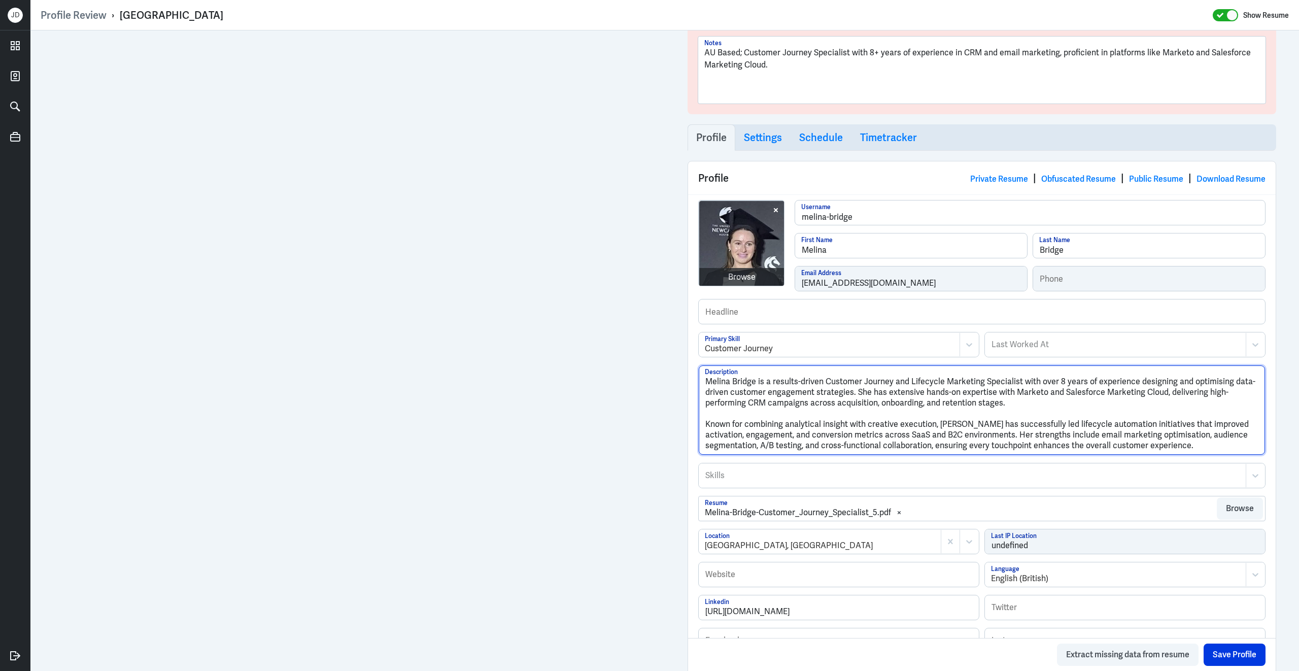
click at [707, 428] on textarea "Melina Bridge is a results-driven Customer Journey and Lifecycle Marketing Spec…" at bounding box center [981, 409] width 566 height 89
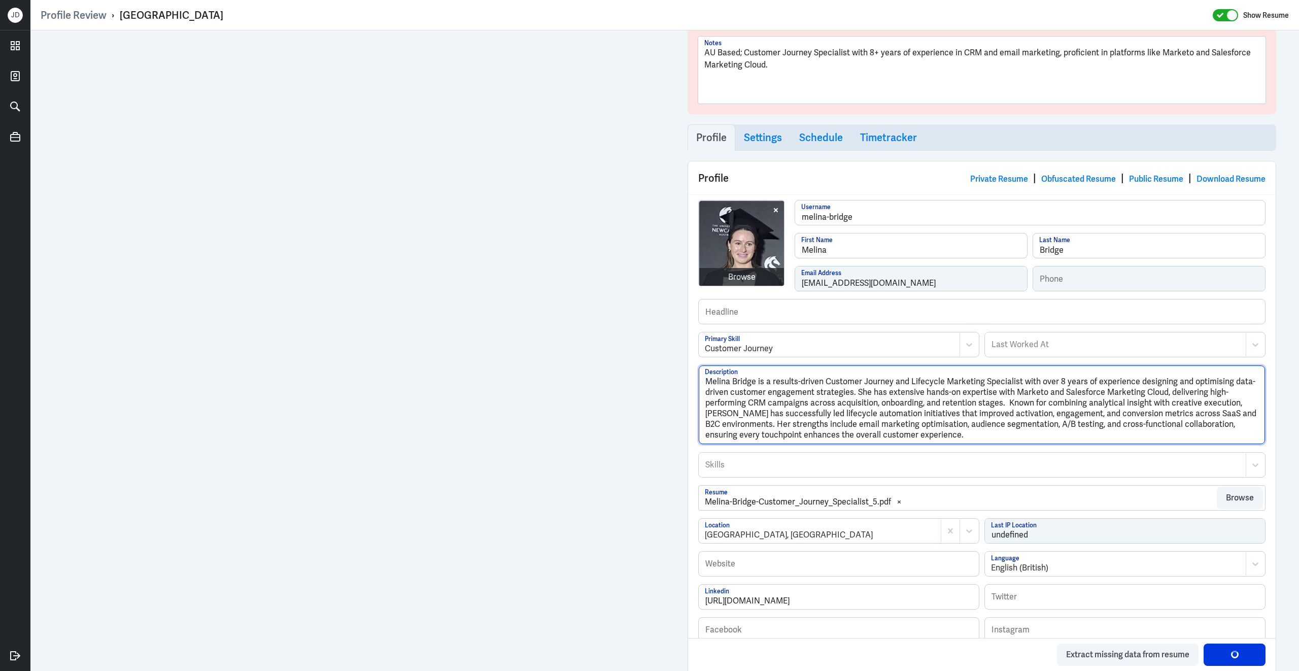
type textarea "Melina Bridge is a results-driven Customer Journey and Lifecycle Marketing Spec…"
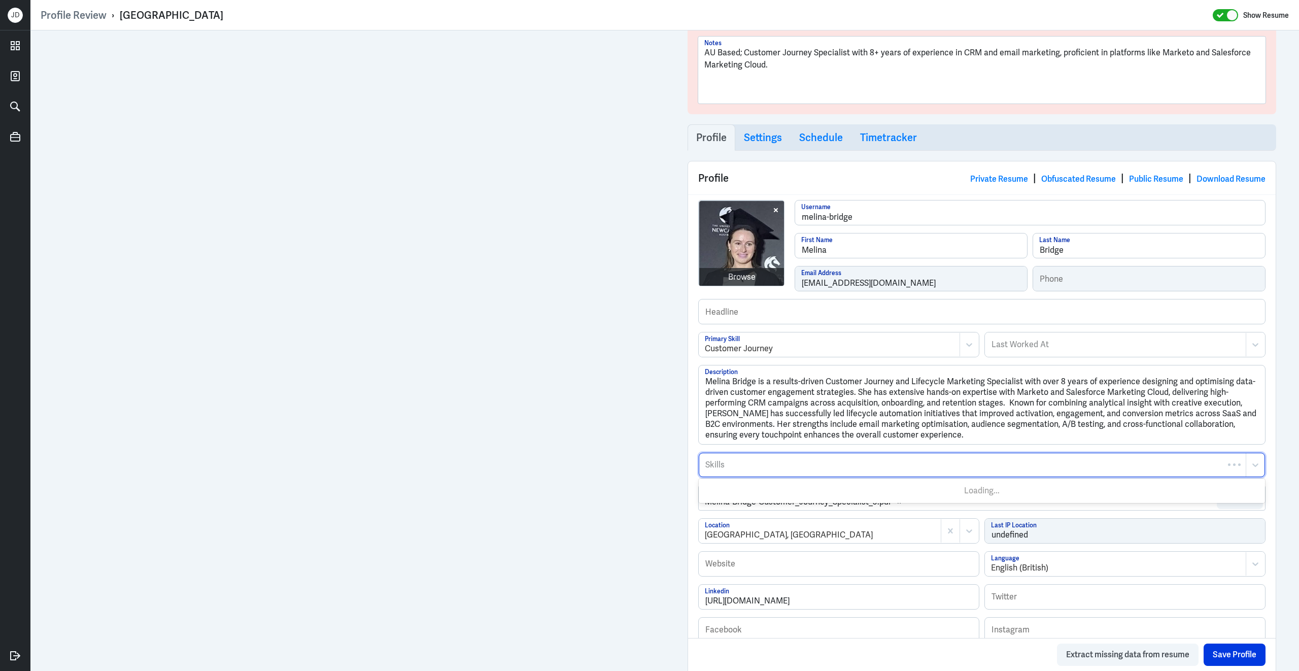
click at [883, 476] on div "Skills" at bounding box center [972, 464] width 546 height 23
type input "Customer Jour"
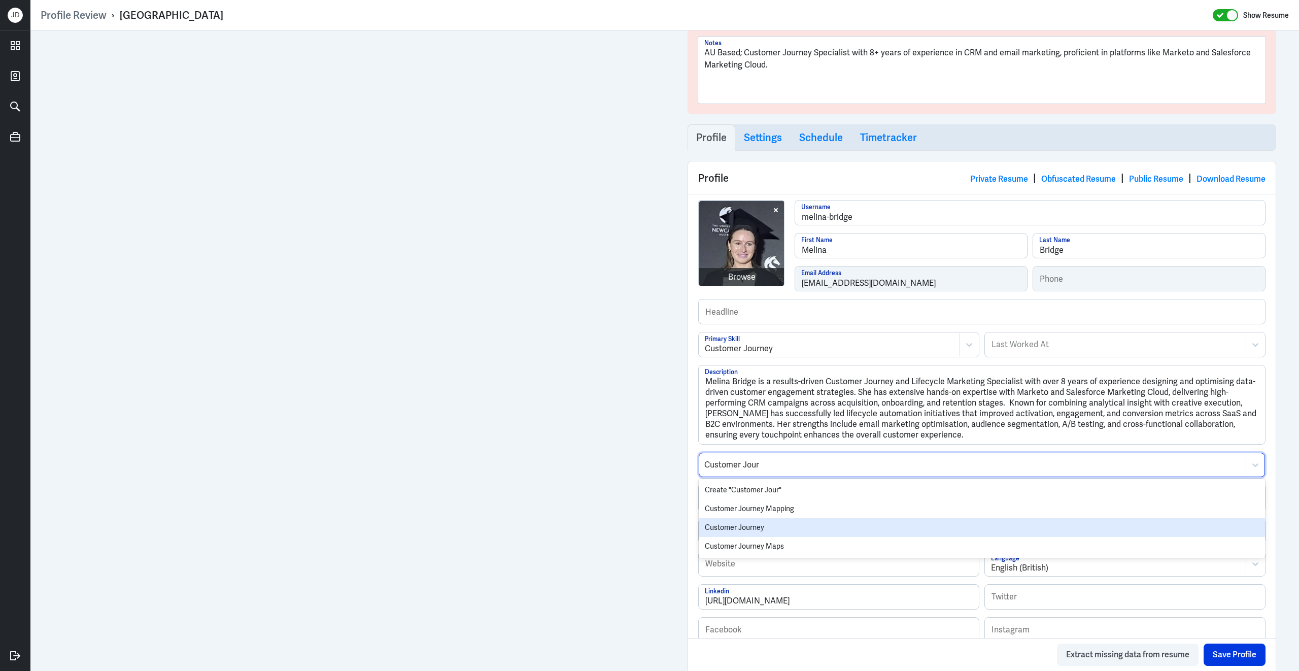
click at [817, 528] on div "Customer Journey" at bounding box center [981, 527] width 566 height 19
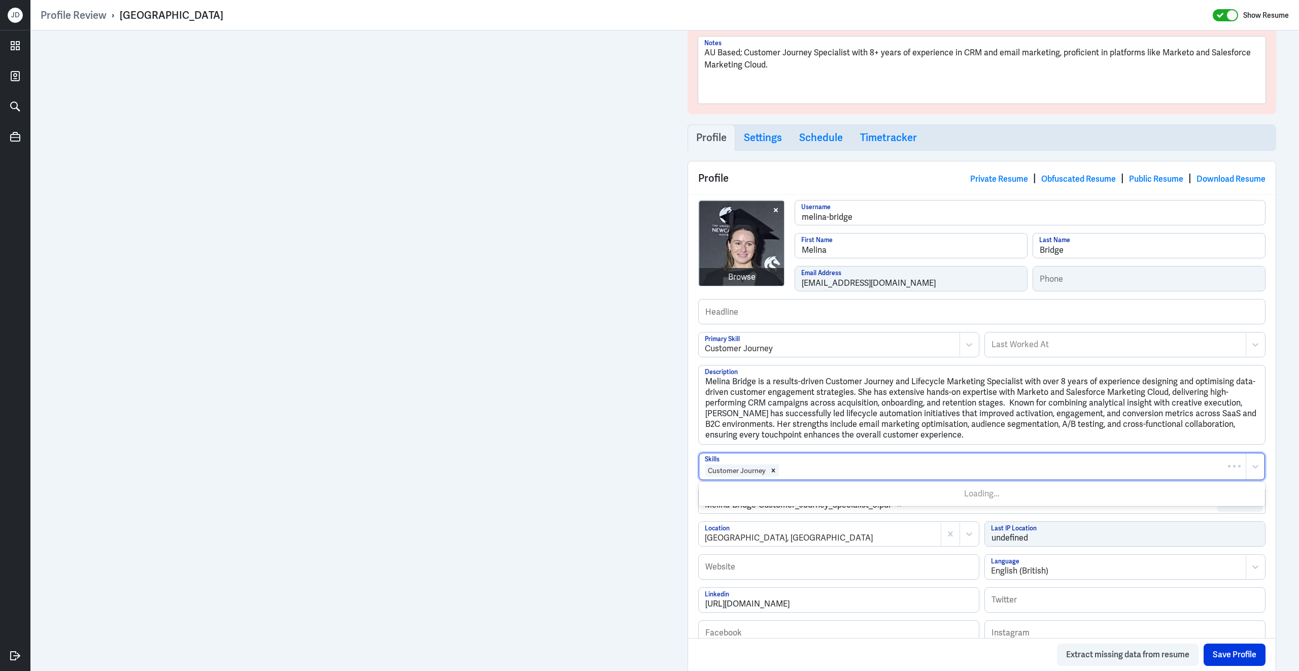
click at [848, 473] on div at bounding box center [1010, 470] width 461 height 12
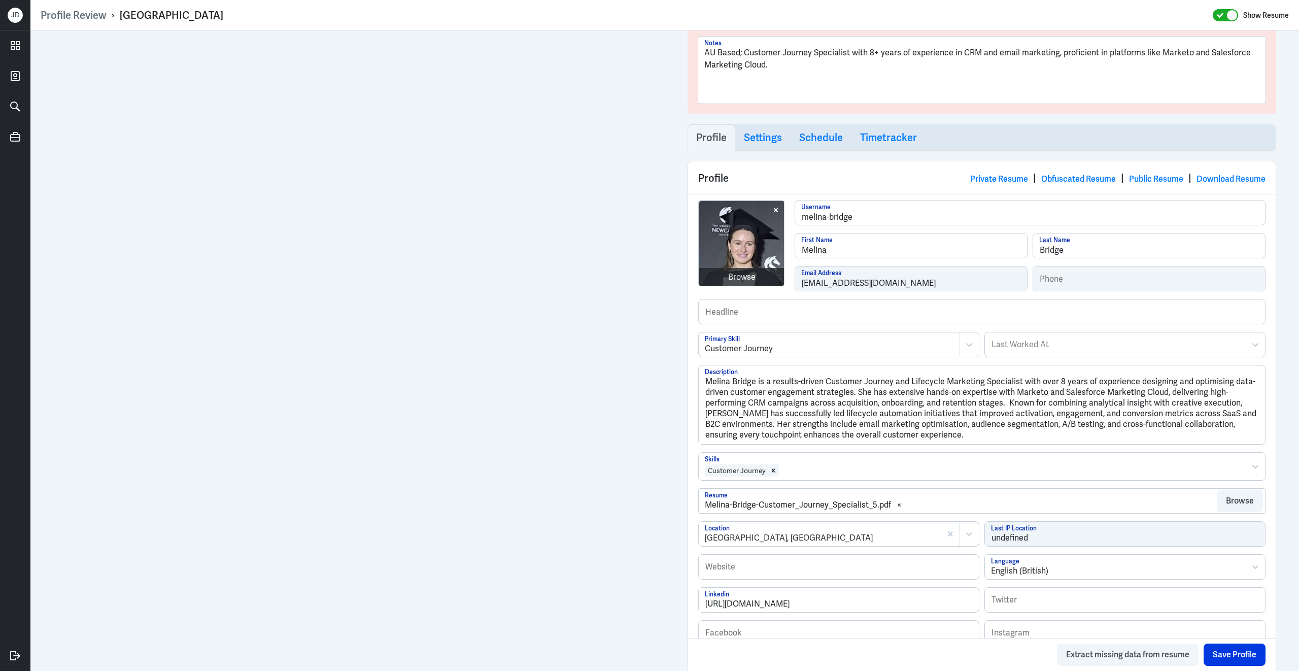
click at [848, 473] on div at bounding box center [1010, 470] width 461 height 12
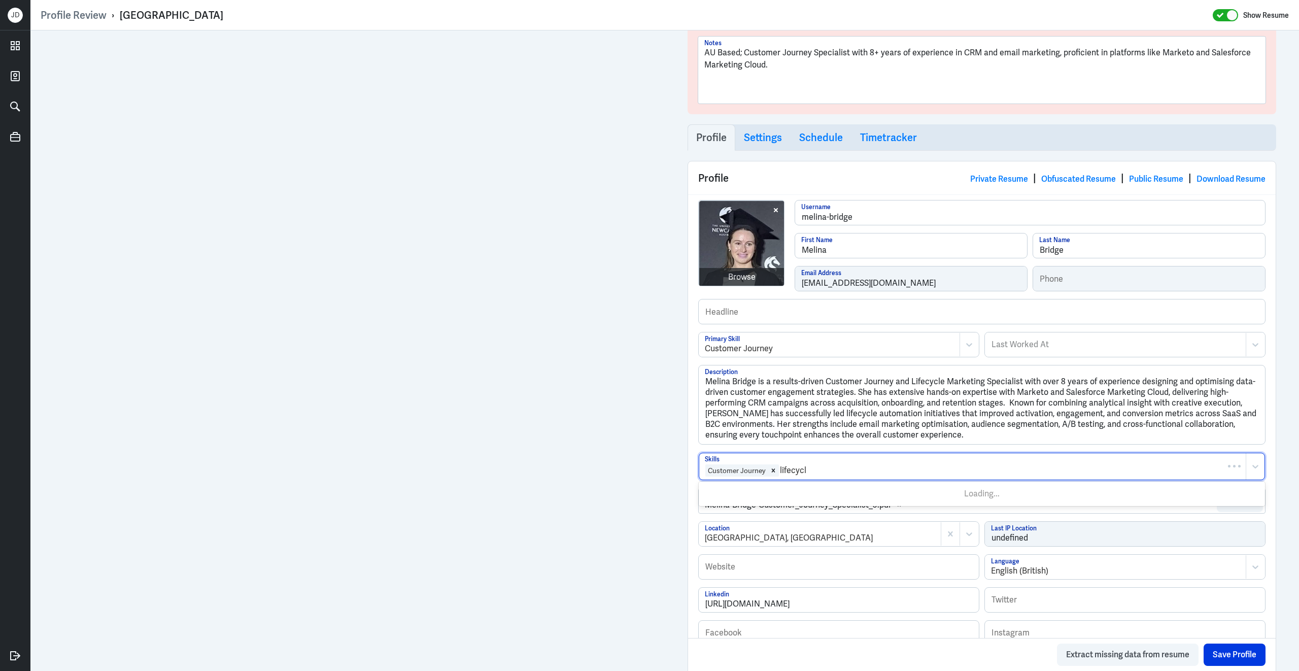
type input "lifecycle"
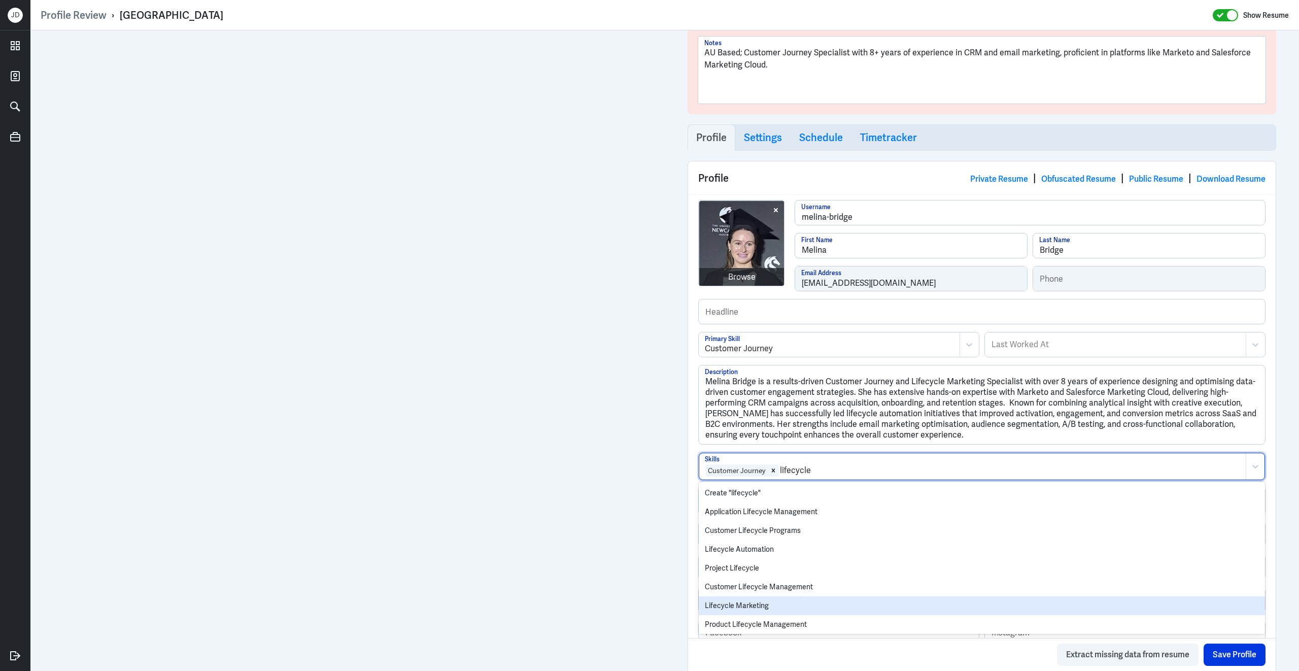
click at [787, 605] on div "Lifecycle Marketing" at bounding box center [981, 605] width 566 height 19
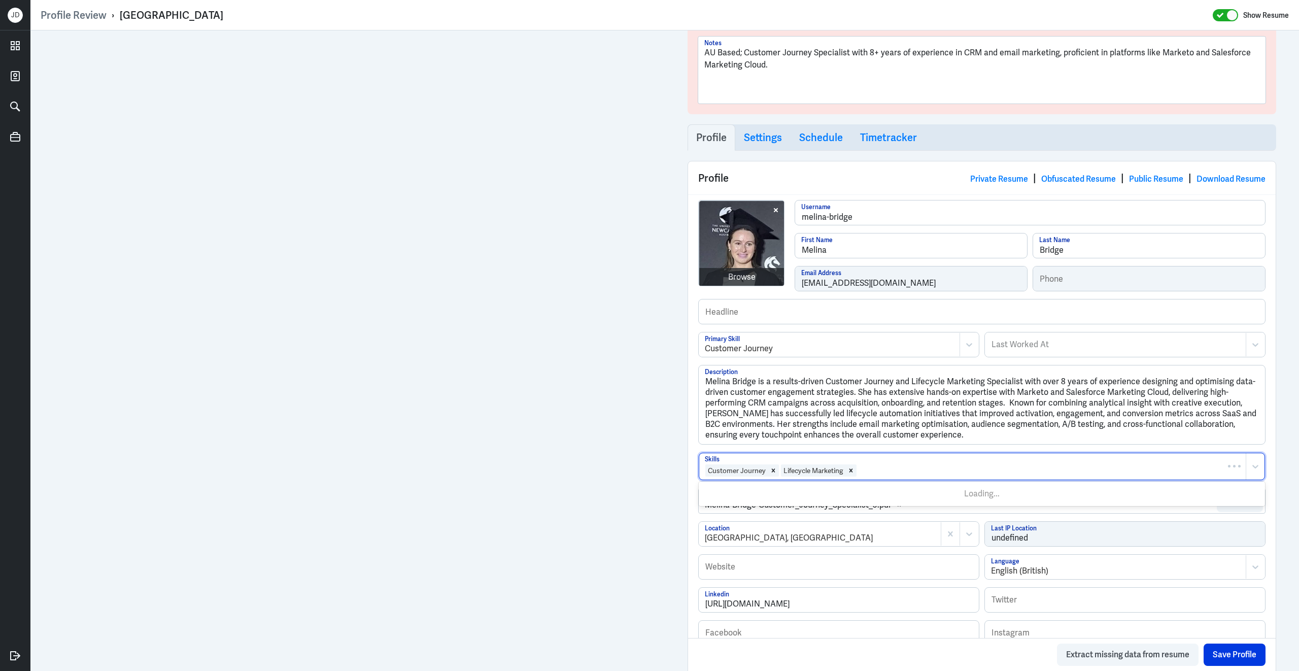
click at [896, 474] on div at bounding box center [1048, 470] width 383 height 12
type input "Marketo"
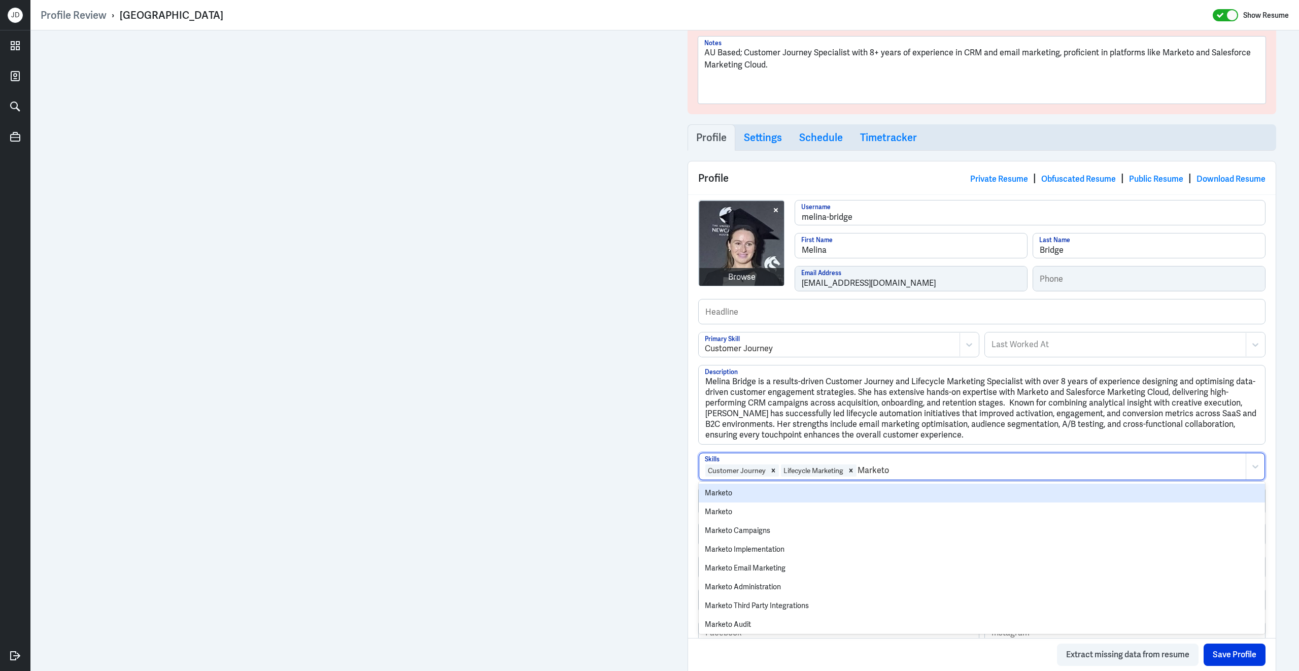
click at [837, 496] on div "Marketo" at bounding box center [981, 492] width 566 height 19
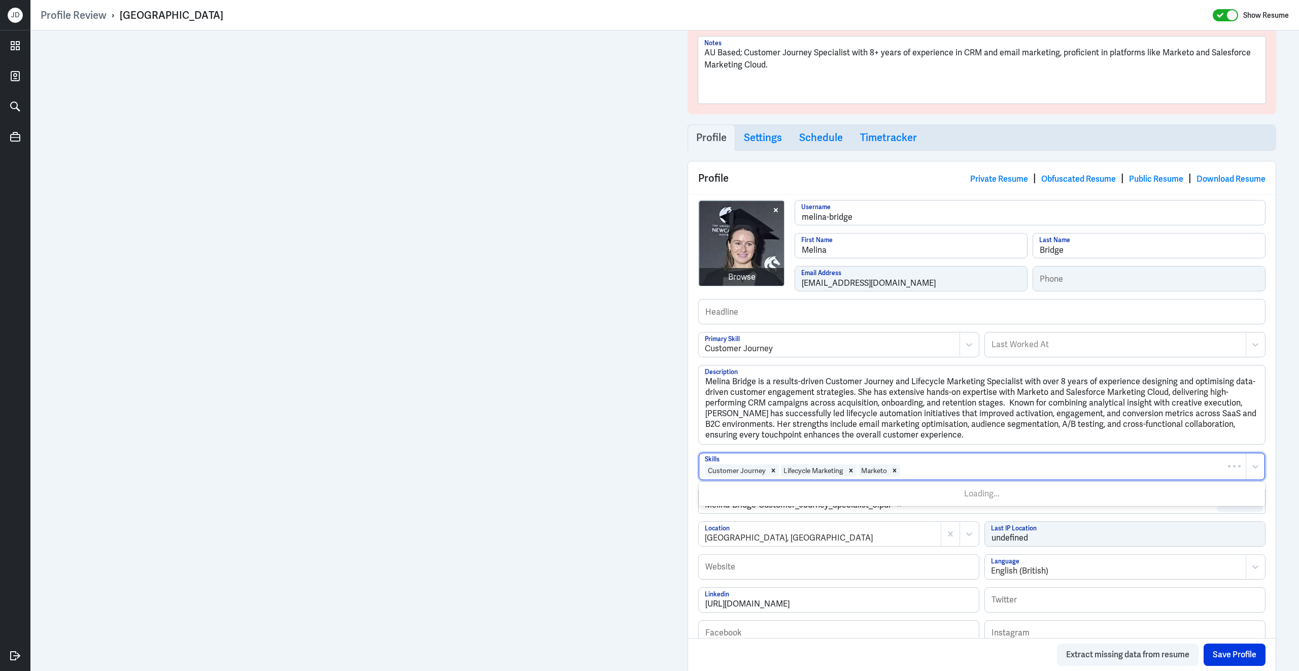
click at [951, 475] on div at bounding box center [1070, 470] width 339 height 12
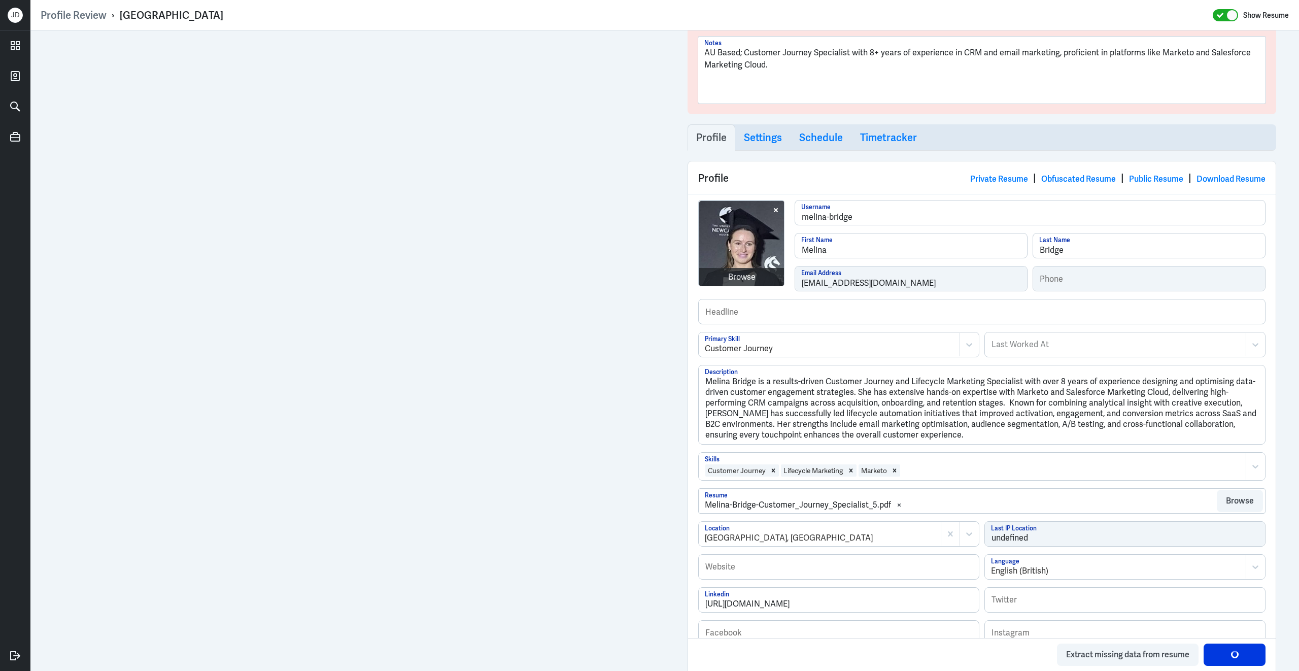
click at [951, 475] on div at bounding box center [1070, 470] width 339 height 12
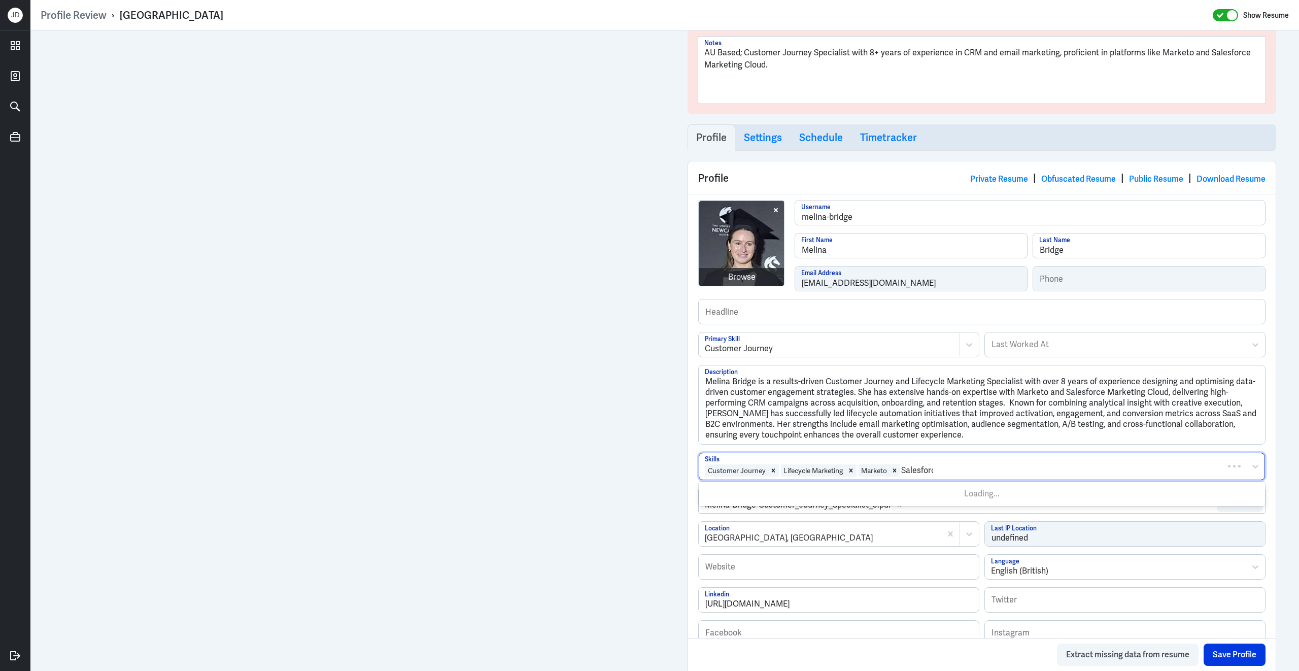
type input "Salesforce"
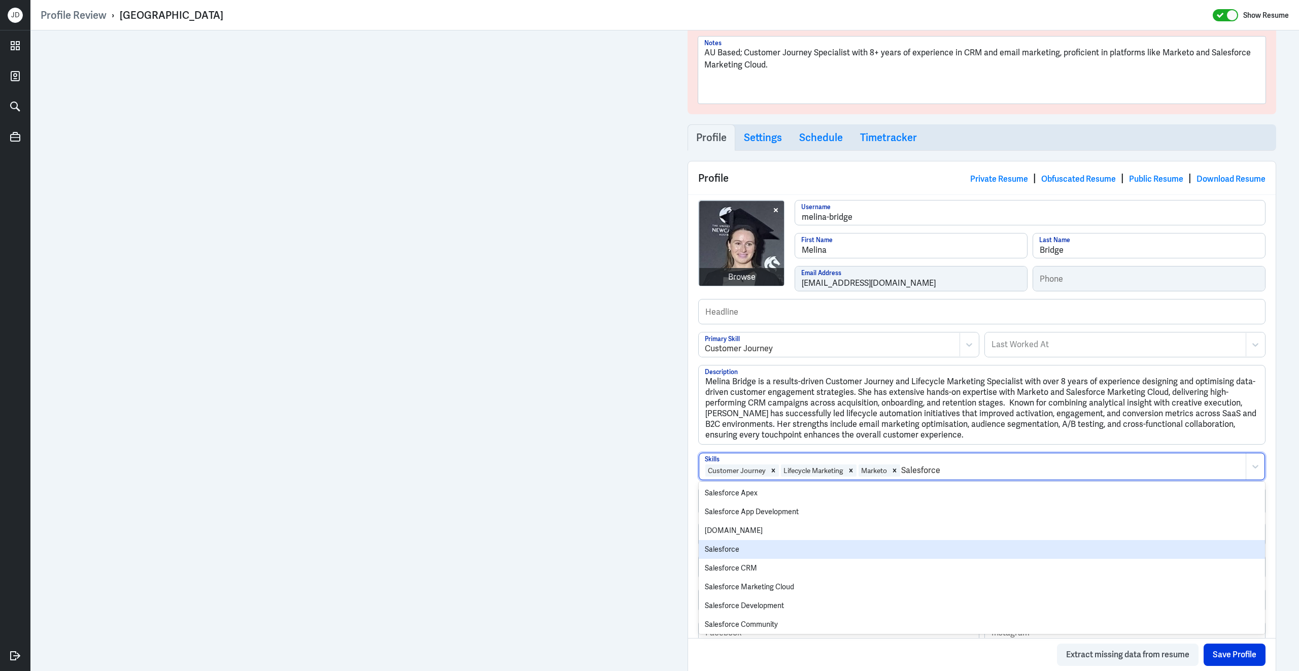
click at [883, 550] on div "Salesforce" at bounding box center [981, 549] width 566 height 19
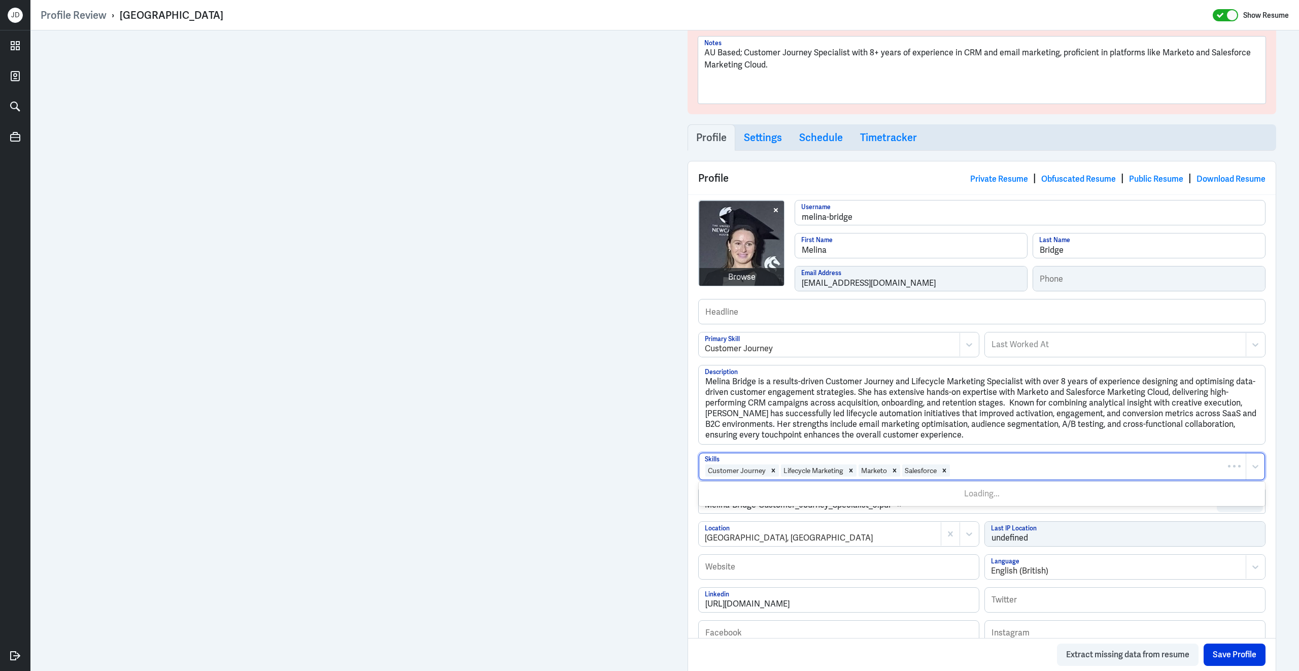
click at [1016, 472] on div at bounding box center [1096, 470] width 290 height 12
click at [994, 475] on div at bounding box center [1096, 470] width 290 height 12
type input "CRM"
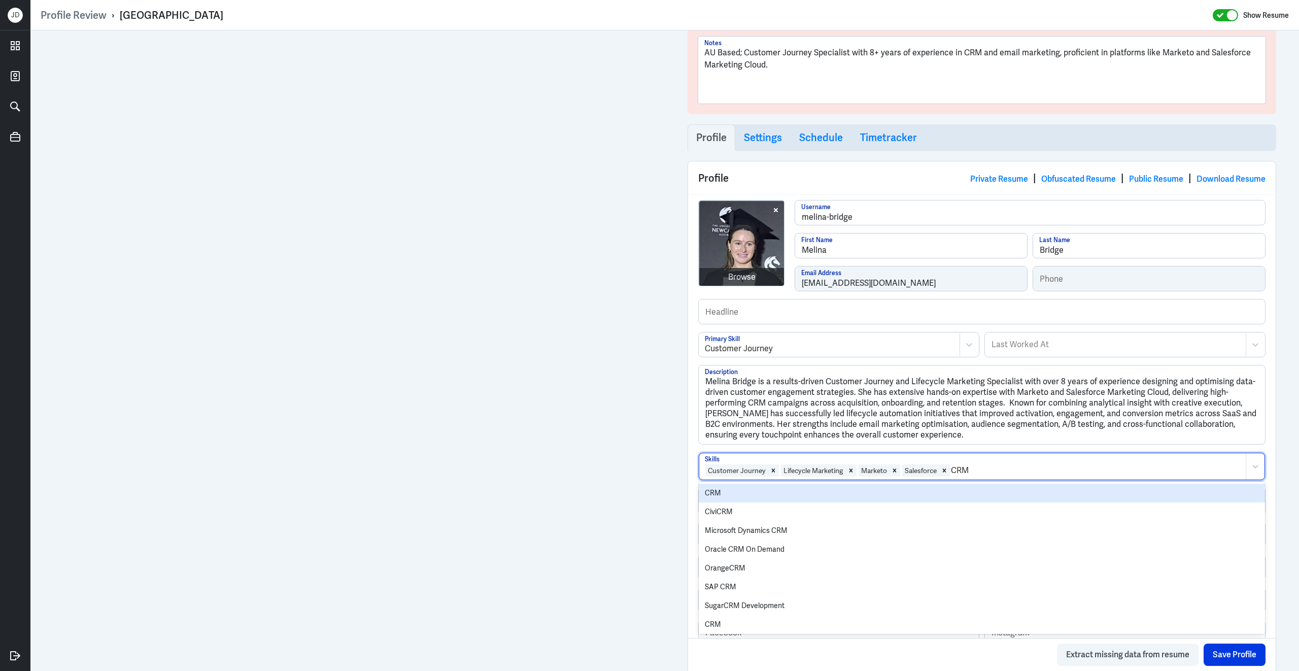
click at [967, 491] on div "CRM" at bounding box center [981, 492] width 566 height 19
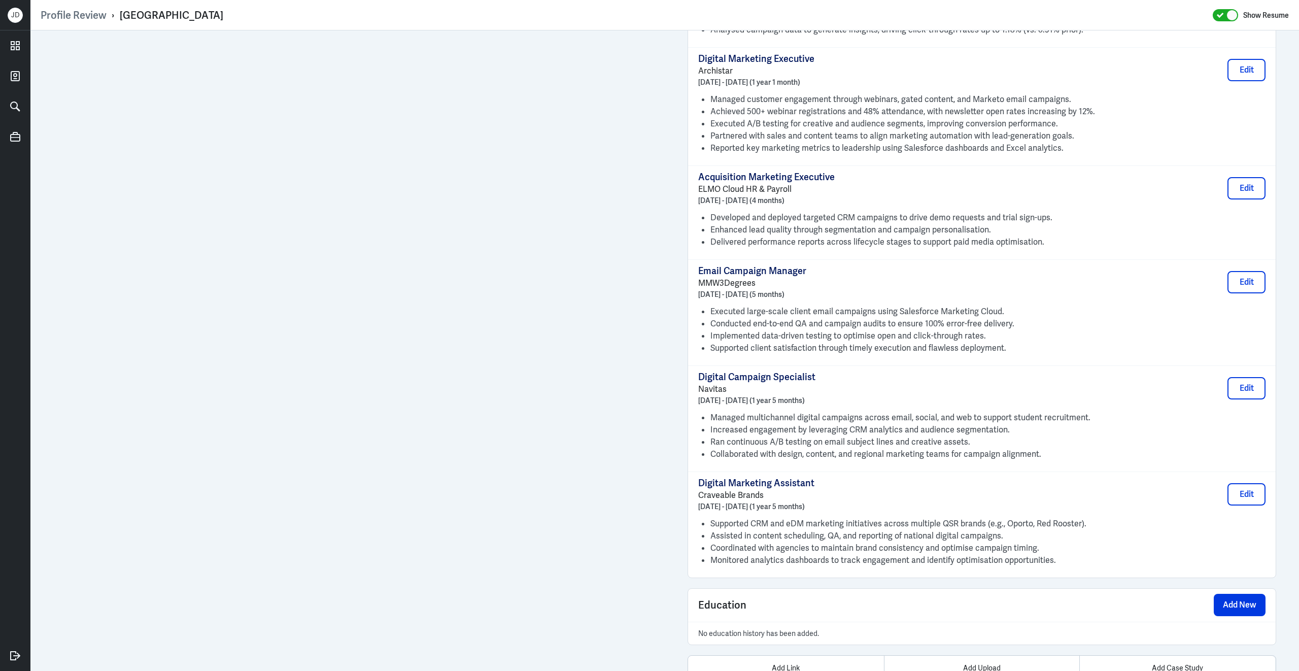
scroll to position [937, 0]
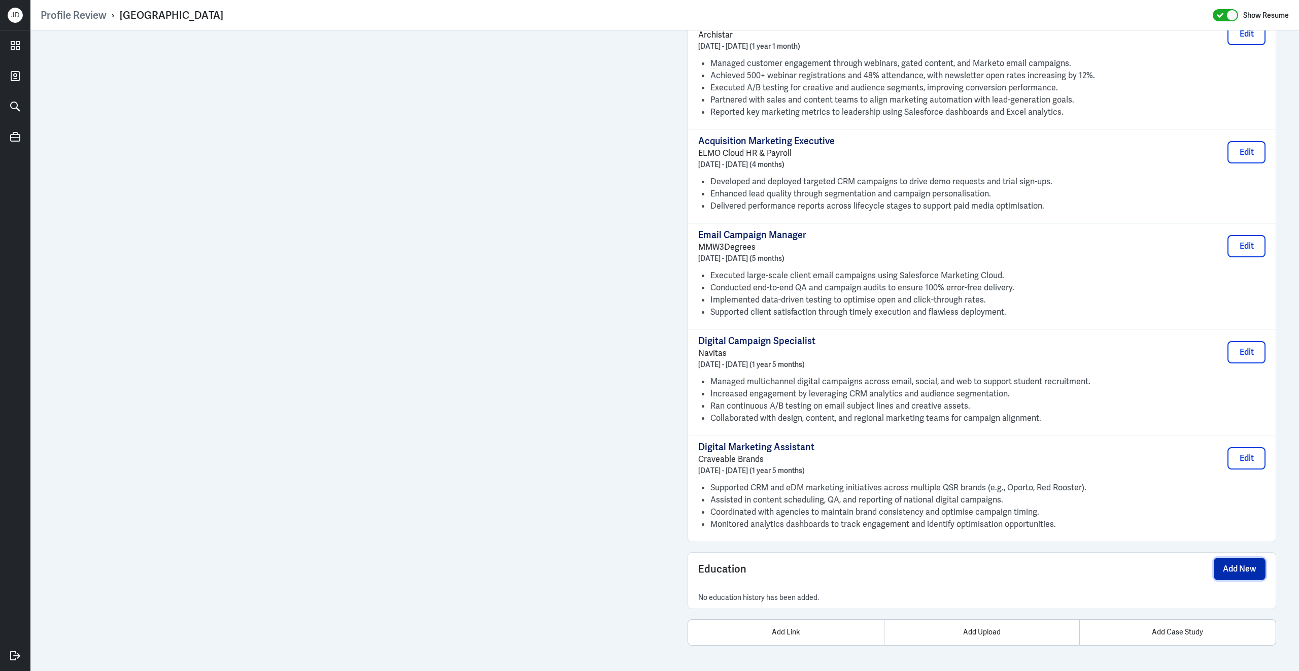
click at [1233, 572] on button "Add New" at bounding box center [1239, 568] width 52 height 22
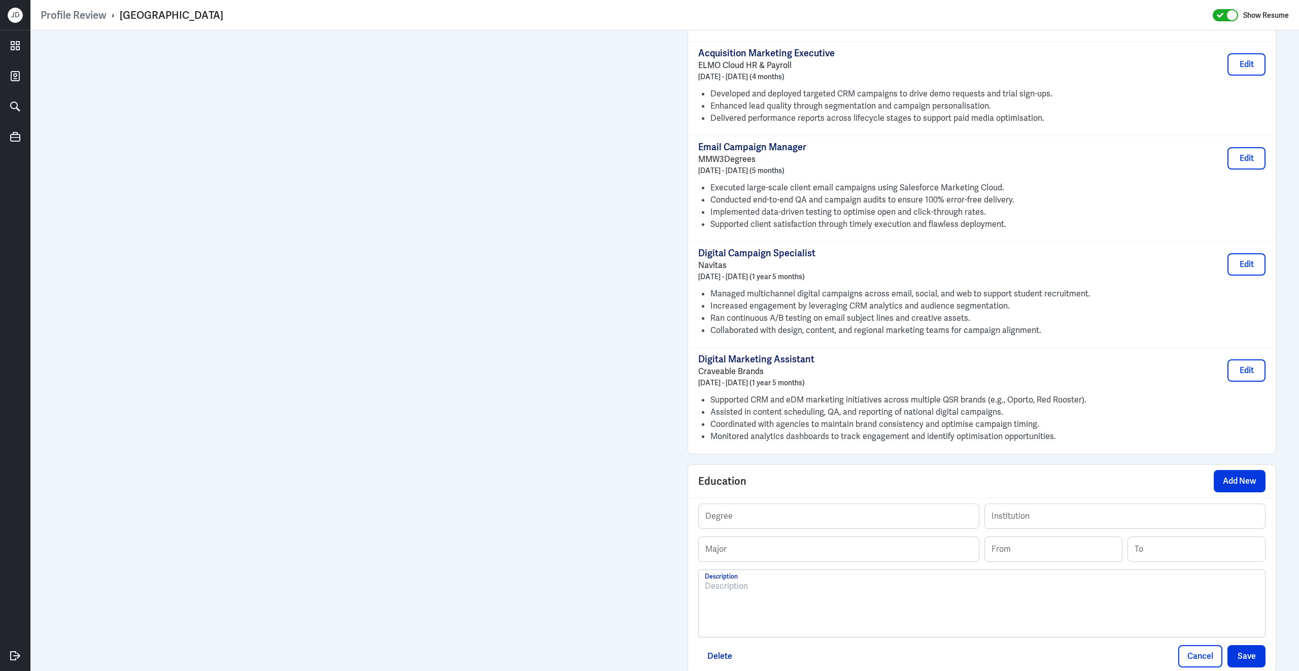
scroll to position [1089, 0]
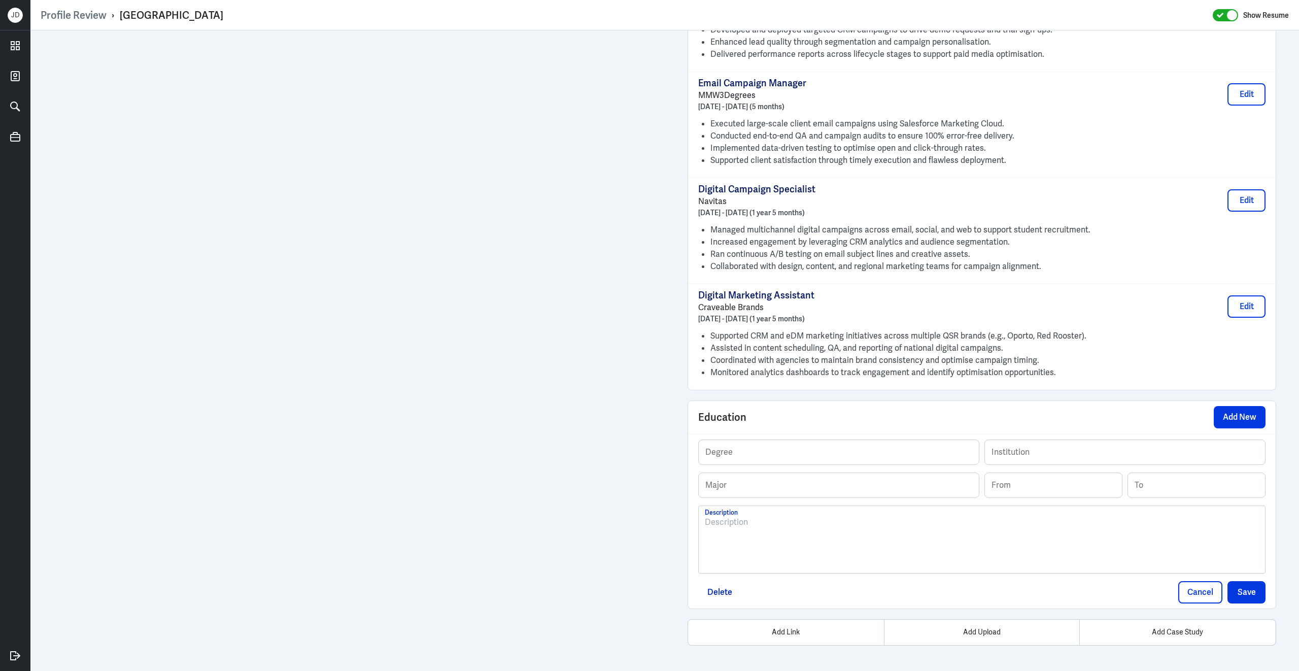
click at [874, 552] on div at bounding box center [982, 543] width 554 height 55
click at [796, 522] on p "University of Technology, Sydney, Sydney 2014 - 2019 Bachelor of Business Marke…" at bounding box center [982, 522] width 554 height 12
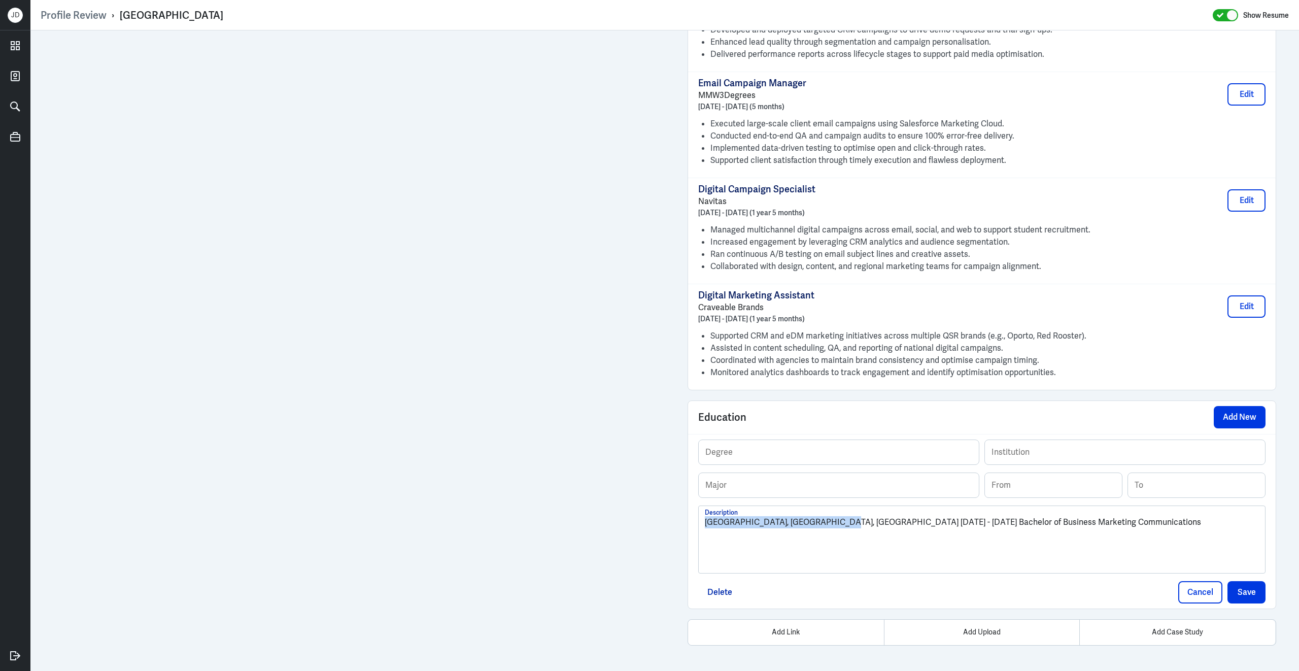
drag, startPoint x: 825, startPoint y: 522, endPoint x: 703, endPoint y: 520, distance: 122.3
click at [702, 521] on div "University of Technology, Sydney, Sydney 2014 - 2019 Bachelor of Business Marke…" at bounding box center [981, 539] width 566 height 67
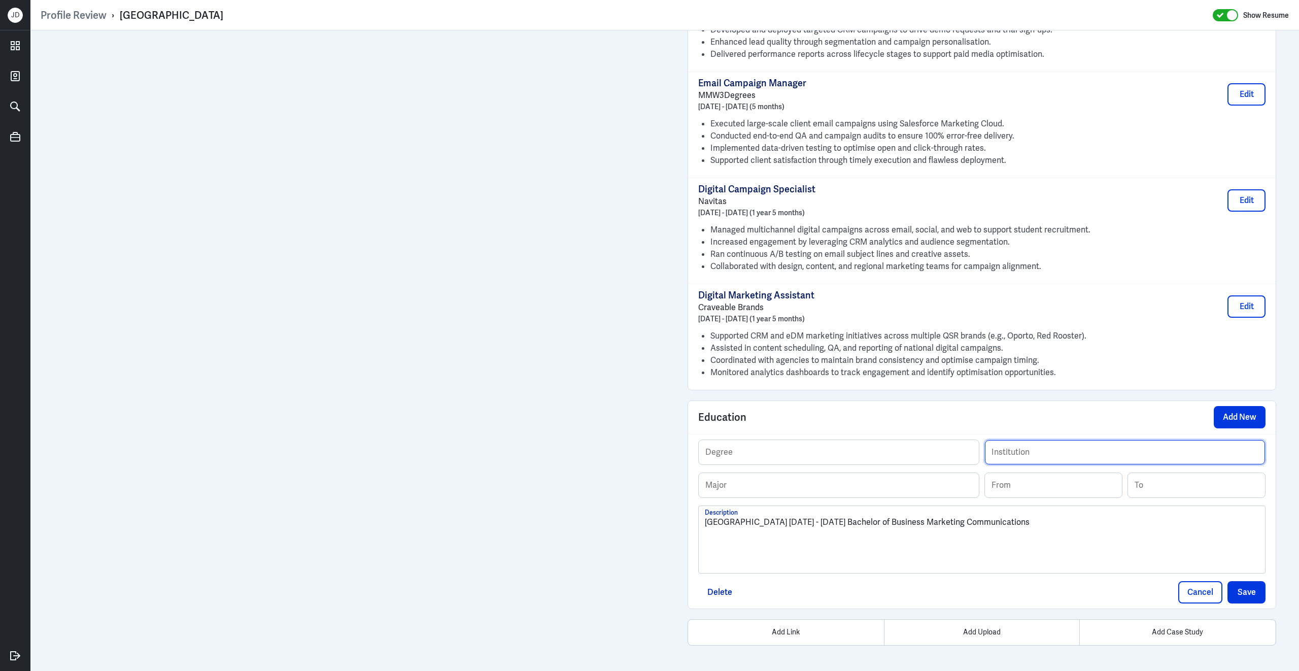
click at [1091, 445] on input "text" at bounding box center [1125, 452] width 280 height 24
paste input "University of Technology, Sydney,"
type input "[GEOGRAPHIC_DATA], [GEOGRAPHIC_DATA]"
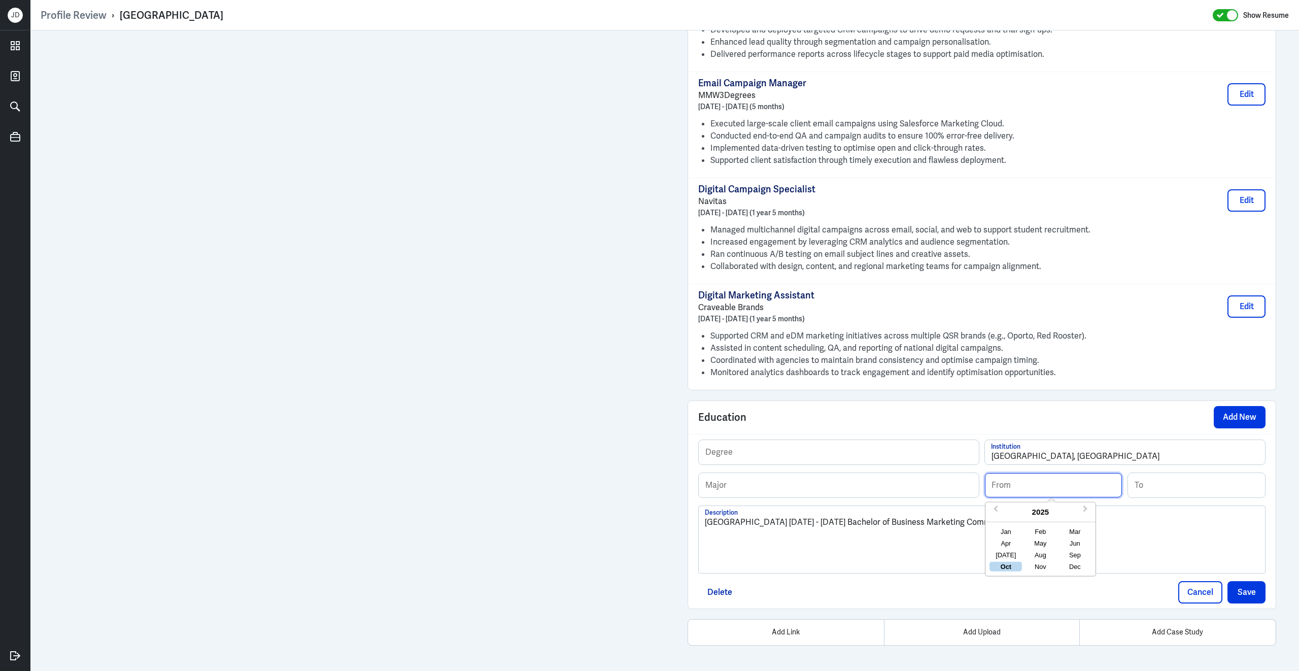
click at [1041, 485] on input at bounding box center [1053, 485] width 137 height 24
type input "02/2014"
click at [1154, 492] on input at bounding box center [1196, 485] width 137 height 24
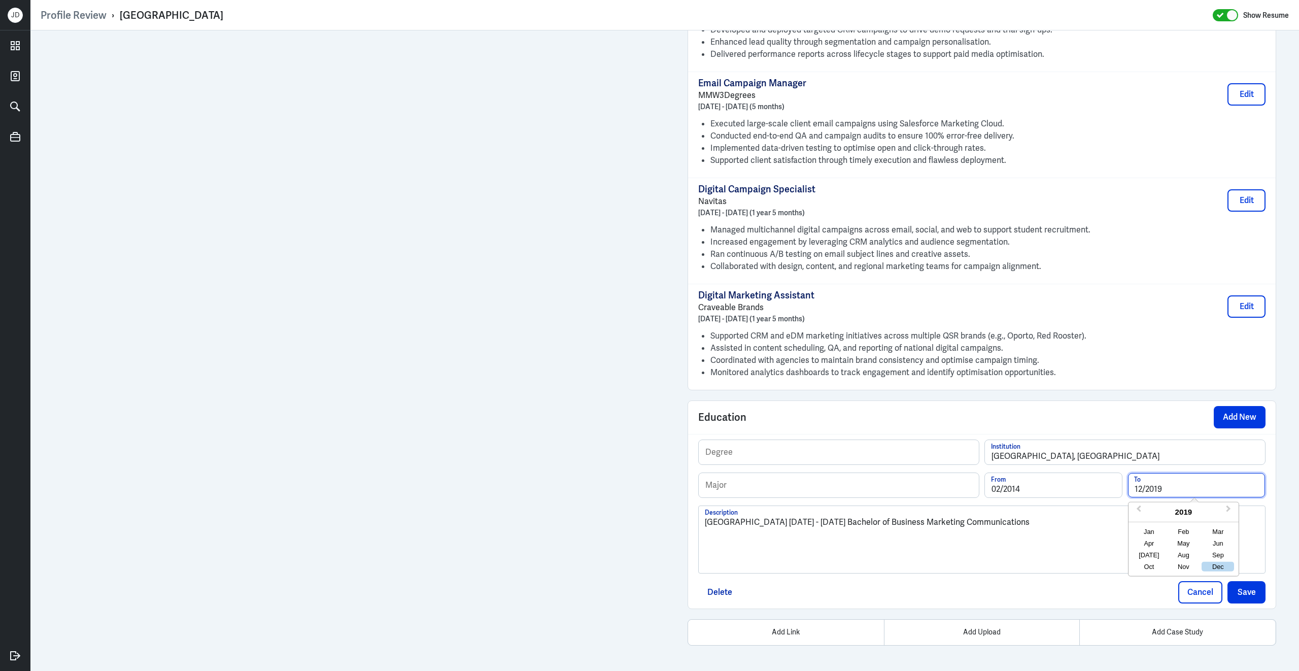
type input "12/2019"
click at [898, 533] on div "Sydney 2014 - 2019 Bachelor of Business Marketing Communications" at bounding box center [982, 543] width 554 height 55
drag, startPoint x: 856, startPoint y: 523, endPoint x: 965, endPoint y: 523, distance: 109.1
click at [965, 523] on p "Sydney 2014 - 2019 Bachelor of Business Marketing Communications" at bounding box center [982, 522] width 554 height 12
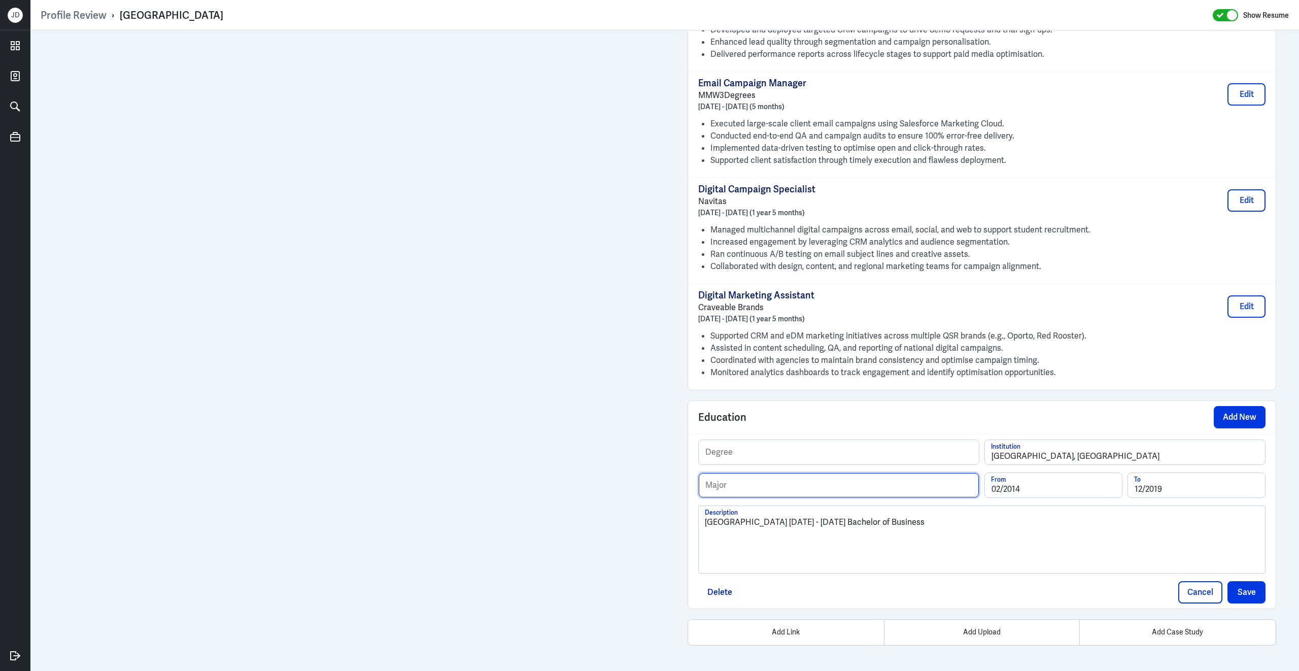
click at [932, 491] on input "text" at bounding box center [838, 485] width 280 height 24
paste input "Marketing Communications"
type input "Marketing Communications"
drag, startPoint x: 777, startPoint y: 522, endPoint x: 902, endPoint y: 523, distance: 125.3
click at [902, 523] on p "Sydney 2014 - 2019 Bachelor of Business" at bounding box center [982, 522] width 554 height 12
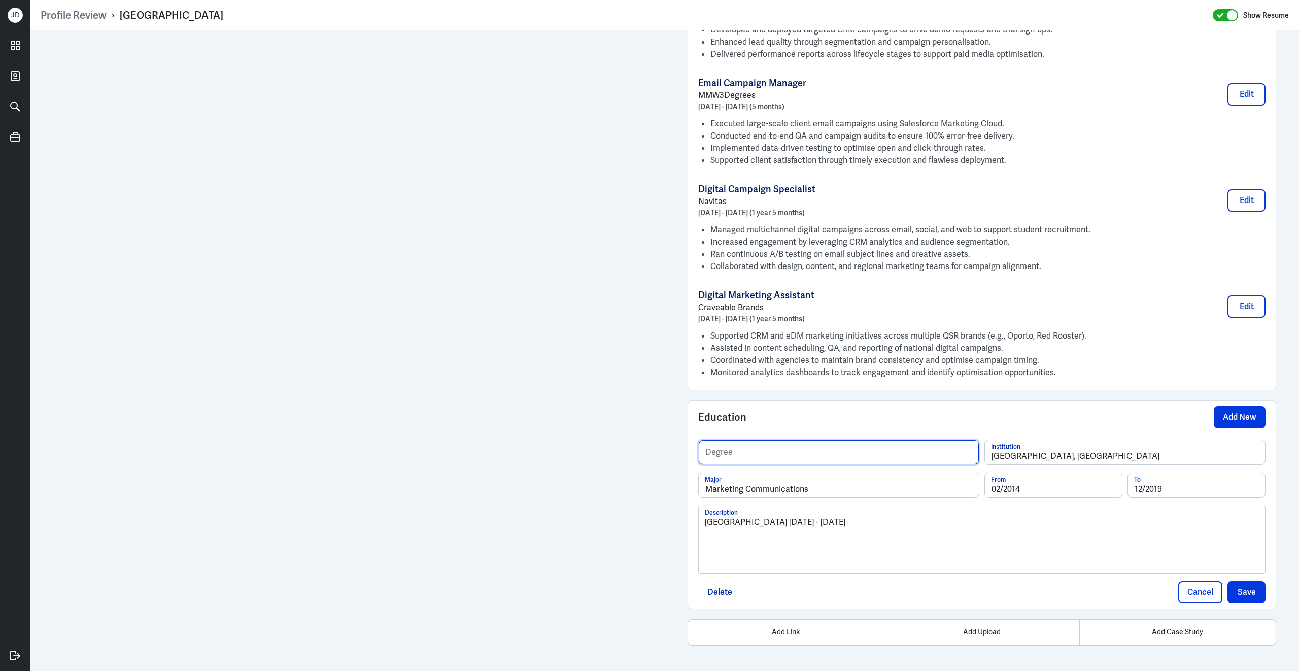
click at [861, 453] on input "text" at bounding box center [838, 452] width 280 height 24
paste input "Bachelor of Business"
type input "Bachelor of Business"
click at [778, 532] on div "Sydney 2014 - 2019" at bounding box center [982, 543] width 554 height 55
drag, startPoint x: 784, startPoint y: 528, endPoint x: 675, endPoint y: 520, distance: 109.8
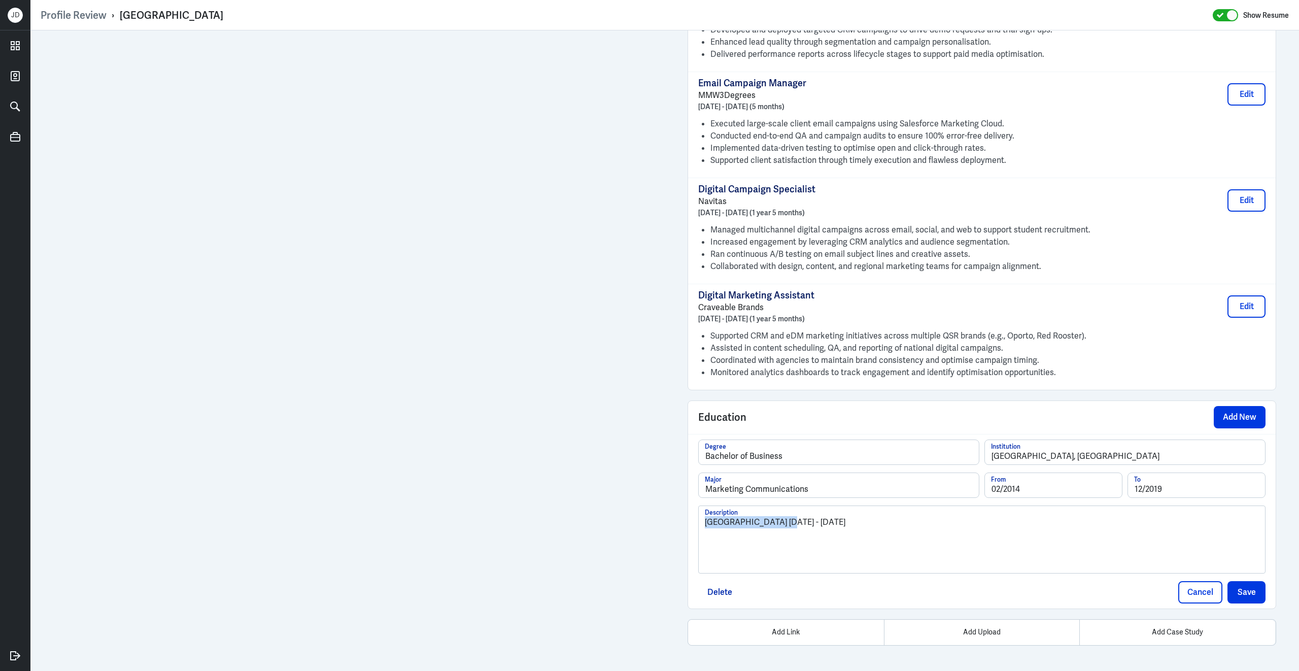
click at [1244, 593] on button "Save" at bounding box center [1246, 592] width 38 height 22
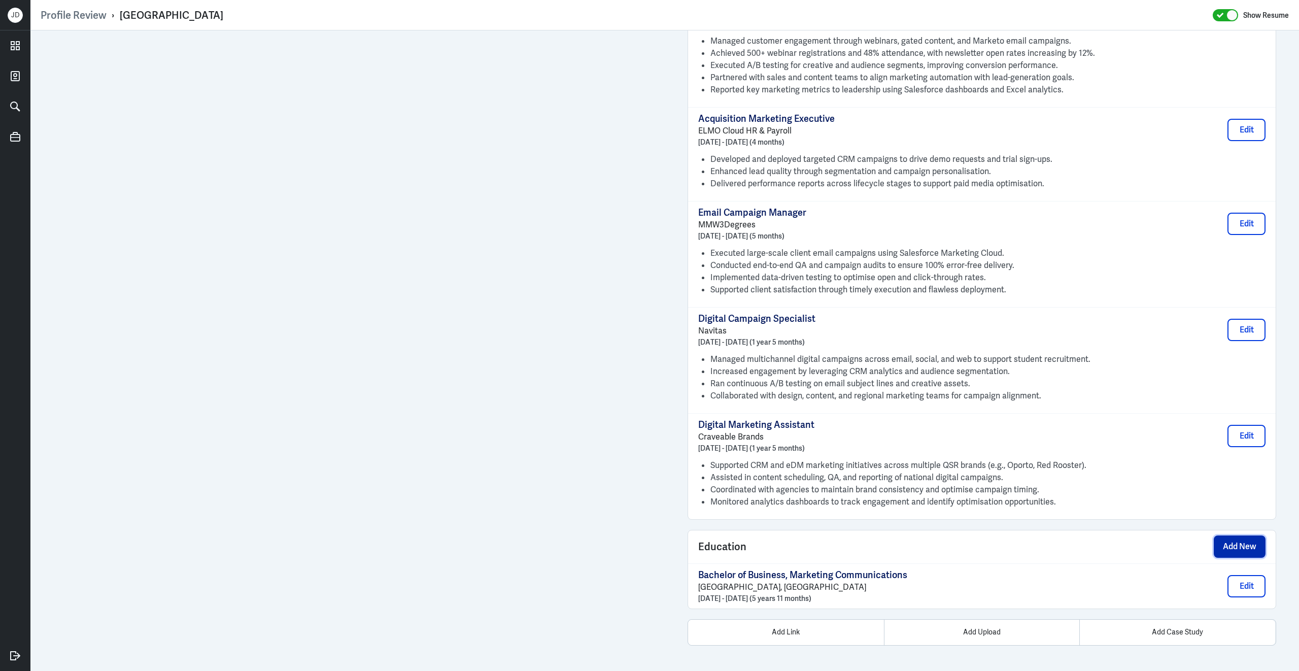
click at [1233, 539] on button "Add New" at bounding box center [1239, 546] width 52 height 22
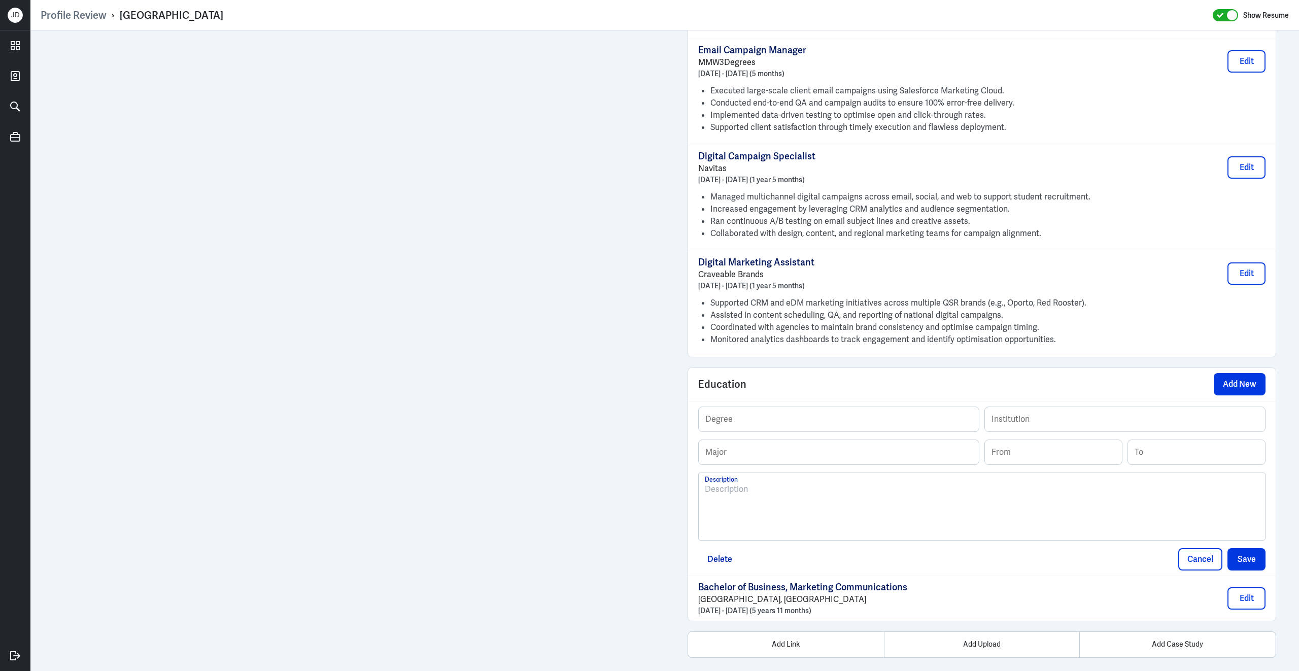
scroll to position [1134, 0]
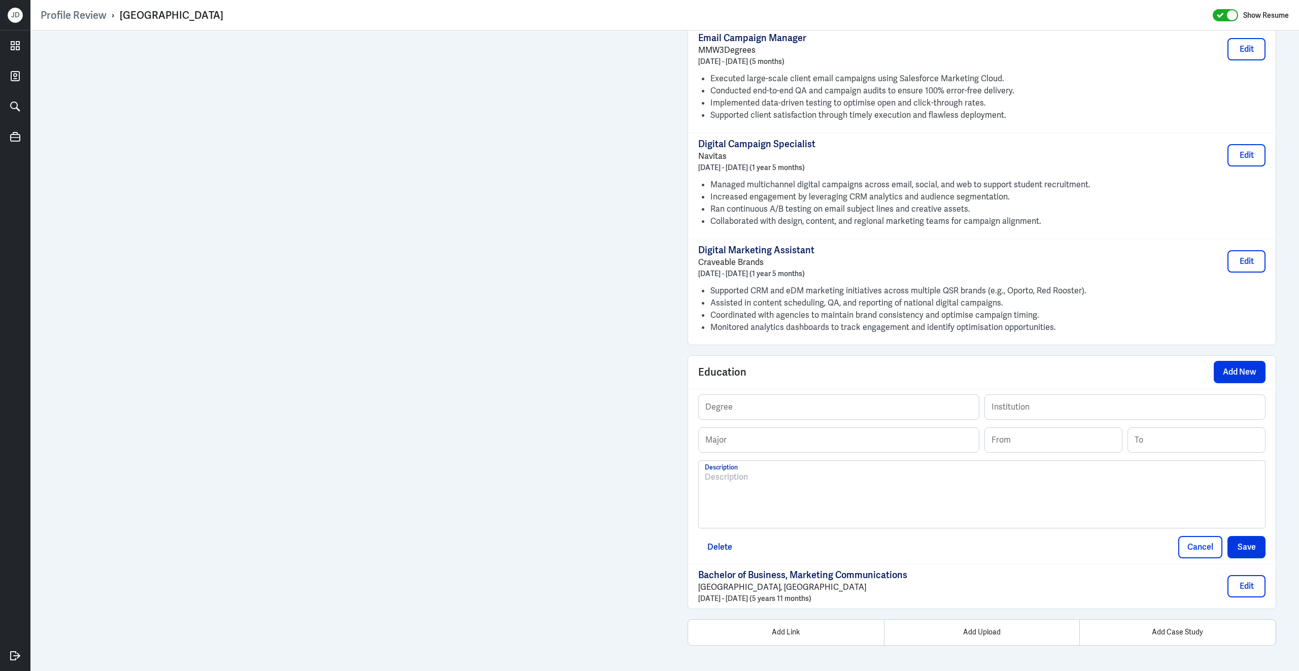
click at [787, 509] on div at bounding box center [982, 498] width 554 height 55
paste div
drag, startPoint x: 791, startPoint y: 478, endPoint x: 648, endPoint y: 470, distance: 143.3
click at [1019, 401] on input "text" at bounding box center [1125, 407] width 280 height 24
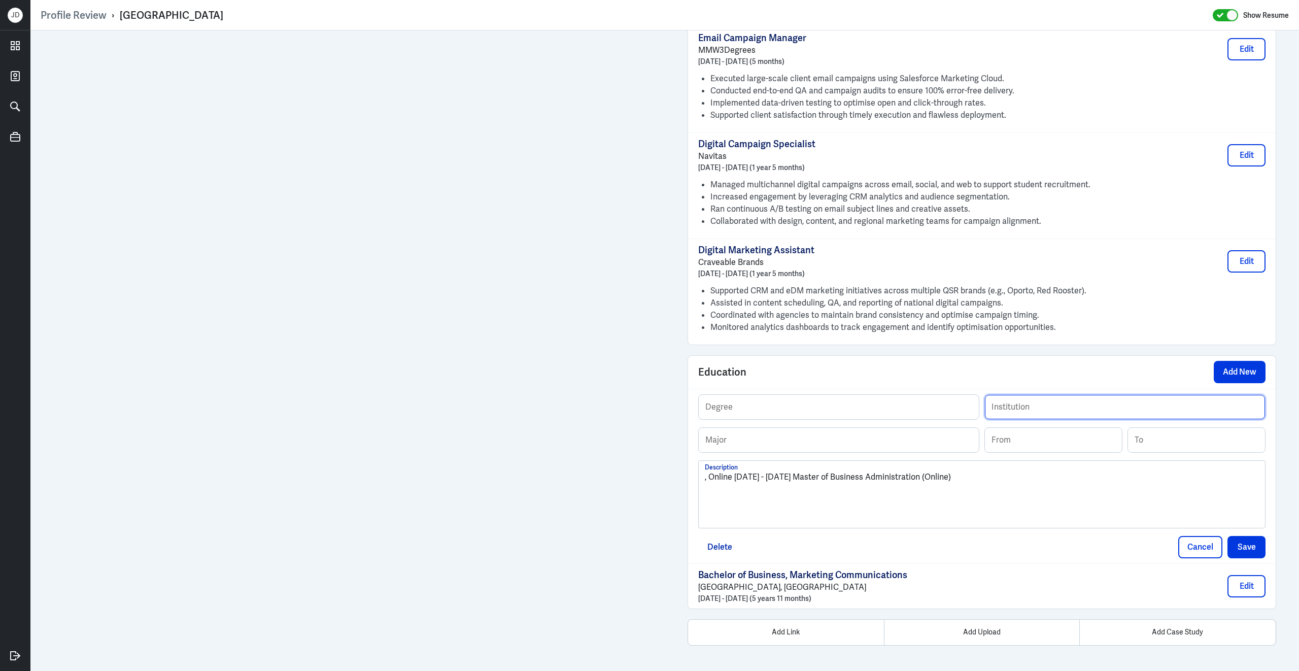
paste input "[GEOGRAPHIC_DATA]"
type input "[GEOGRAPHIC_DATA]"
click at [778, 477] on p ", Online 2020 - 2024 Master of Business Administration (Online)" at bounding box center [982, 477] width 554 height 12
drag, startPoint x: 778, startPoint y: 477, endPoint x: 802, endPoint y: 477, distance: 24.3
click at [802, 477] on p ", Online 2020 - 2024 Master of Business Administration (Online)" at bounding box center [982, 477] width 554 height 12
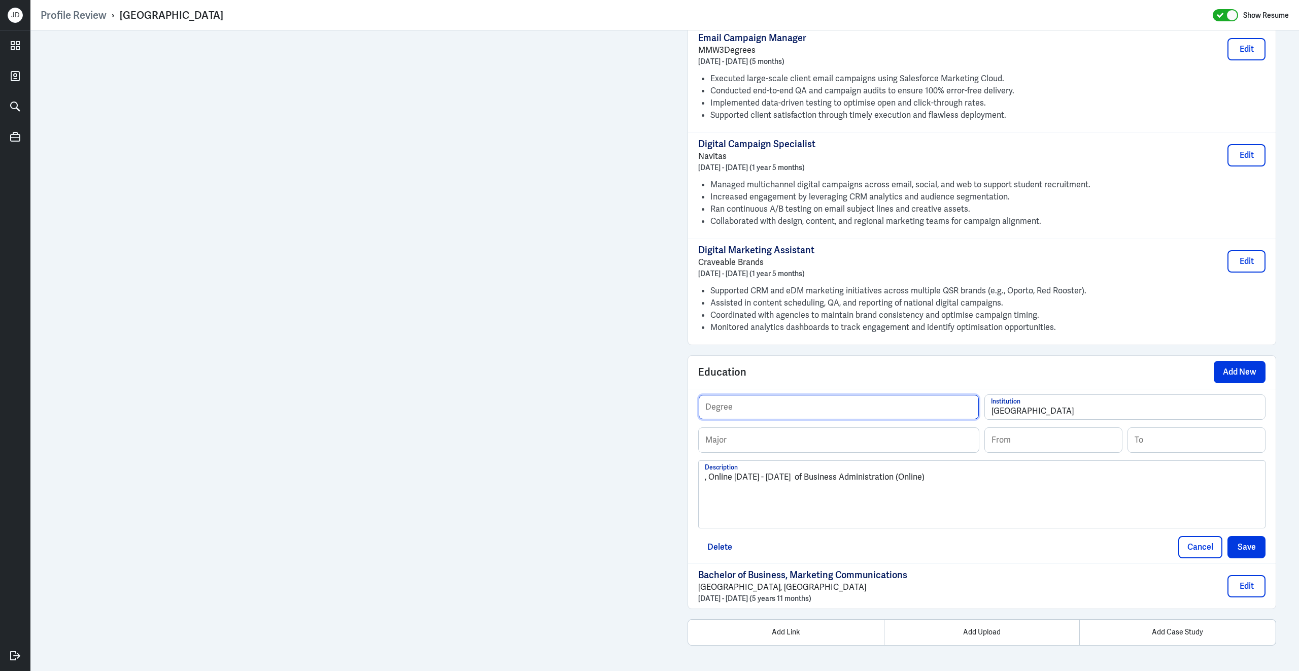
click at [778, 401] on input "text" at bounding box center [838, 407] width 280 height 24
paste input "Master"
type input "Master"
click at [995, 505] on div ", Online 2020 - 2024 of Business Administration (Online)" at bounding box center [982, 498] width 554 height 55
drag, startPoint x: 789, startPoint y: 477, endPoint x: 914, endPoint y: 476, distance: 124.8
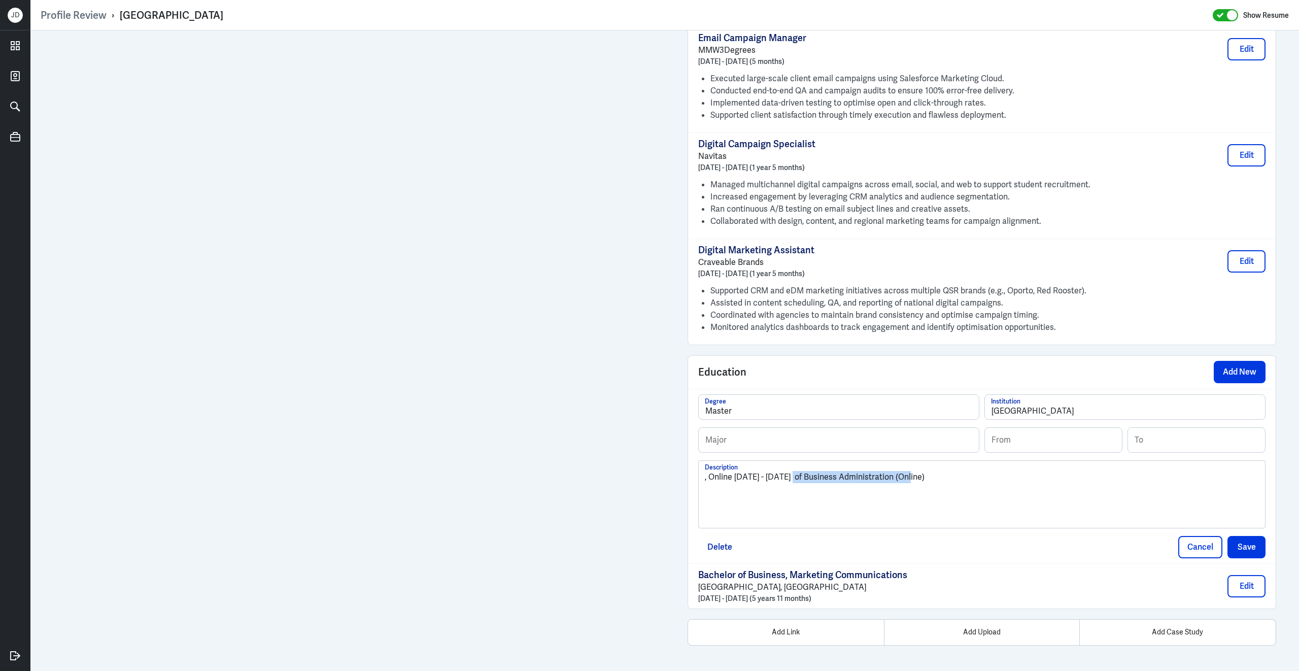
click at [916, 477] on p ", Online 2020 - 2024 of Business Administration (Online)" at bounding box center [982, 477] width 554 height 12
click at [899, 434] on input "text" at bounding box center [838, 440] width 280 height 24
paste input "Business Administration (Online)"
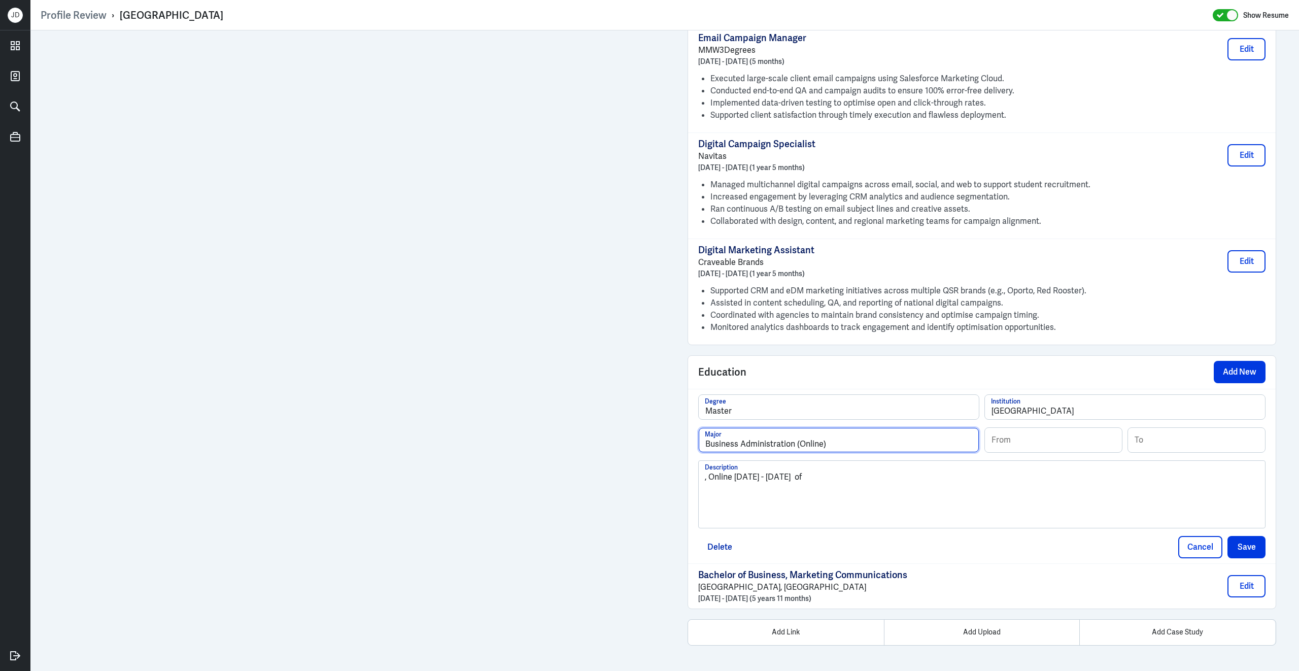
type input "Business Administration (Online)"
click at [784, 409] on input "Master" at bounding box center [838, 407] width 280 height 24
type input "Master’s Degree"
click at [801, 481] on p ", Online 2020 - 2024 of" at bounding box center [982, 477] width 554 height 12
click at [1040, 444] on input at bounding box center [1053, 440] width 137 height 24
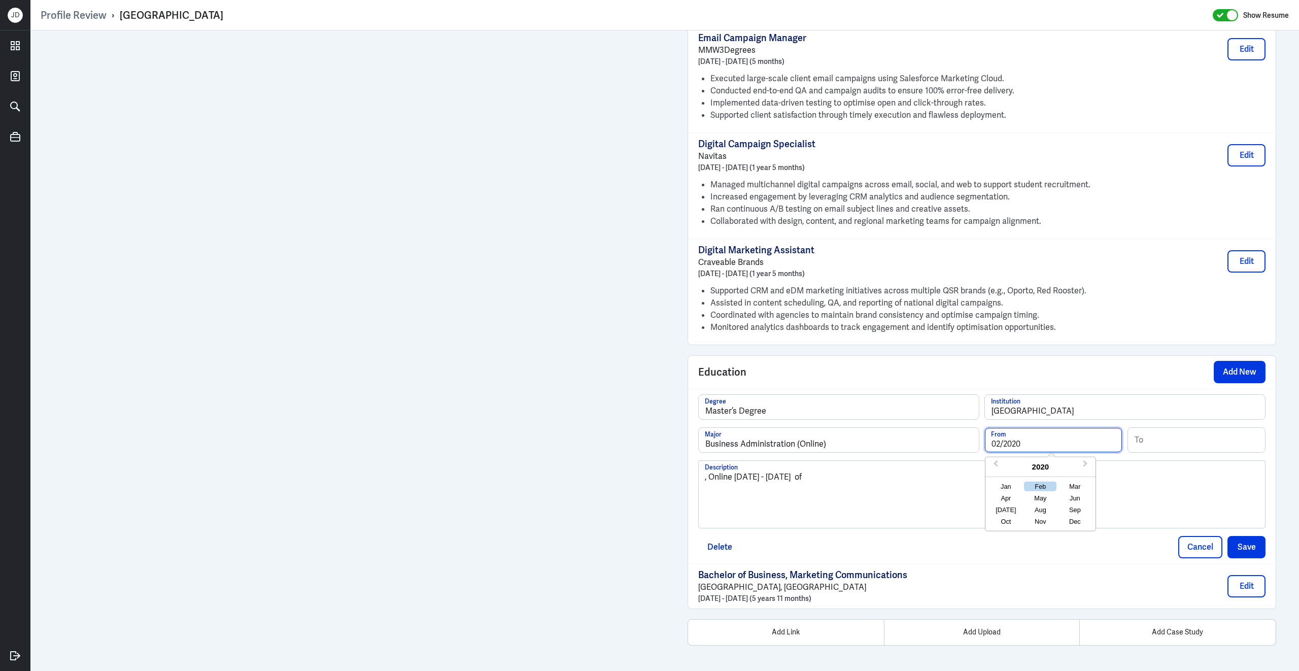
type input "02/2020"
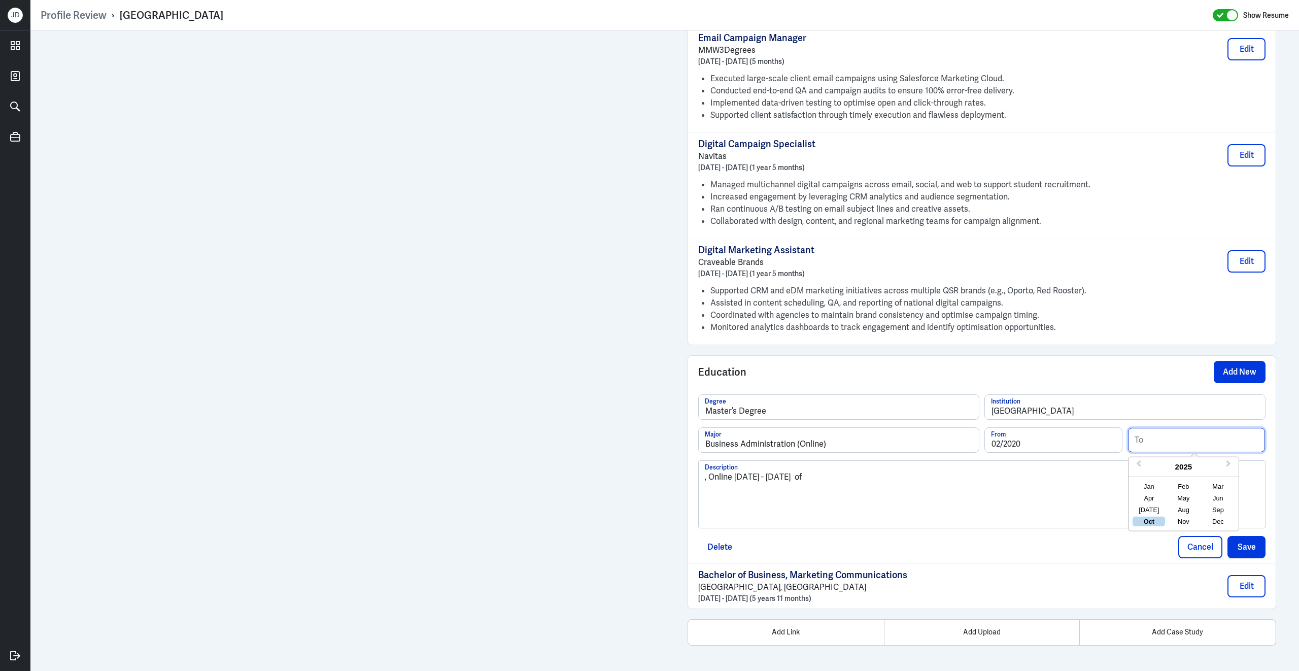
click at [1243, 445] on input at bounding box center [1196, 440] width 137 height 24
type input "12/2024"
click at [980, 498] on div ", Online 2020 - 2024 of" at bounding box center [982, 498] width 554 height 55
drag, startPoint x: 972, startPoint y: 496, endPoint x: 638, endPoint y: 473, distance: 335.6
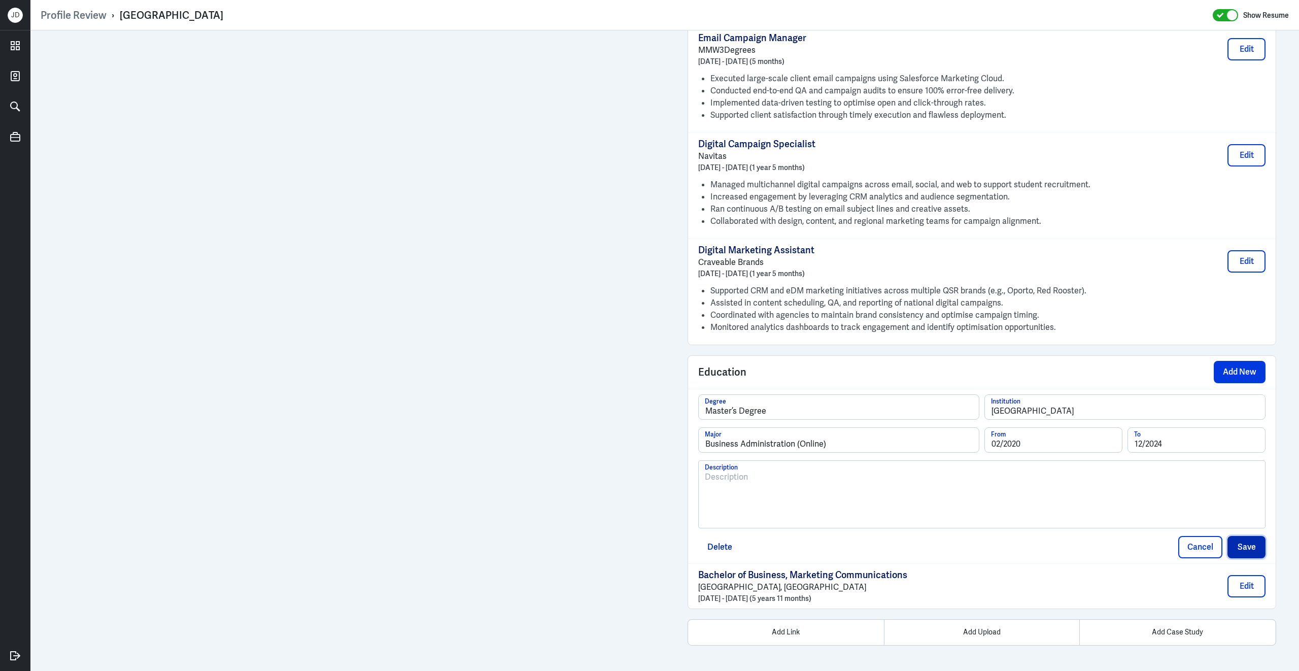
click at [1259, 553] on button "Save" at bounding box center [1246, 547] width 38 height 22
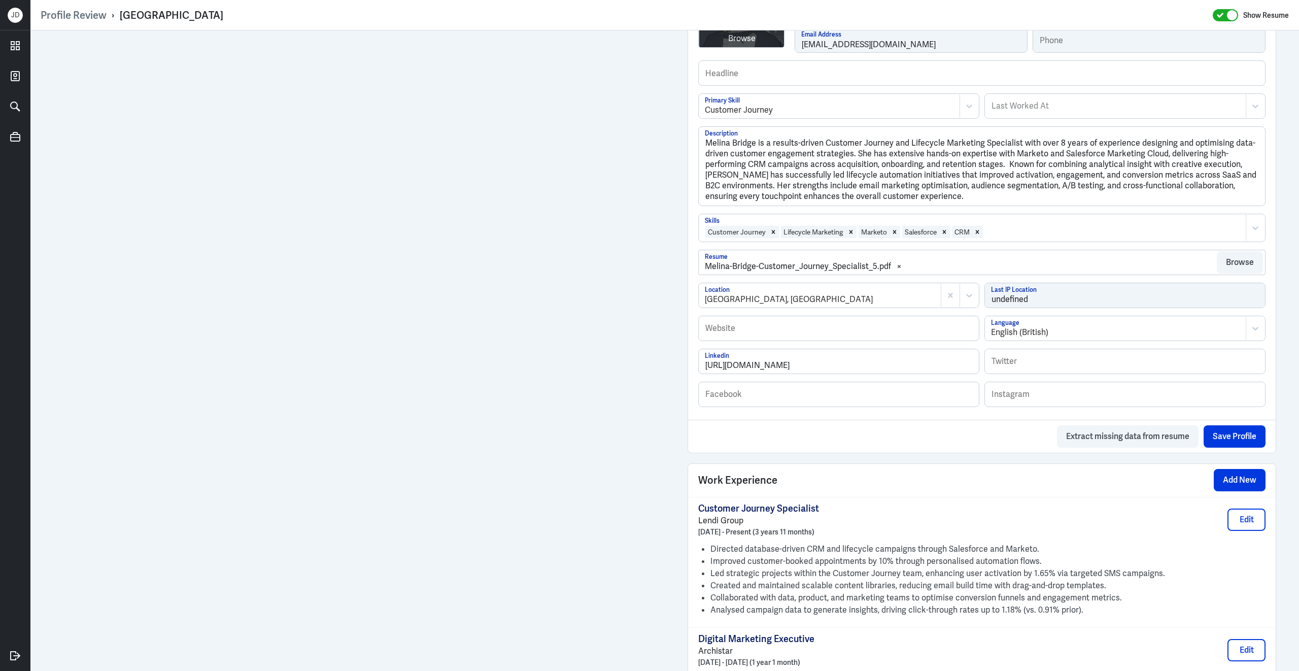
scroll to position [86, 0]
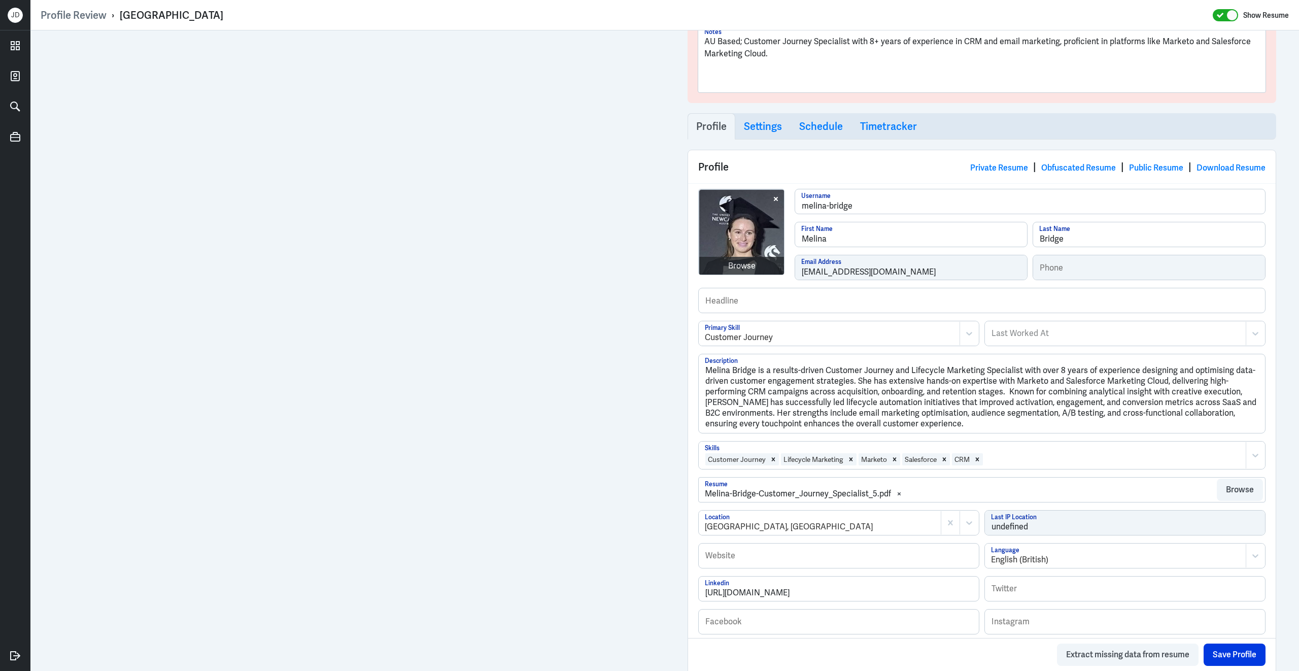
click at [1038, 459] on div at bounding box center [1112, 459] width 257 height 12
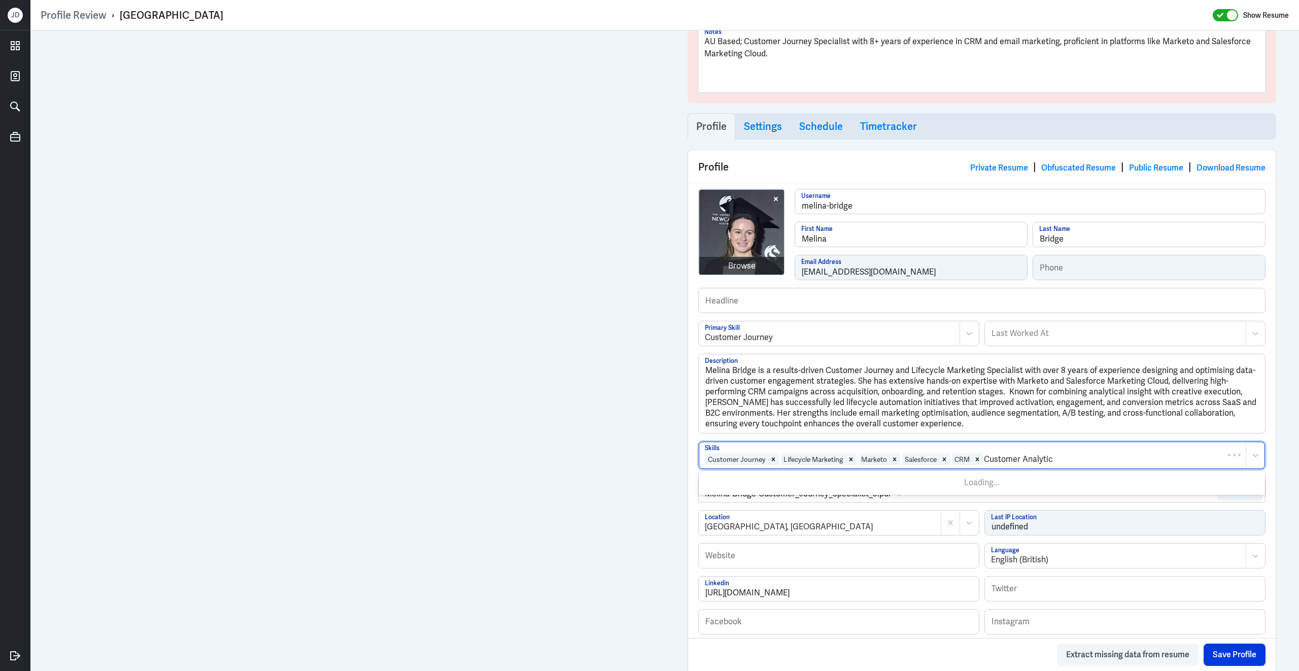
type input "Customer Analytics"
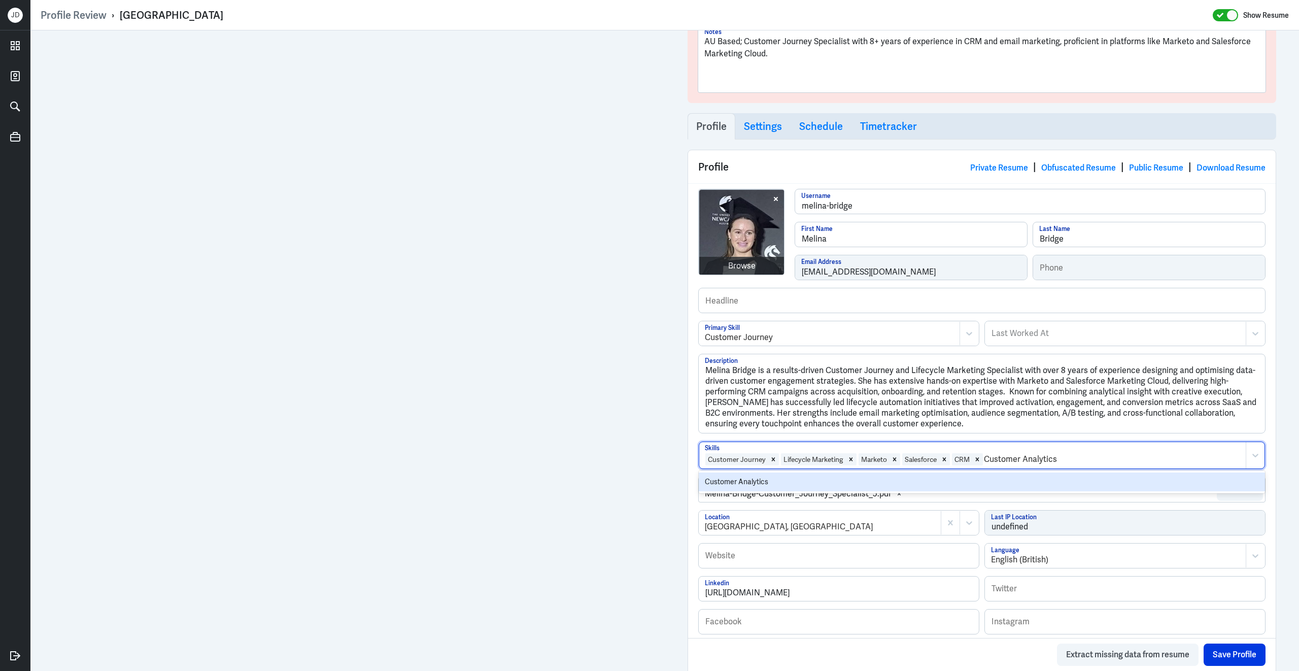
click at [894, 486] on div "Customer Analytics" at bounding box center [981, 481] width 566 height 19
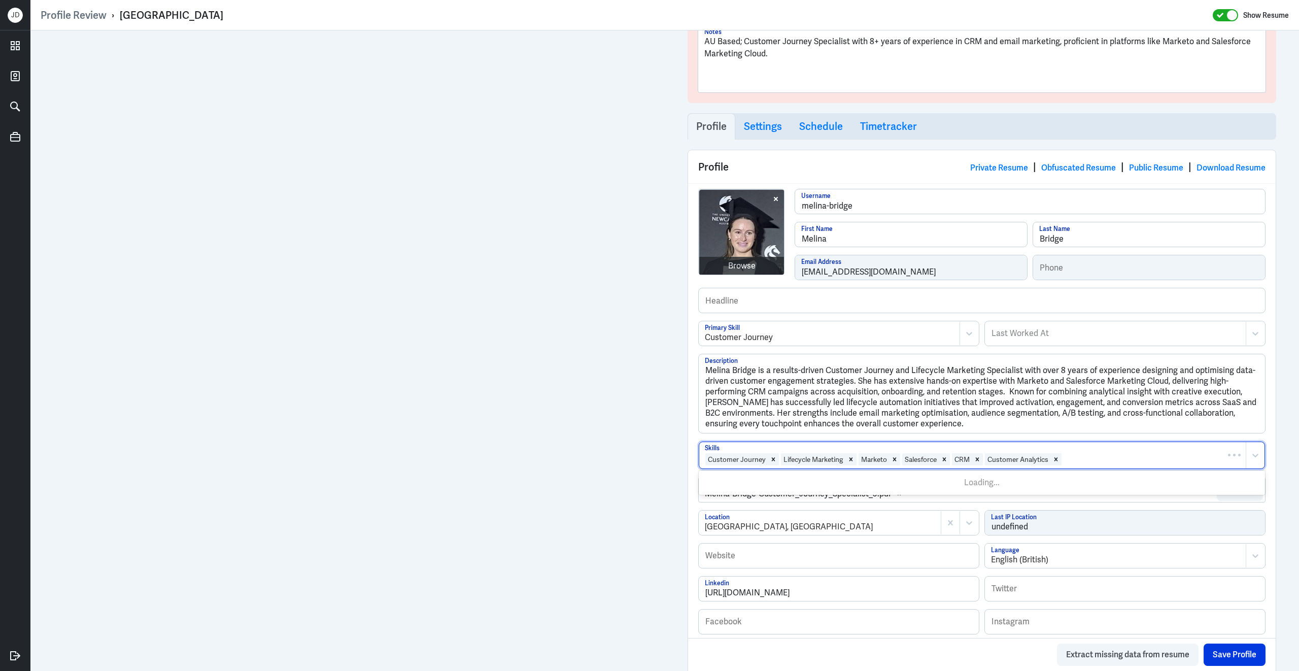
click at [1078, 465] on div at bounding box center [1151, 459] width 178 height 12
type input "Segmentat"
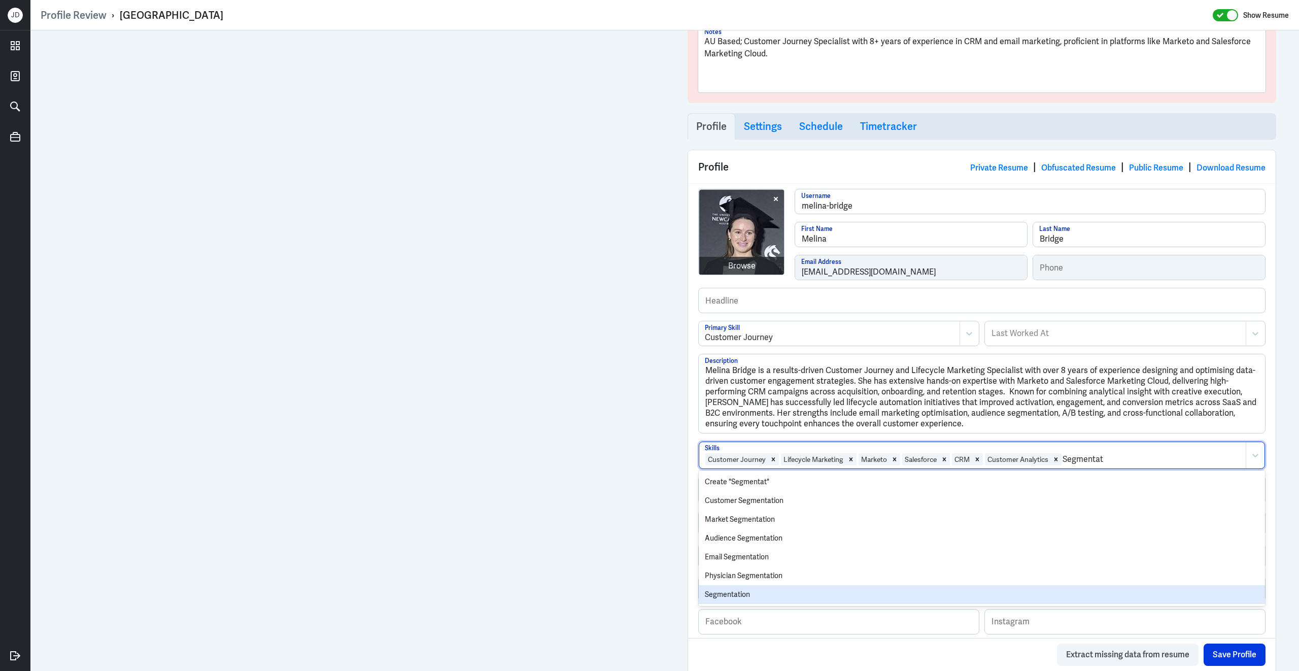
click at [880, 595] on div "Segmentation" at bounding box center [981, 594] width 566 height 19
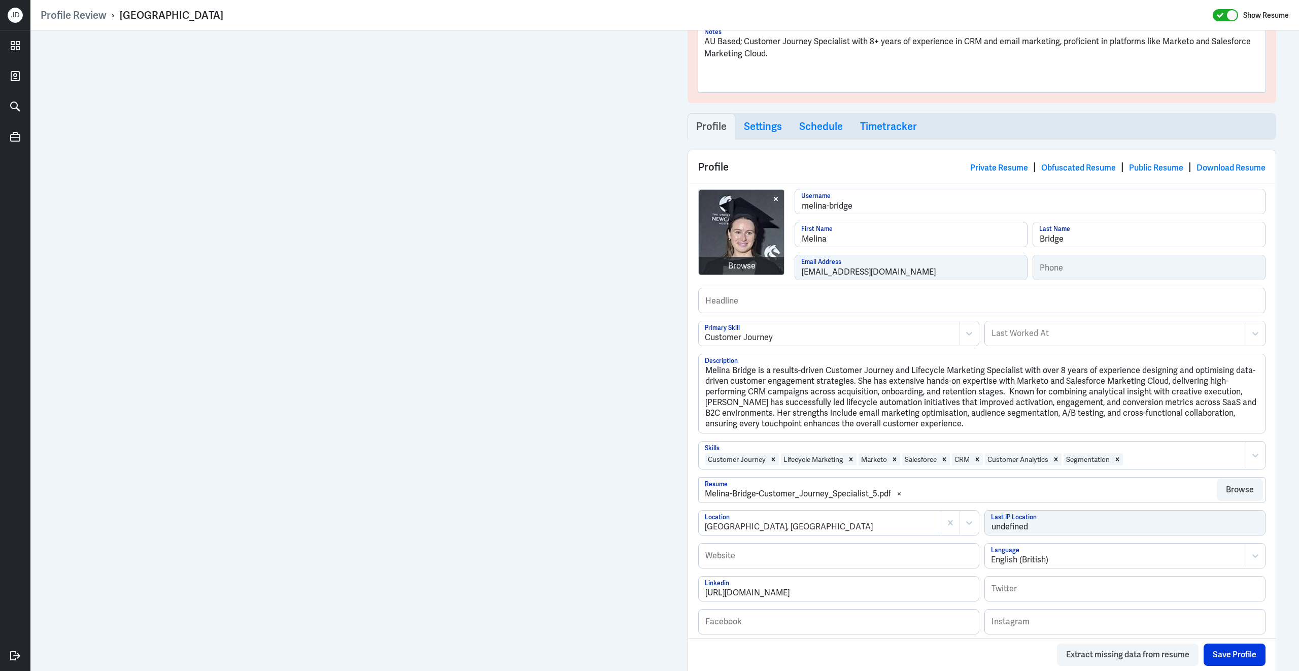
click at [1156, 461] on div at bounding box center [1182, 459] width 117 height 12
type input "lead gene"
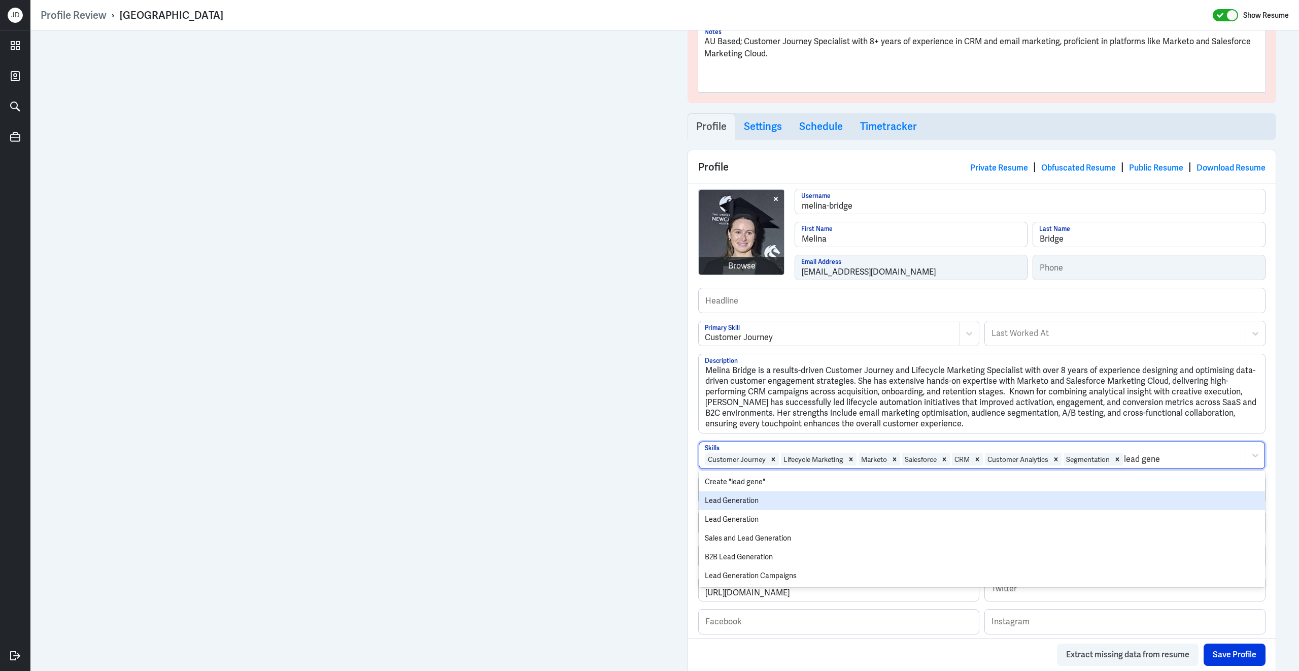
click at [888, 510] on div "Lead Generation" at bounding box center [981, 500] width 566 height 19
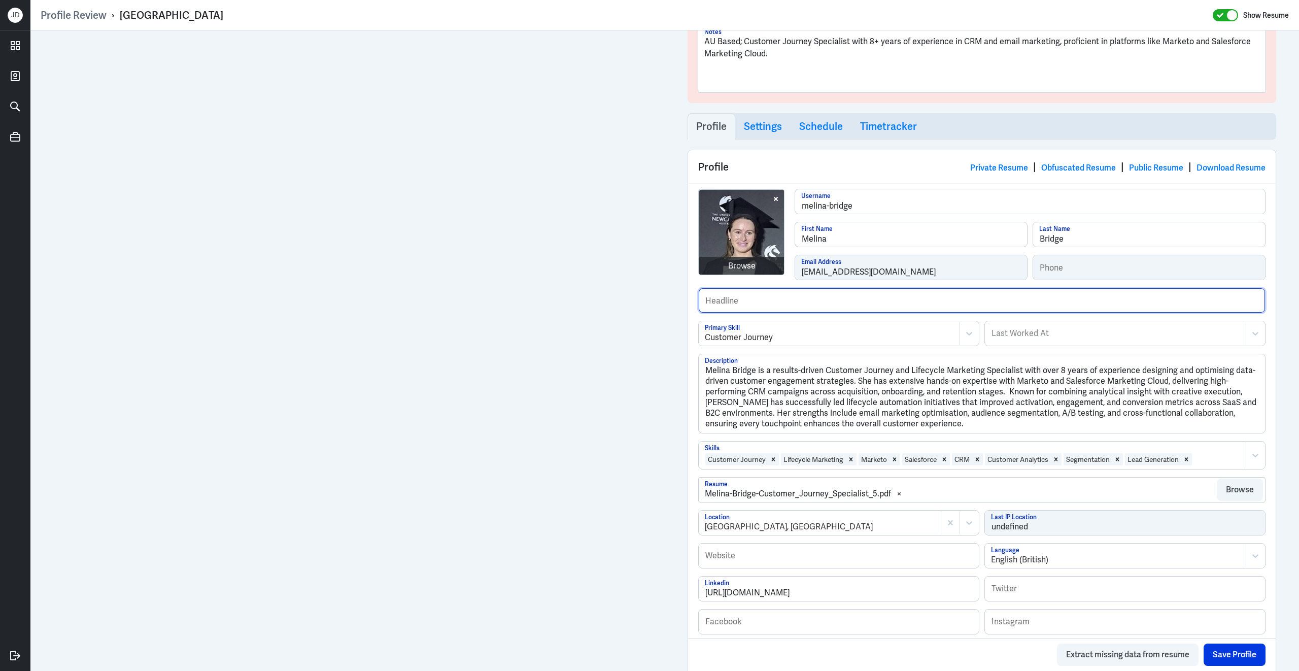
click at [797, 306] on input "text" at bounding box center [981, 300] width 566 height 24
paste input "Marketo & Salesforce Expert"
click at [708, 306] on input "Marketo & Salesforce Expert" at bounding box center [981, 300] width 566 height 24
drag, startPoint x: 834, startPoint y: 307, endPoint x: 875, endPoint y: 307, distance: 40.6
click at [875, 307] on input "Experienced Marketo & Salesforce Expert" at bounding box center [981, 300] width 566 height 24
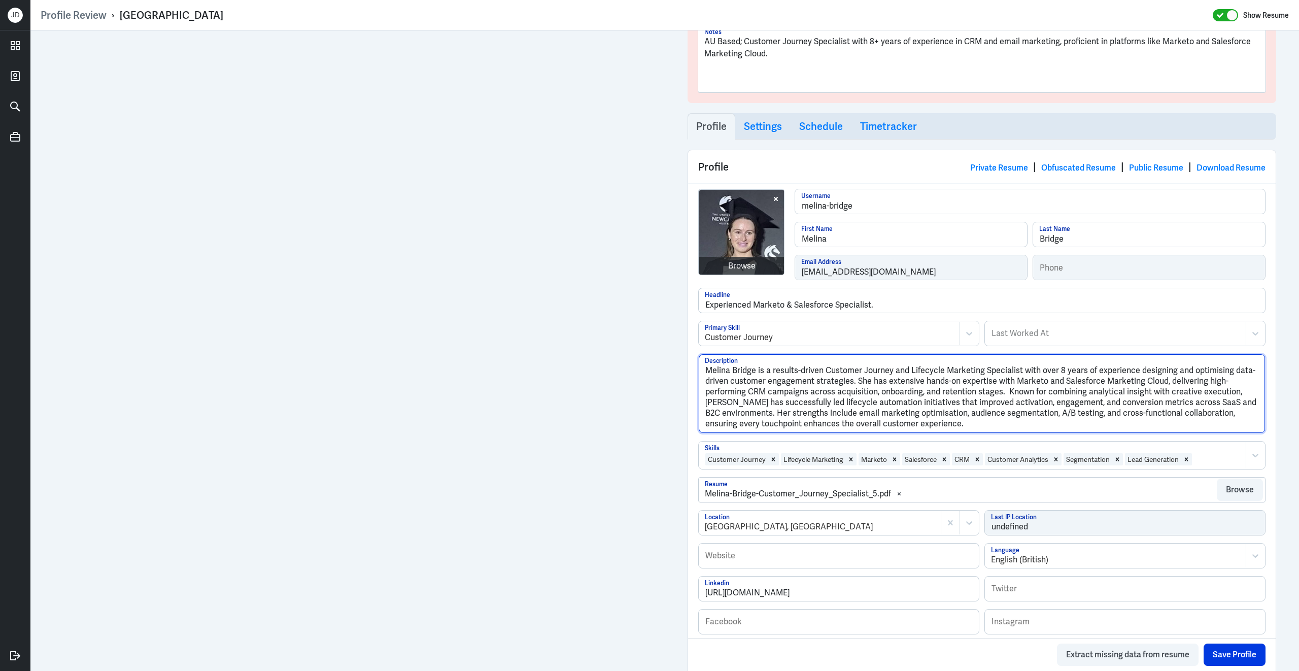
drag, startPoint x: 825, startPoint y: 374, endPoint x: 1019, endPoint y: 373, distance: 193.8
click at [1019, 373] on textarea "Melina Bridge is a results-driven Customer Journey and Lifecycle Marketing Spec…" at bounding box center [981, 393] width 566 height 79
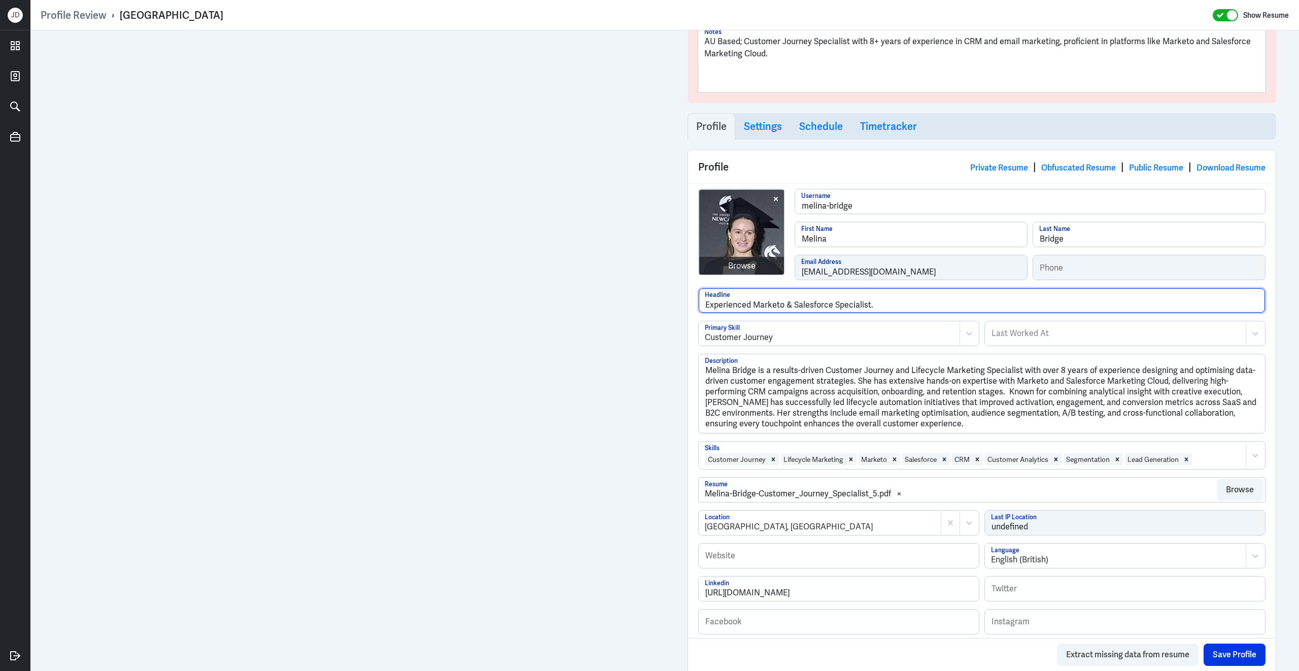
drag, startPoint x: 754, startPoint y: 307, endPoint x: 906, endPoint y: 306, distance: 151.7
click at [906, 307] on input "Experienced Marketo & Salesforce Specialist." at bounding box center [981, 300] width 566 height 24
paste input "Customer Journey and Lifecycle Marketing Specialist"
type input "Experienced Customer Journey and Lifecycle Marketing Specialist."
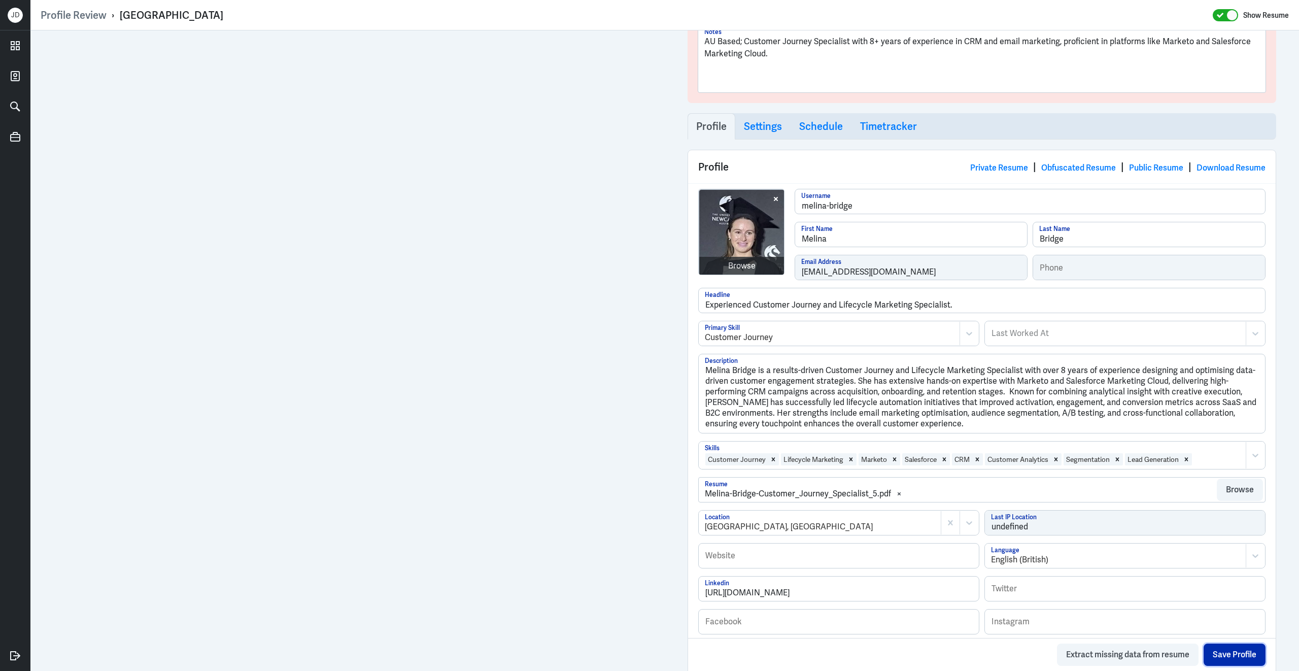
click at [1229, 647] on button "Save Profile" at bounding box center [1234, 654] width 62 height 22
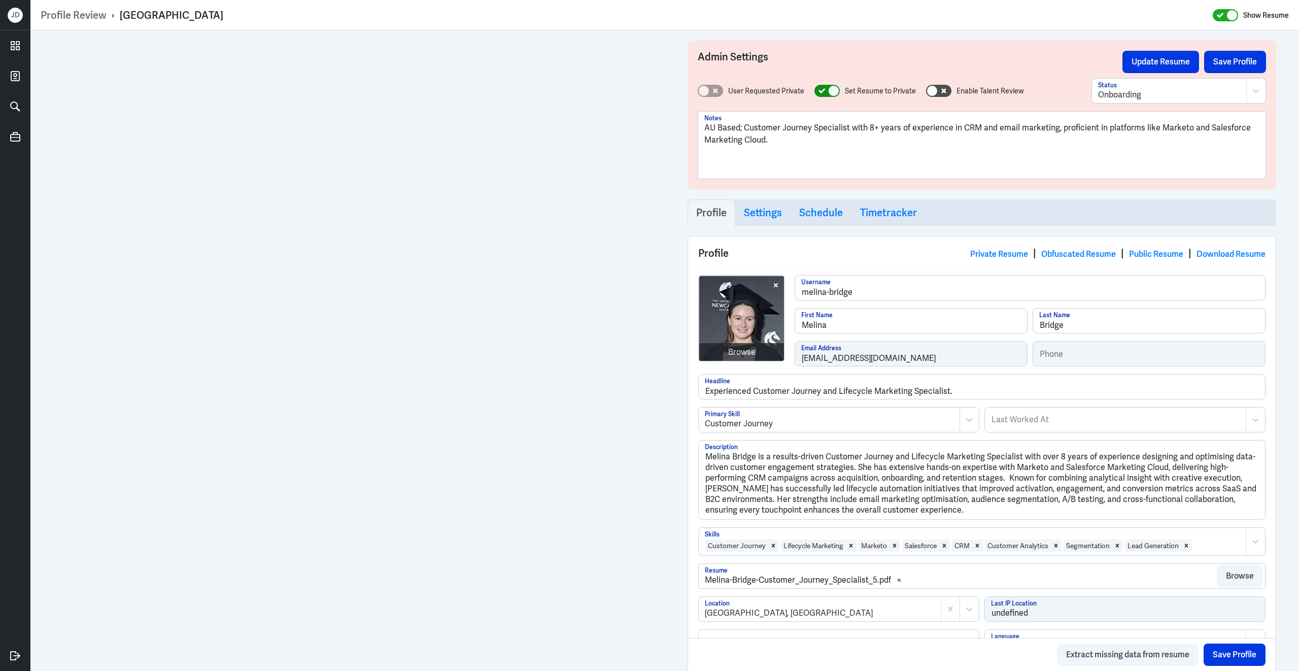
click at [826, 92] on div at bounding box center [826, 91] width 25 height 12
checkbox input "false"
click at [1163, 99] on div at bounding box center [1169, 95] width 143 height 12
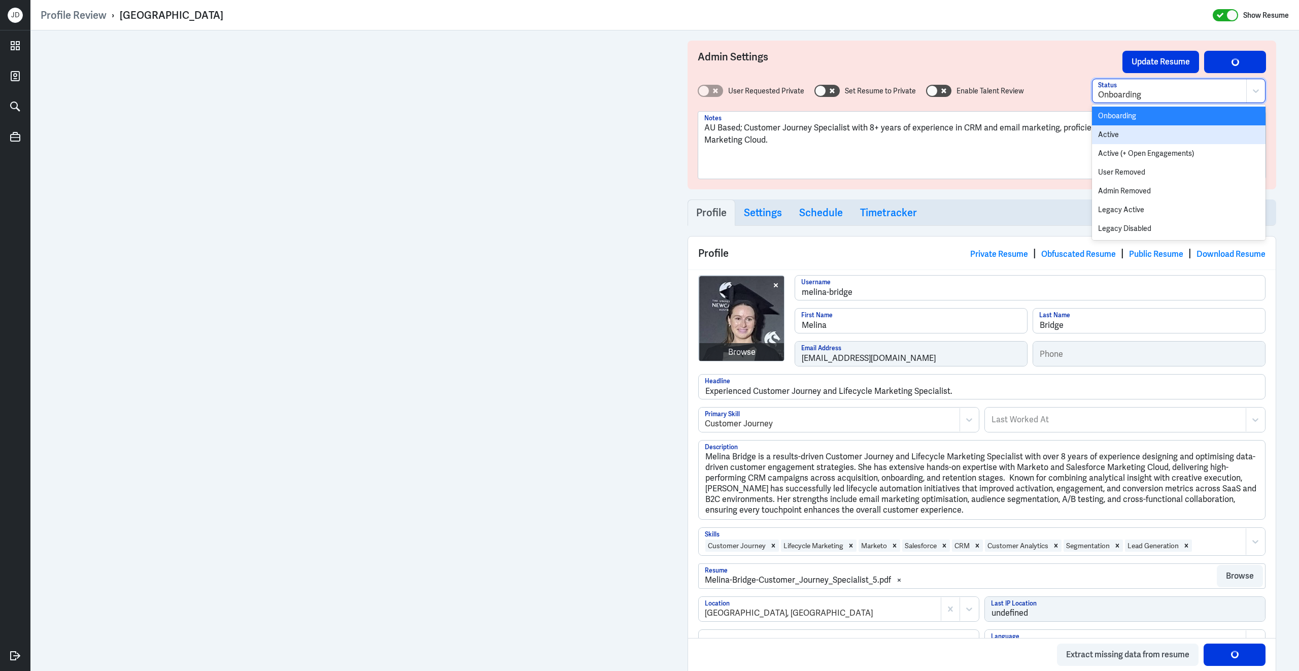
click at [1142, 134] on div "Active" at bounding box center [1178, 134] width 173 height 19
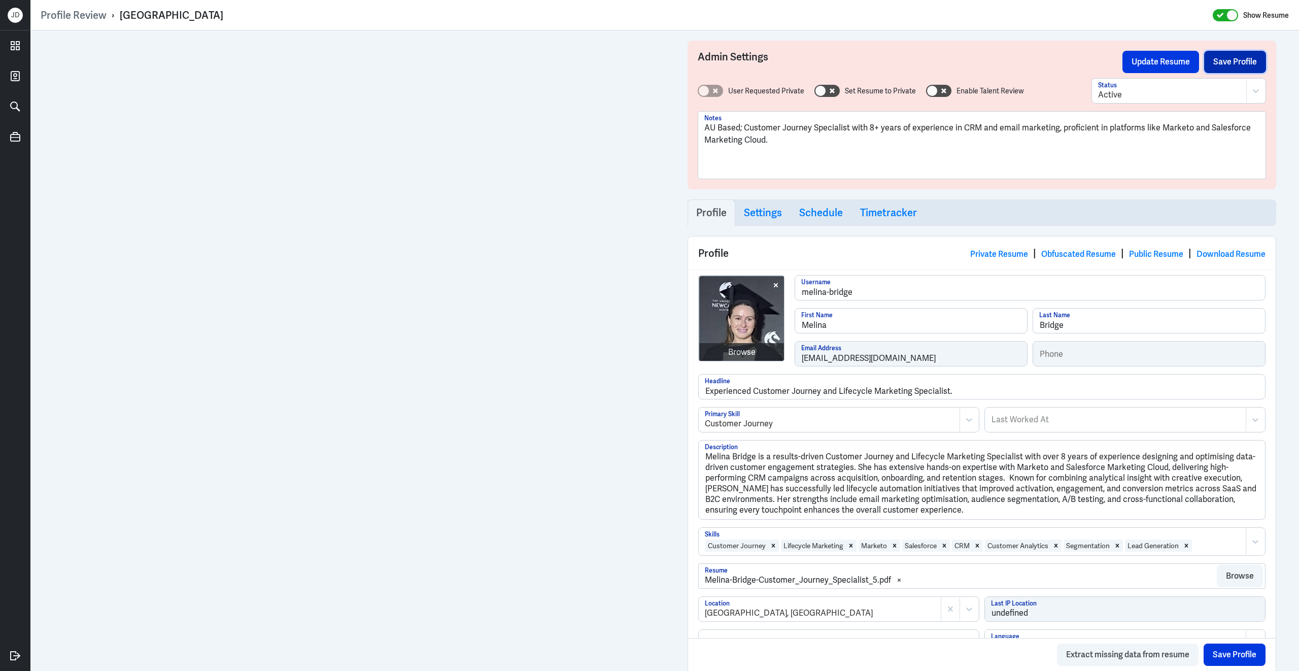
click at [1238, 66] on button "Save Profile" at bounding box center [1235, 62] width 62 height 22
click at [1157, 58] on button "Update Resume" at bounding box center [1160, 62] width 77 height 22
click at [1100, 256] on link "Obfuscated Resume" at bounding box center [1078, 254] width 75 height 11
click at [1248, 60] on button "Save Profile" at bounding box center [1235, 62] width 62 height 22
click at [1140, 64] on button "Update Resume" at bounding box center [1160, 62] width 77 height 22
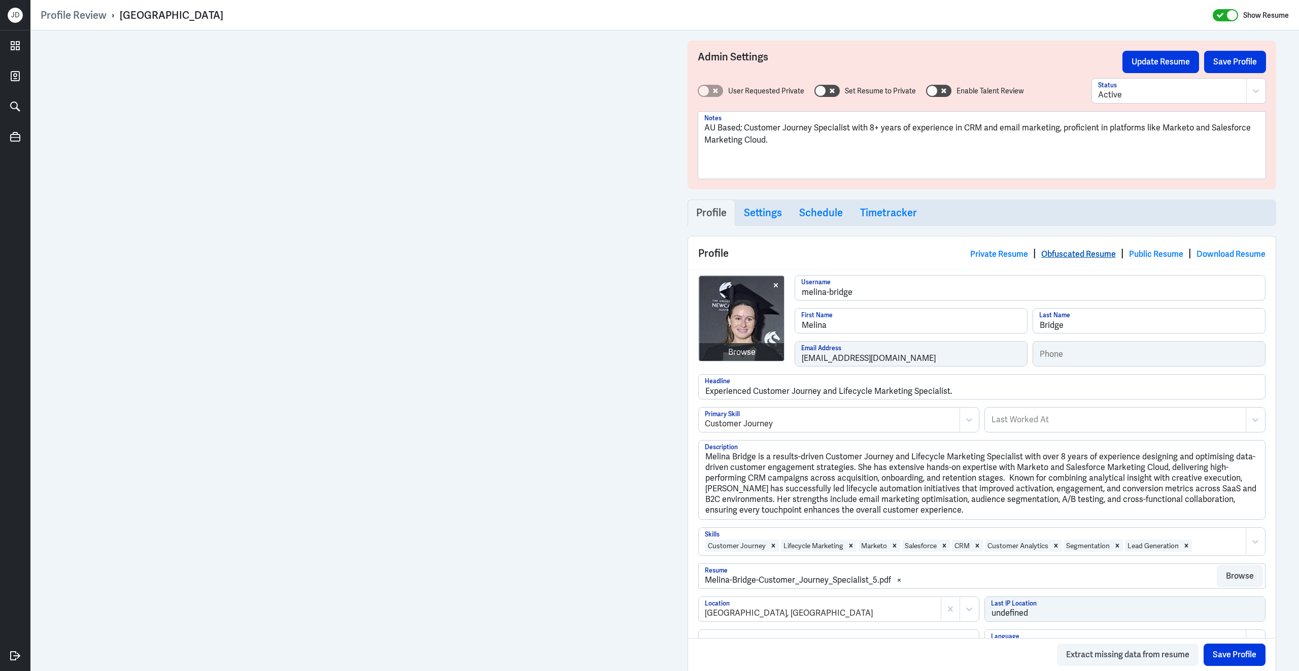
click at [1083, 252] on link "Obfuscated Resume" at bounding box center [1078, 254] width 75 height 11
click at [1083, 255] on link "Obfuscated Resume" at bounding box center [1078, 254] width 75 height 11
